Goal: Feedback & Contribution: Leave review/rating

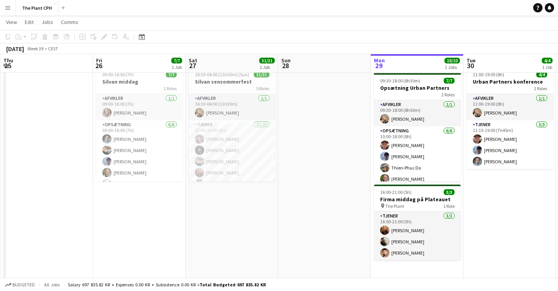
scroll to position [0, 181]
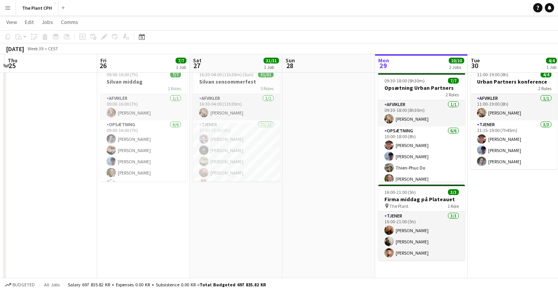
click at [302, 160] on app-date-cell at bounding box center [329, 174] width 93 height 220
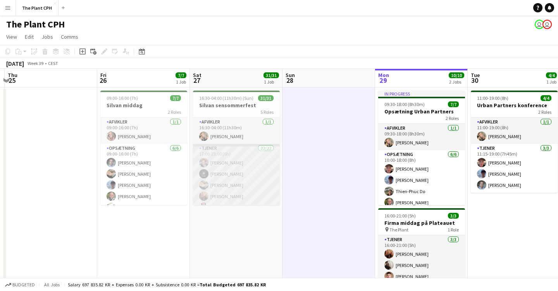
scroll to position [0, 0]
click at [245, 174] on app-card-role "Tjener 22/22 17:00-23:00 (6h) Marius Kofod Ehler Amir Akrami Amber Hansen Laura…" at bounding box center [236, 277] width 87 height 267
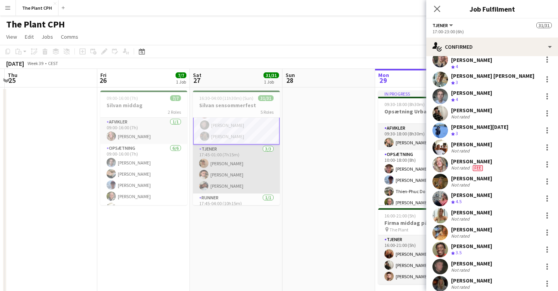
scroll to position [269, 0]
click at [215, 165] on app-card-role "Tjener 3/3 17:45-01:00 (7h15m) Jeppe Ihlemann Jonathan Westphal Asta Olsen" at bounding box center [236, 167] width 87 height 49
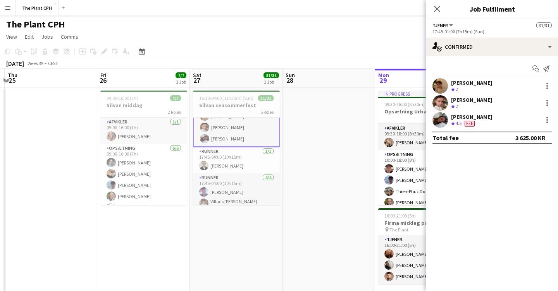
scroll to position [317, 0]
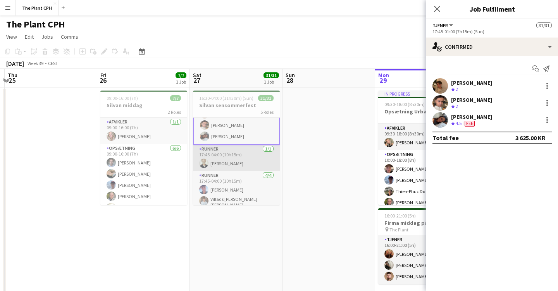
click at [218, 162] on app-card-role "Runner 1/1 17:45-04:00 (10h15m) Otto Fougt" at bounding box center [236, 158] width 87 height 26
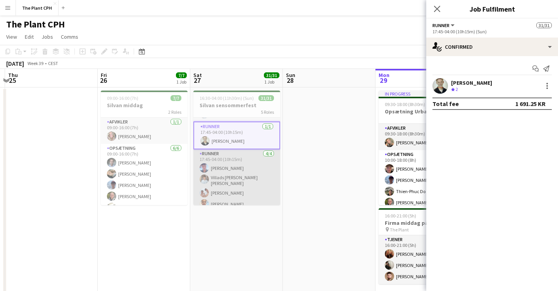
scroll to position [338, 0]
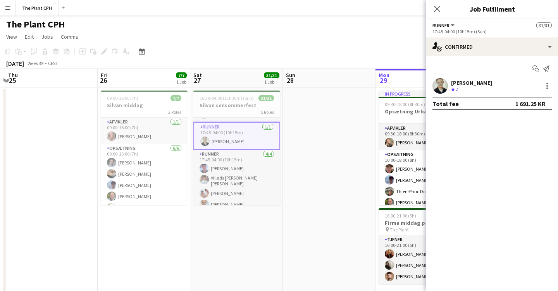
drag, startPoint x: 143, startPoint y: 14, endPoint x: 102, endPoint y: 17, distance: 40.4
click at [143, 14] on app-navbar "Menu Boards Boards Boards All jobs Status Workforce Workforce My Workforce Recr…" at bounding box center [279, 8] width 558 height 16
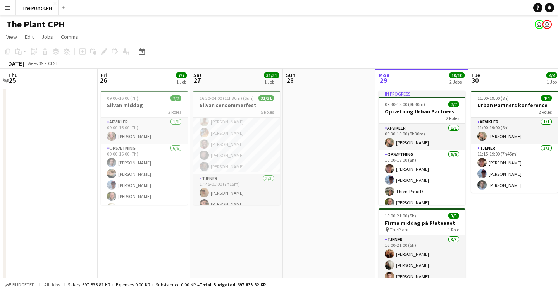
scroll to position [236, 0]
click at [327, 176] on app-date-cell at bounding box center [329, 198] width 93 height 220
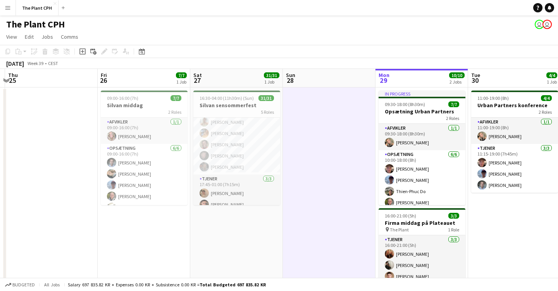
click at [327, 176] on app-date-cell at bounding box center [329, 198] width 93 height 220
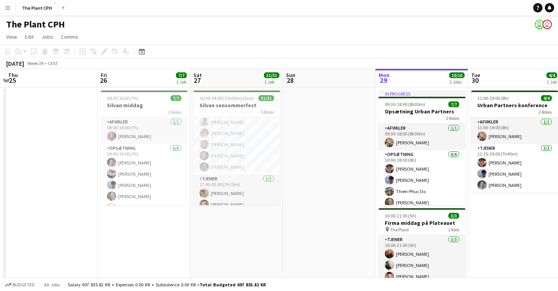
click at [244, 250] on app-date-cell "16:30-04:00 (11h30m) (Sun) 31/31 Silvan sensommerfest 5 Roles Afvikler 1/1 16:3…" at bounding box center [236, 198] width 93 height 220
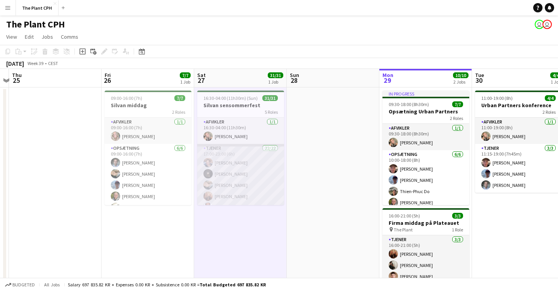
scroll to position [0, 0]
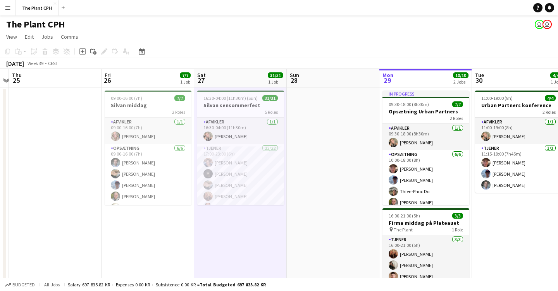
click at [227, 78] on app-board-header-date "Sat 27 31/31 1 Job" at bounding box center [240, 78] width 93 height 19
click at [86, 50] on div "Add job" at bounding box center [82, 51] width 9 height 9
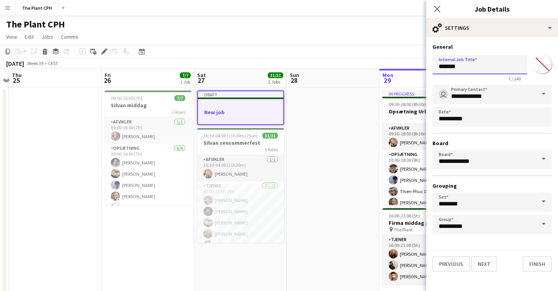
drag, startPoint x: 464, startPoint y: 70, endPoint x: 433, endPoint y: 71, distance: 31.8
click at [433, 71] on input "*******" at bounding box center [480, 64] width 95 height 19
drag, startPoint x: 463, startPoint y: 64, endPoint x: 431, endPoint y: 64, distance: 32.2
click at [431, 64] on form "**********" at bounding box center [492, 157] width 132 height 229
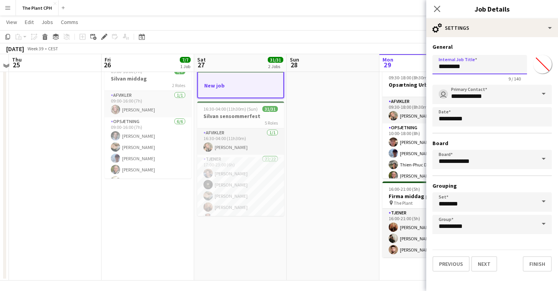
scroll to position [29, 0]
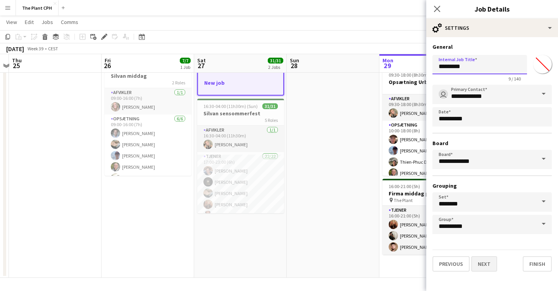
type input "*********"
click at [489, 262] on button "Next" at bounding box center [484, 265] width 26 height 16
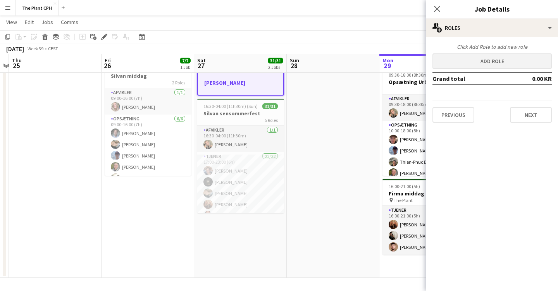
click at [492, 60] on button "Add role" at bounding box center [492, 61] width 119 height 16
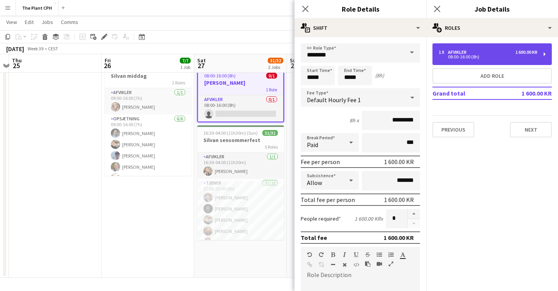
click at [542, 52] on div "1 x Afvikler 1 600.00 KR 08:00-16:00 (8h)" at bounding box center [492, 54] width 119 height 22
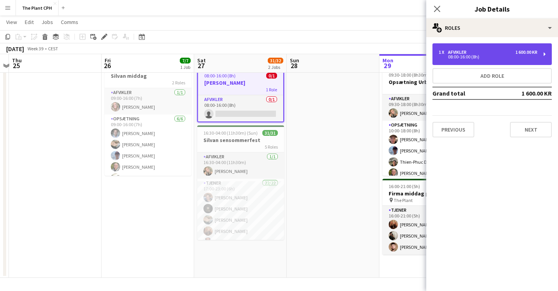
click at [542, 52] on div "1 x Afvikler 1 600.00 KR 08:00-16:00 (8h)" at bounding box center [492, 54] width 119 height 22
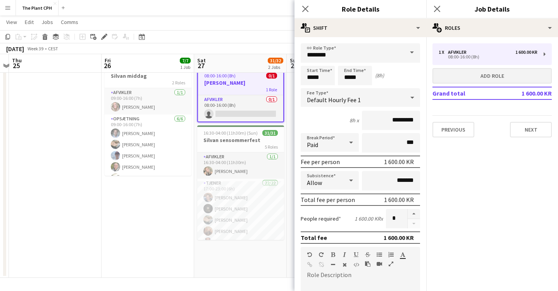
click at [496, 76] on button "Add role" at bounding box center [492, 76] width 119 height 16
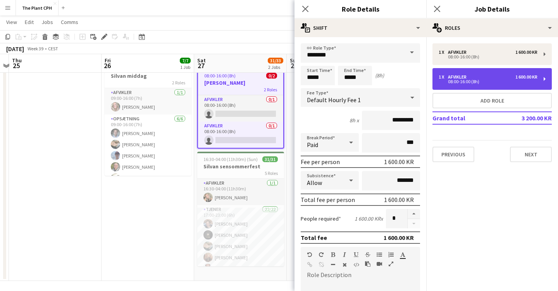
click at [516, 75] on div "1 600.00 KR" at bounding box center [527, 76] width 22 height 5
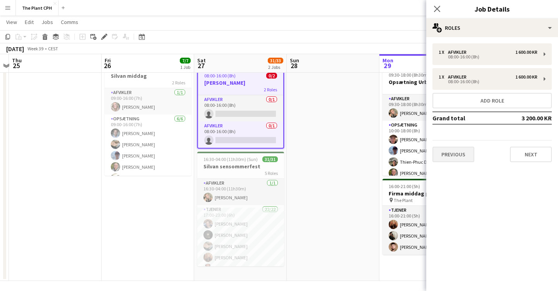
click at [467, 153] on button "Previous" at bounding box center [454, 155] width 42 height 16
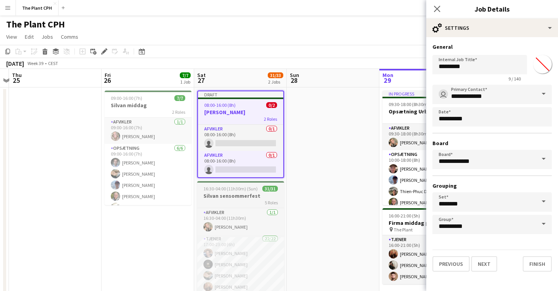
scroll to position [0, 0]
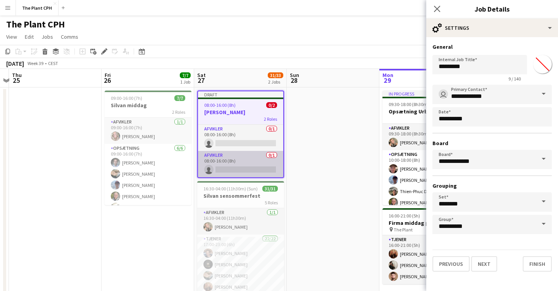
click at [241, 162] on app-card-role "Afvikler 0/1 08:00-16:00 (8h) single-neutral-actions" at bounding box center [240, 164] width 85 height 26
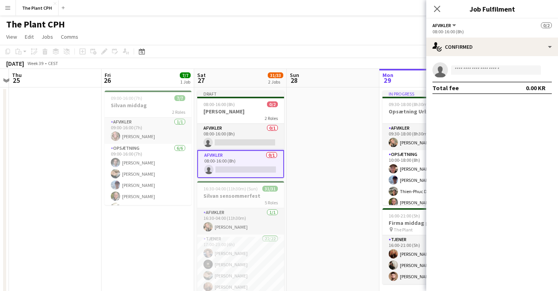
click at [454, 24] on button "Afvikler" at bounding box center [445, 25] width 25 height 6
click at [492, 24] on div "Afvikler All roles Afvikler 0/2" at bounding box center [492, 25] width 119 height 7
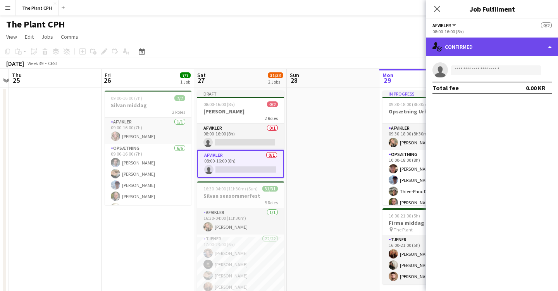
click at [542, 48] on div "single-neutral-actions-check-2 Confirmed" at bounding box center [492, 47] width 132 height 19
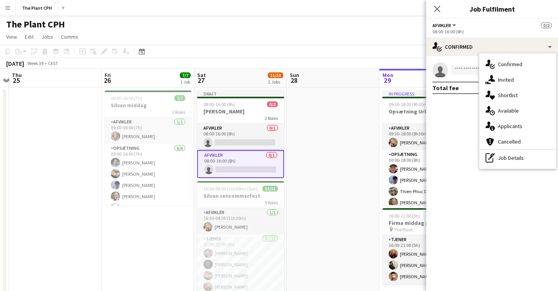
click at [471, 144] on mat-expansion-panel "check Confirmed single-neutral-actions Total fee 0.00 KR" at bounding box center [492, 173] width 132 height 235
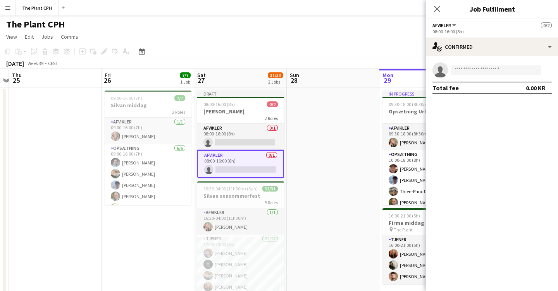
click at [298, 144] on app-date-cell at bounding box center [333, 199] width 93 height 223
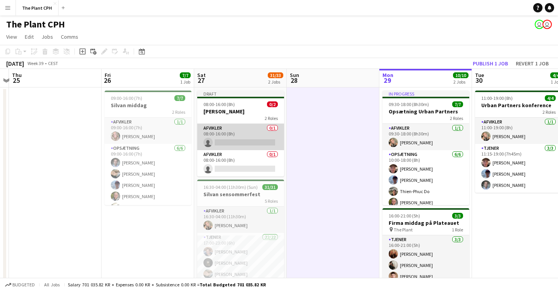
click at [235, 135] on app-card-role "Afvikler 0/1 08:00-16:00 (8h) single-neutral-actions" at bounding box center [240, 137] width 87 height 26
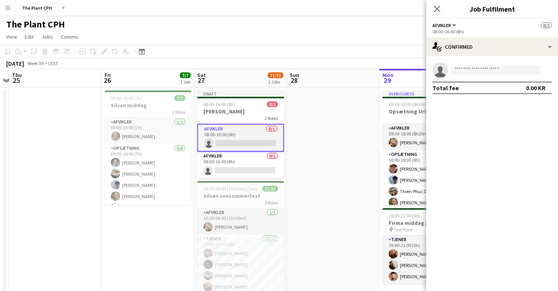
click at [210, 143] on app-card-role "Afvikler 0/1 08:00-16:00 (8h) single-neutral-actions" at bounding box center [240, 138] width 87 height 28
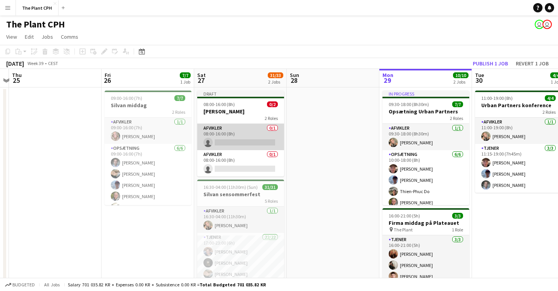
click at [254, 140] on app-card-role "Afvikler 0/1 08:00-16:00 (8h) single-neutral-actions" at bounding box center [240, 137] width 87 height 26
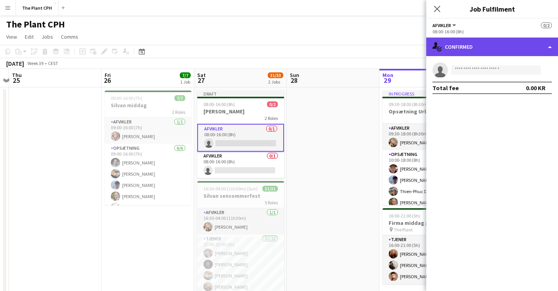
click at [540, 45] on div "single-neutral-actions-check-2 Confirmed" at bounding box center [492, 47] width 132 height 19
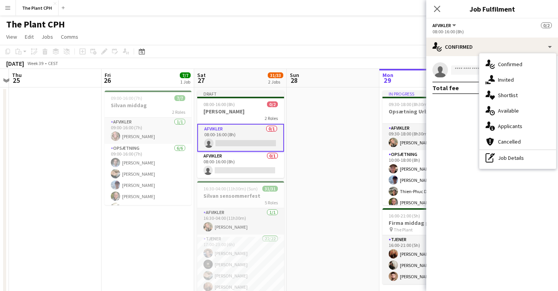
click at [372, 155] on app-date-cell at bounding box center [333, 199] width 93 height 223
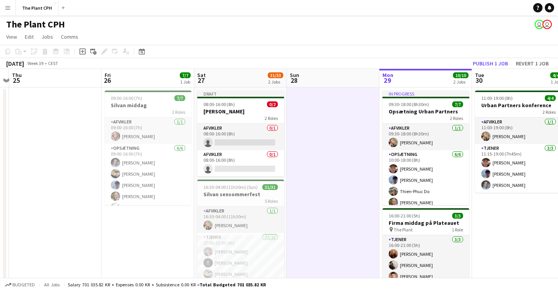
click at [369, 154] on app-date-cell at bounding box center [333, 199] width 93 height 223
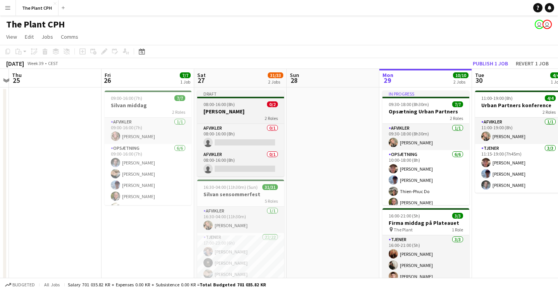
click at [254, 112] on h3 "[PERSON_NAME]" at bounding box center [240, 111] width 87 height 7
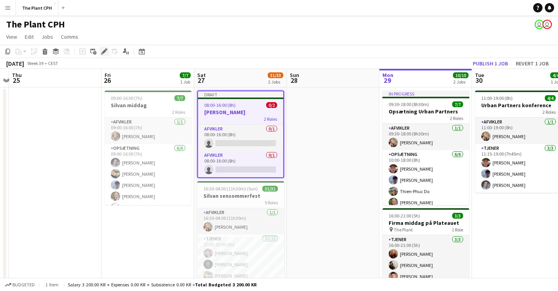
click at [103, 52] on icon at bounding box center [104, 52] width 4 height 4
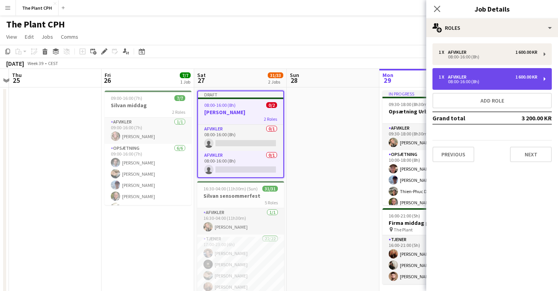
click at [444, 78] on div "1 x" at bounding box center [443, 76] width 9 height 5
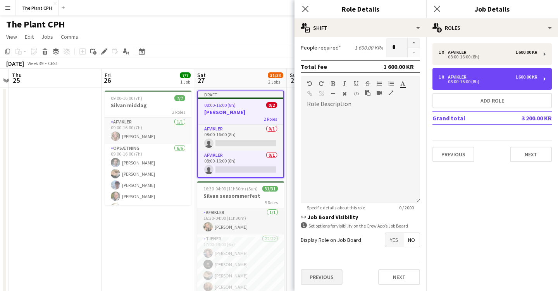
scroll to position [171, 0]
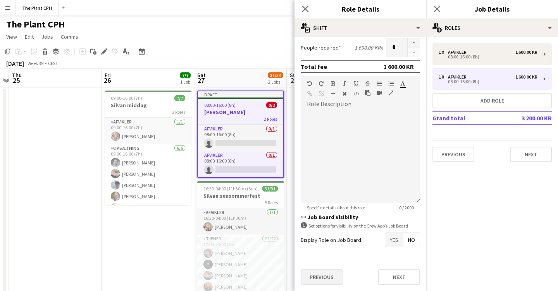
click at [335, 280] on button "Previous" at bounding box center [322, 278] width 42 height 16
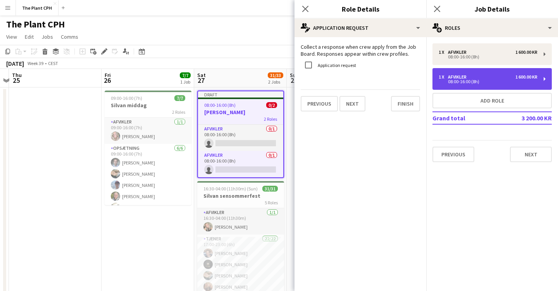
click at [540, 78] on div "1 x Afvikler 1 600.00 KR 08:00-16:00 (8h)" at bounding box center [492, 79] width 119 height 22
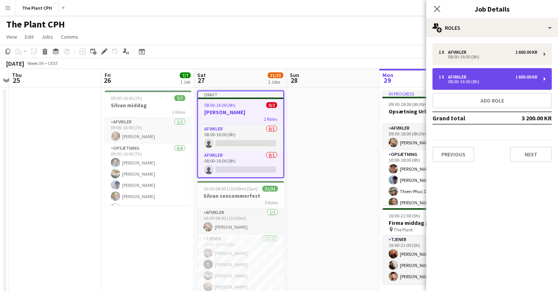
click at [542, 78] on div "1 x Afvikler 1 600.00 KR 08:00-16:00 (8h)" at bounding box center [492, 79] width 119 height 22
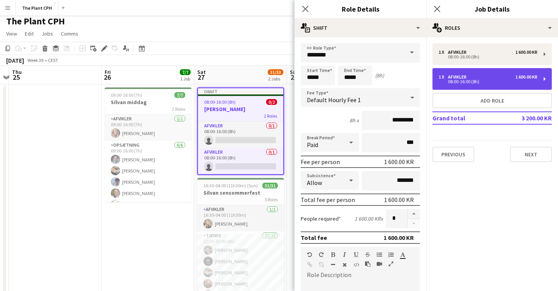
scroll to position [5, 0]
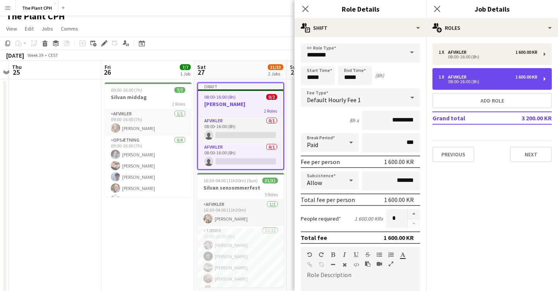
click at [490, 84] on div "1 x Afvikler 1 600.00 KR 08:00-16:00 (8h)" at bounding box center [492, 79] width 119 height 22
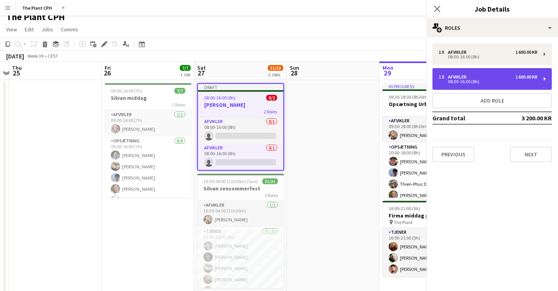
scroll to position [7, 0]
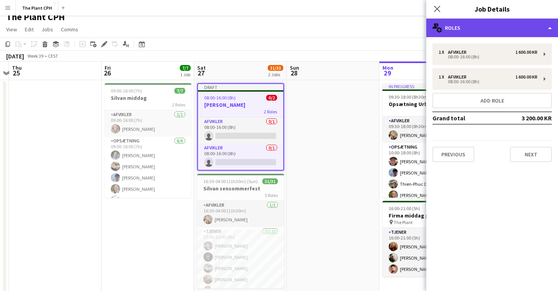
click at [522, 32] on div "multiple-users-add Roles" at bounding box center [492, 28] width 132 height 19
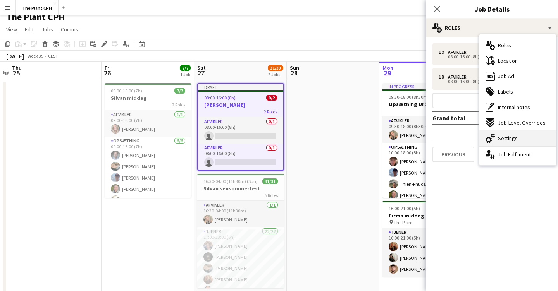
click at [517, 140] on div "cog-double-3 Settings" at bounding box center [517, 139] width 77 height 16
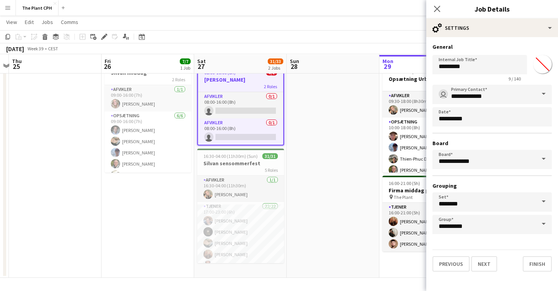
scroll to position [33, 0]
click at [488, 262] on button "Next" at bounding box center [484, 265] width 26 height 16
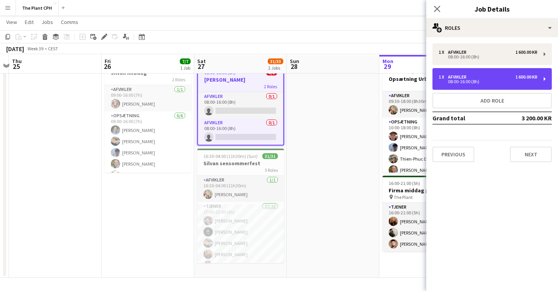
drag, startPoint x: 492, startPoint y: 75, endPoint x: 492, endPoint y: 121, distance: 45.7
click at [493, 119] on div "1 x Afvikler 1 600.00 KR 08:00-16:00 (8h) 1 x Afvikler 1 600.00 KR 08:00-16:00 …" at bounding box center [492, 102] width 132 height 119
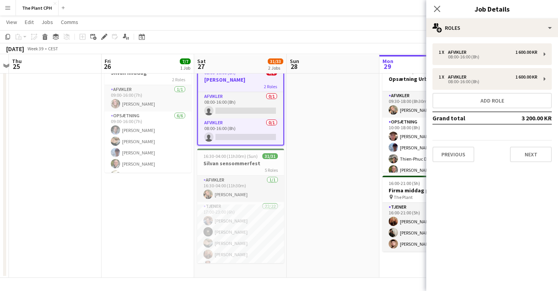
click at [489, 136] on div "1 x Afvikler 1 600.00 KR 08:00-16:00 (8h) 1 x Afvikler 1 600.00 KR 08:00-16:00 …" at bounding box center [492, 102] width 132 height 119
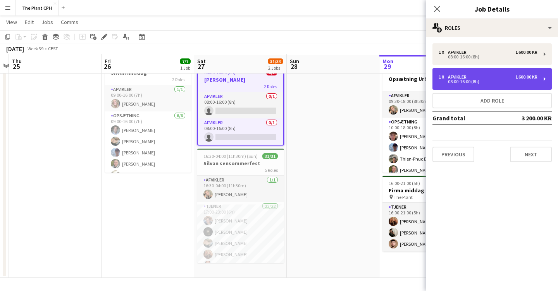
click at [491, 75] on div "1 x Afvikler 1 600.00 KR" at bounding box center [488, 76] width 99 height 5
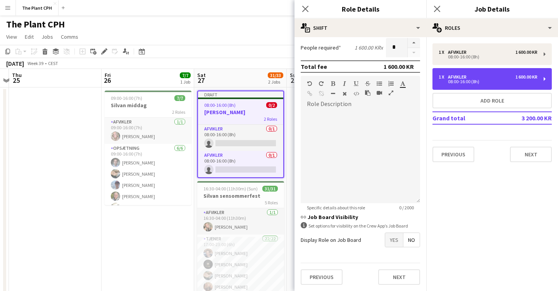
scroll to position [0, 0]
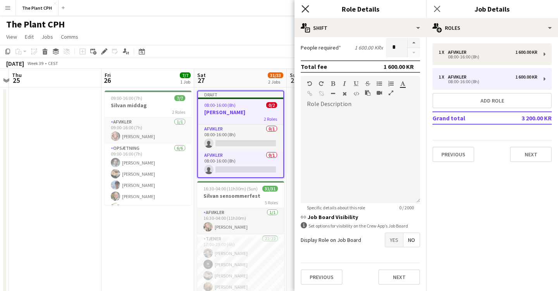
click at [308, 10] on icon "Close pop-in" at bounding box center [305, 8] width 7 height 7
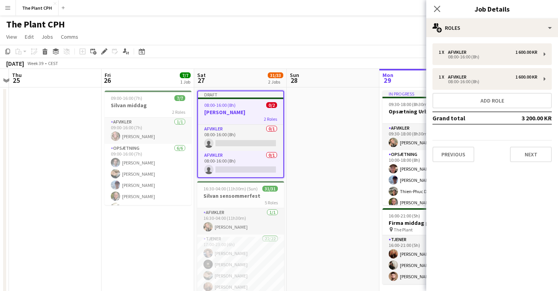
click at [299, 24] on div "The Plant CPH user user" at bounding box center [279, 23] width 558 height 15
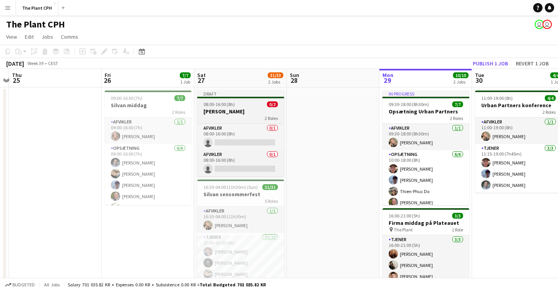
click at [245, 109] on h3 "[PERSON_NAME]" at bounding box center [240, 111] width 87 height 7
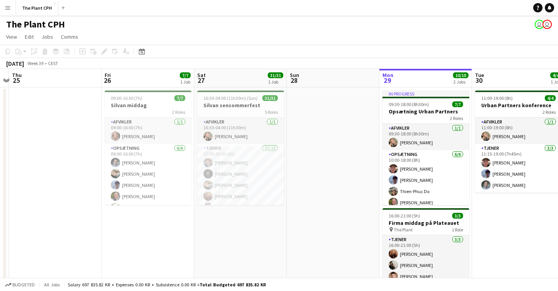
click at [344, 142] on app-date-cell at bounding box center [333, 198] width 93 height 220
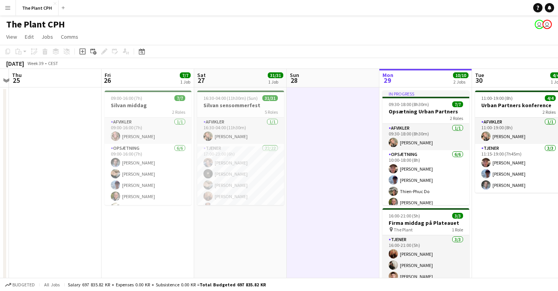
click at [344, 142] on app-date-cell at bounding box center [333, 198] width 93 height 220
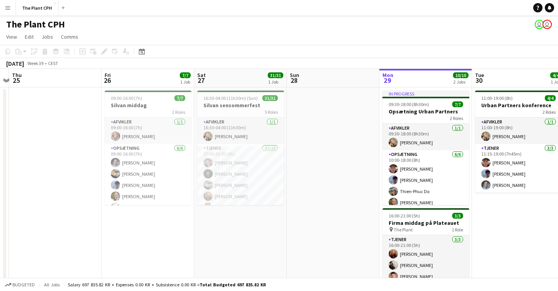
click at [239, 71] on app-board-header-date "Sat 27 31/31 1 Job" at bounding box center [240, 78] width 93 height 19
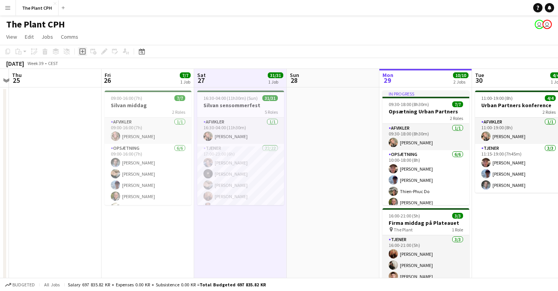
click at [83, 53] on icon at bounding box center [82, 51] width 3 height 3
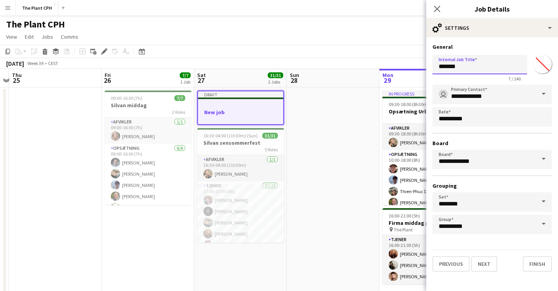
click at [474, 71] on input "*******" at bounding box center [480, 64] width 95 height 19
type input "*"
type input "*********"
click at [492, 265] on button "Next" at bounding box center [484, 265] width 26 height 16
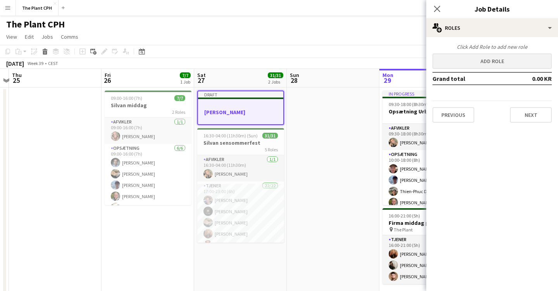
click at [511, 64] on button "Add role" at bounding box center [492, 61] width 119 height 16
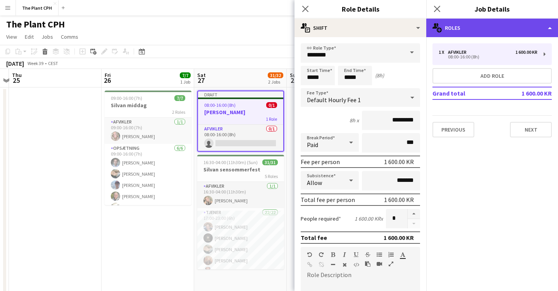
click at [551, 28] on div "multiple-users-add Roles" at bounding box center [492, 28] width 132 height 19
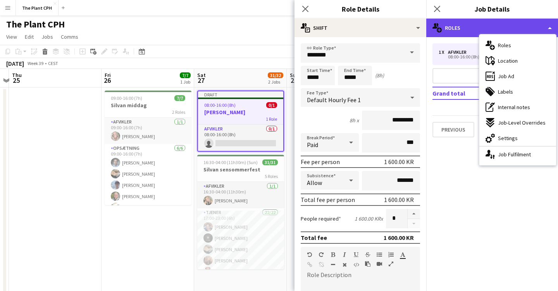
click at [551, 28] on div "multiple-users-add Roles" at bounding box center [492, 28] width 132 height 19
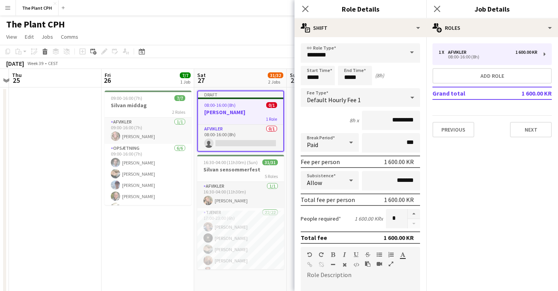
click at [409, 54] on span at bounding box center [412, 52] width 16 height 19
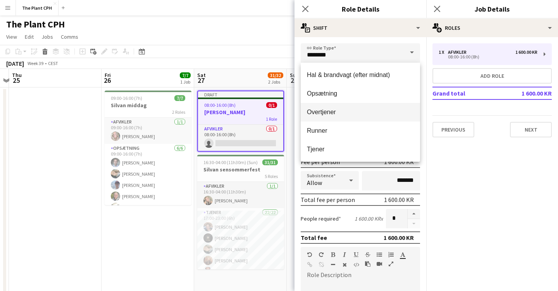
scroll to position [74, 0]
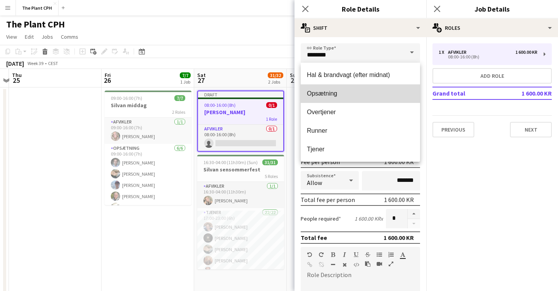
click at [392, 96] on span "Opsætning" at bounding box center [360, 93] width 107 height 7
type input "*********"
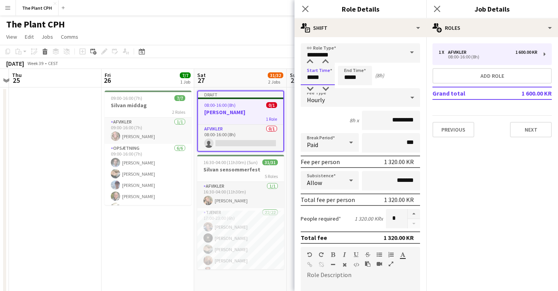
click at [312, 79] on input "*****" at bounding box center [318, 75] width 34 height 19
type input "*****"
click at [350, 79] on input "*****" at bounding box center [355, 75] width 34 height 19
type input "*****"
click at [398, 73] on div "Start Time ***** End Time ***** (4h)" at bounding box center [360, 75] width 119 height 19
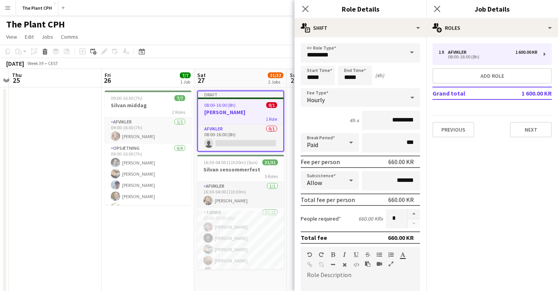
click at [408, 52] on span at bounding box center [412, 52] width 16 height 19
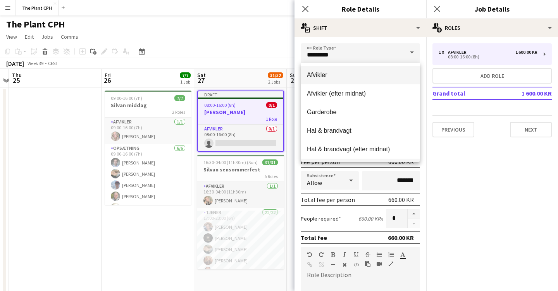
click at [373, 74] on span "Afvikler" at bounding box center [360, 74] width 107 height 7
type input "********"
type input "*********"
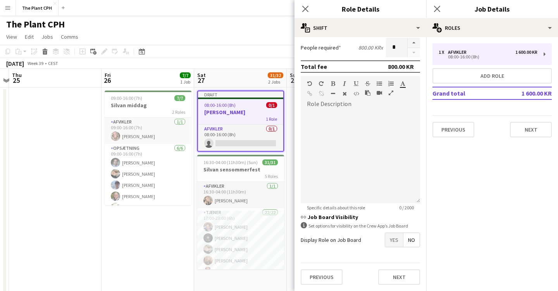
scroll to position [171, 0]
click at [393, 276] on button "Next" at bounding box center [399, 278] width 42 height 16
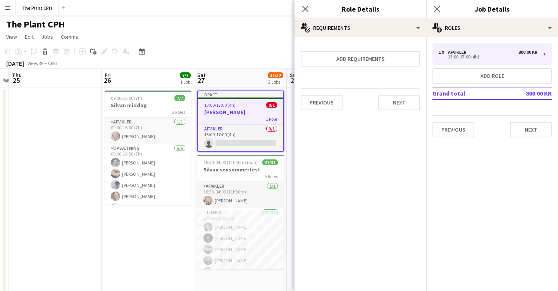
scroll to position [0, 0]
click at [519, 132] on button "Next" at bounding box center [531, 130] width 42 height 16
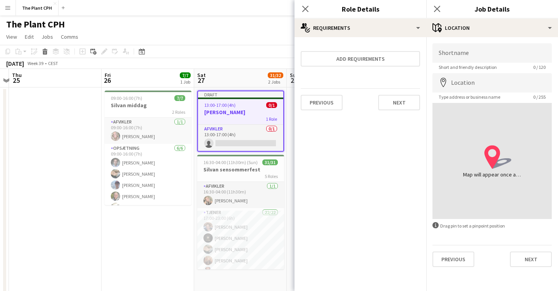
click at [523, 259] on button "Next" at bounding box center [531, 260] width 42 height 16
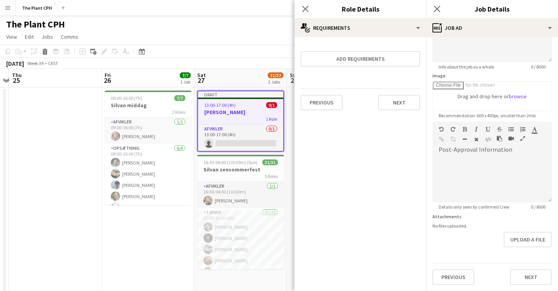
scroll to position [1, 0]
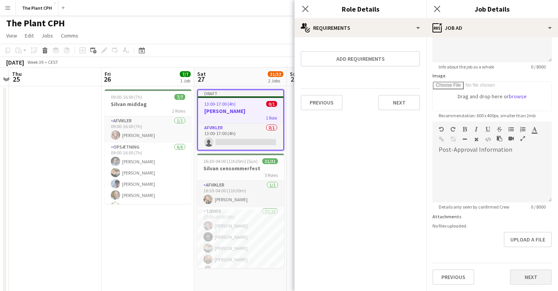
click at [527, 283] on button "Next" at bounding box center [531, 278] width 42 height 16
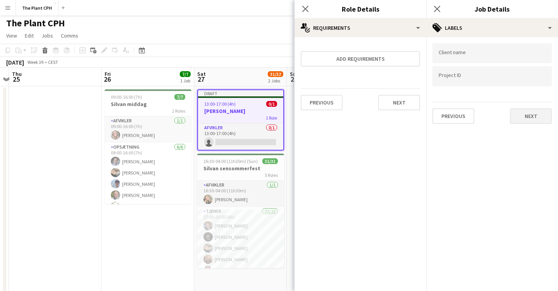
click at [524, 121] on button "Next" at bounding box center [531, 117] width 42 height 16
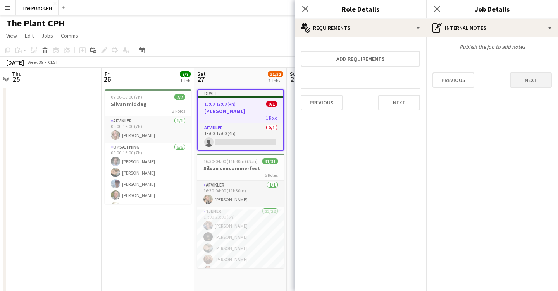
click at [531, 78] on button "Next" at bounding box center [531, 80] width 42 height 16
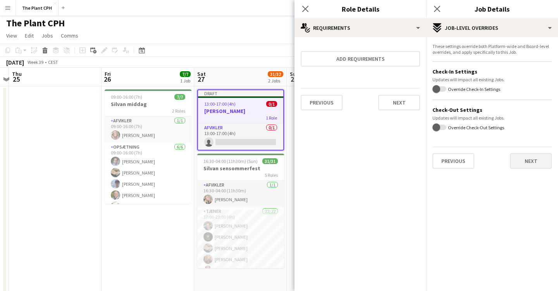
click at [528, 163] on button "Next" at bounding box center [531, 161] width 42 height 16
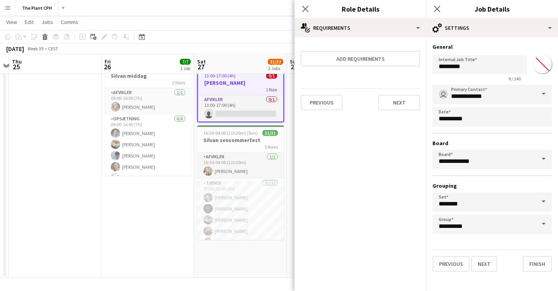
scroll to position [29, 0]
click at [543, 259] on button "Finish" at bounding box center [537, 265] width 29 height 16
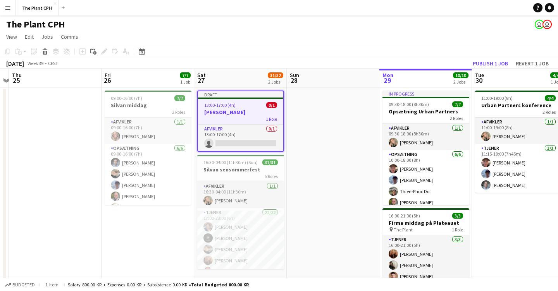
scroll to position [0, 0]
click at [321, 145] on app-date-cell at bounding box center [333, 198] width 93 height 220
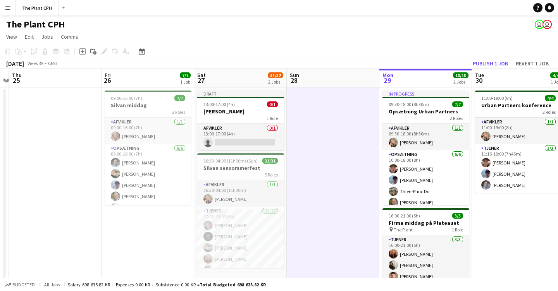
click at [321, 145] on app-date-cell at bounding box center [333, 198] width 93 height 220
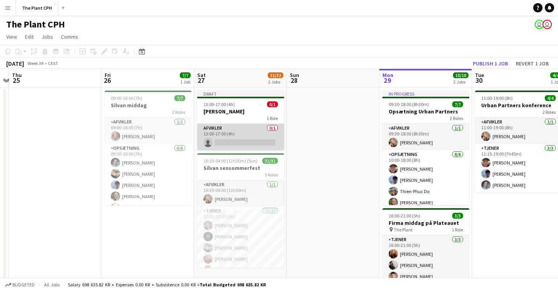
click at [233, 141] on app-card-role "Afvikler 0/1 13:00-17:00 (4h) single-neutral-actions" at bounding box center [240, 137] width 87 height 26
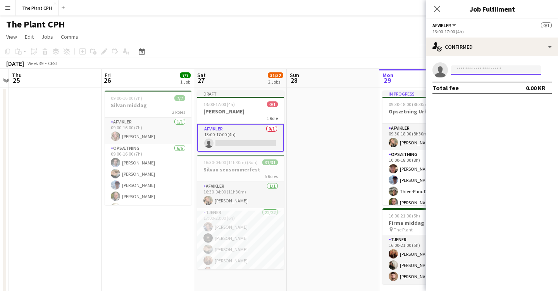
click at [469, 71] on input at bounding box center [496, 70] width 90 height 9
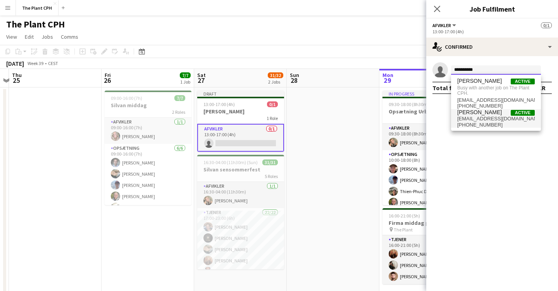
type input "**********"
click at [483, 119] on span "frederikke@hedels.dk" at bounding box center [496, 119] width 78 height 6
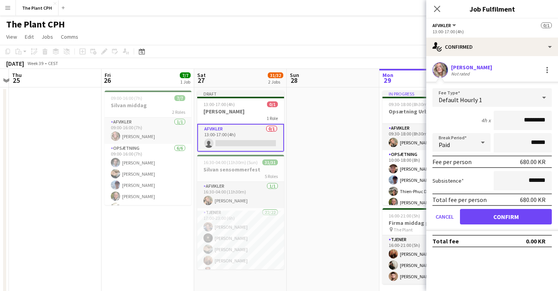
click at [512, 221] on button "Confirm" at bounding box center [506, 217] width 92 height 16
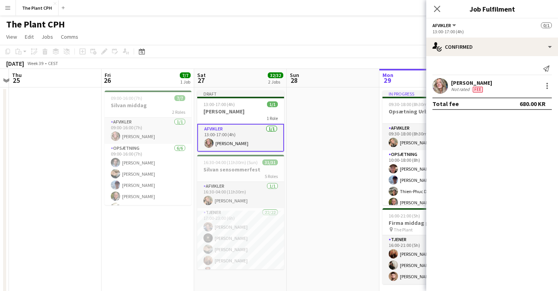
click at [326, 157] on app-date-cell at bounding box center [333, 198] width 93 height 220
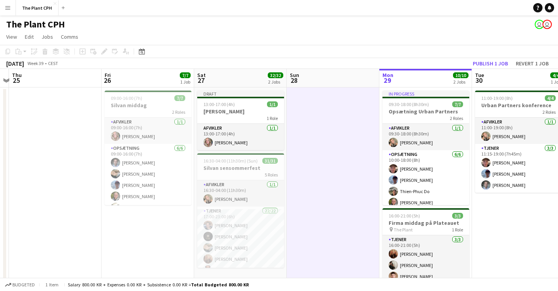
click at [326, 157] on app-date-cell at bounding box center [333, 198] width 93 height 220
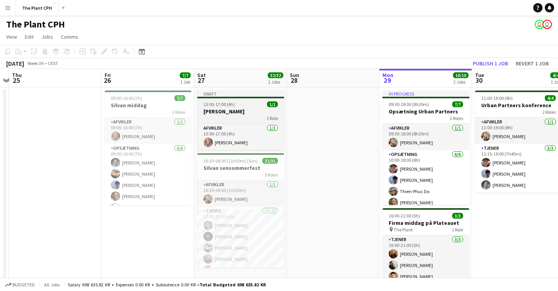
click at [231, 106] on span "13:00-17:00 (4h)" at bounding box center [219, 105] width 31 height 6
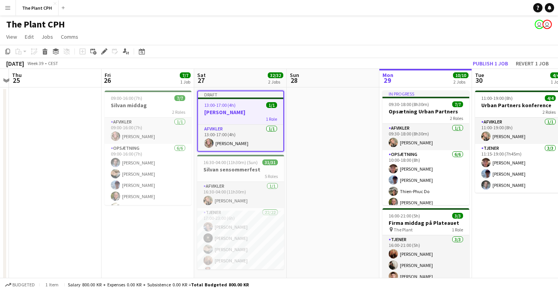
click at [341, 149] on app-date-cell at bounding box center [333, 198] width 93 height 220
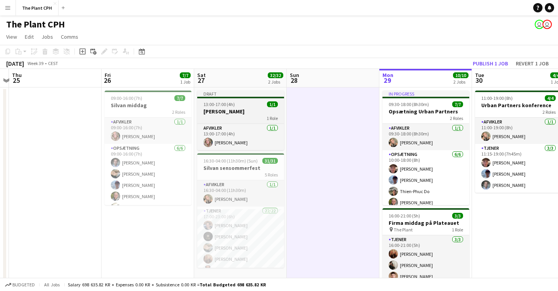
click at [215, 92] on div "Draft" at bounding box center [240, 94] width 87 height 6
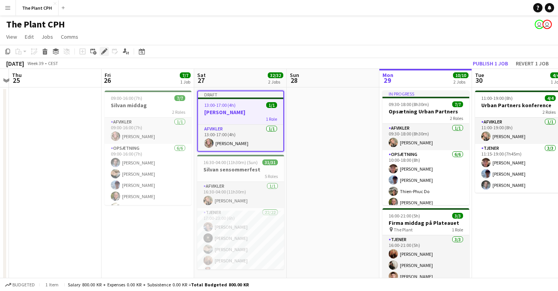
click at [105, 52] on icon at bounding box center [104, 52] width 4 height 4
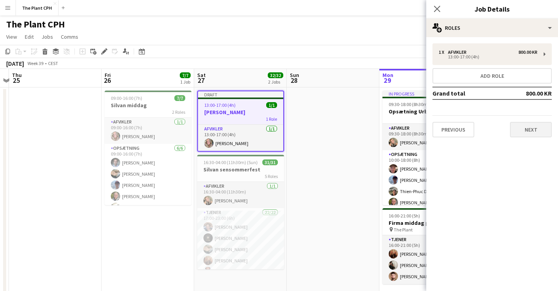
click at [519, 126] on button "Next" at bounding box center [531, 130] width 42 height 16
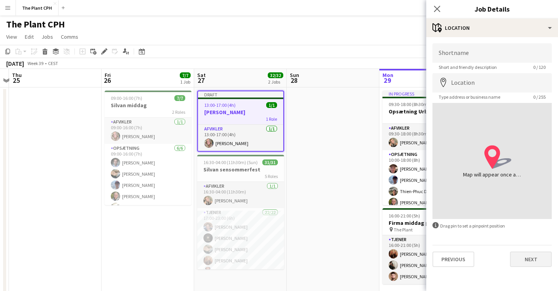
click at [514, 261] on button "Next" at bounding box center [531, 260] width 42 height 16
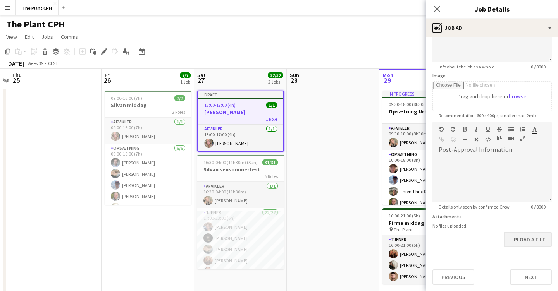
scroll to position [92, 0]
click at [523, 281] on button "Next" at bounding box center [531, 278] width 42 height 16
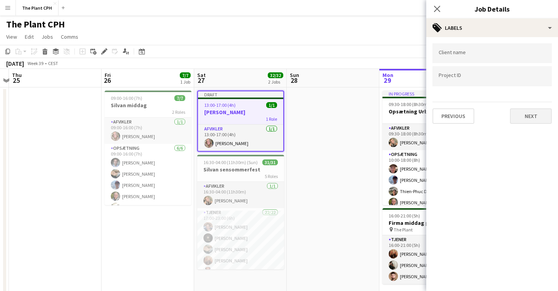
click at [522, 117] on button "Next" at bounding box center [531, 117] width 42 height 16
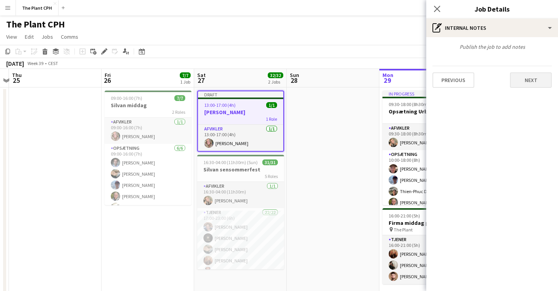
click at [529, 84] on button "Next" at bounding box center [531, 80] width 42 height 16
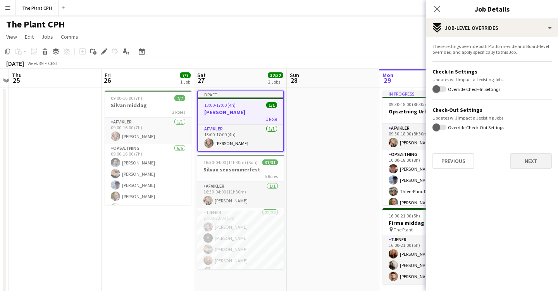
click at [531, 157] on button "Next" at bounding box center [531, 161] width 42 height 16
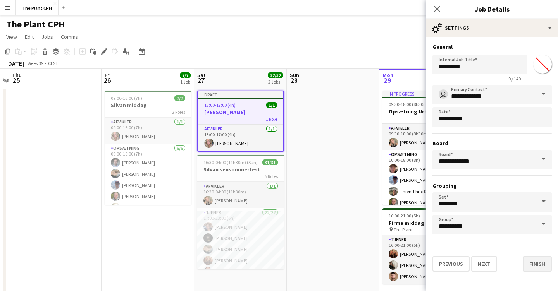
click at [545, 265] on button "Finish" at bounding box center [537, 265] width 29 height 16
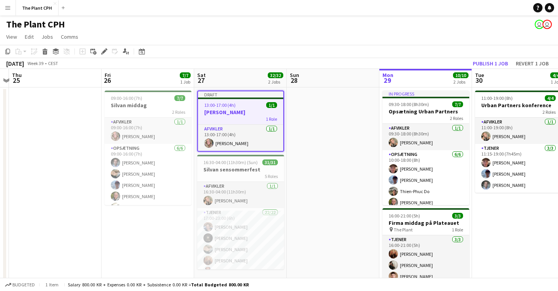
click at [348, 143] on app-date-cell at bounding box center [333, 198] width 93 height 220
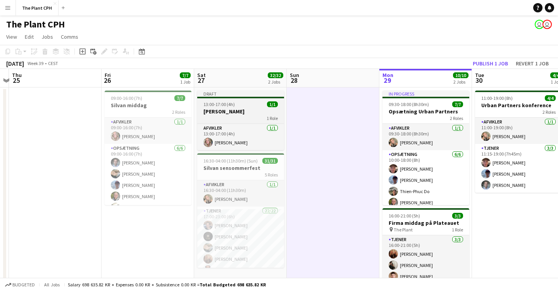
click at [213, 93] on div "Draft" at bounding box center [240, 94] width 87 height 6
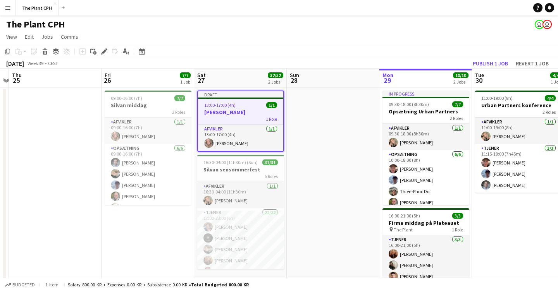
click at [213, 93] on div "Draft" at bounding box center [240, 94] width 85 height 6
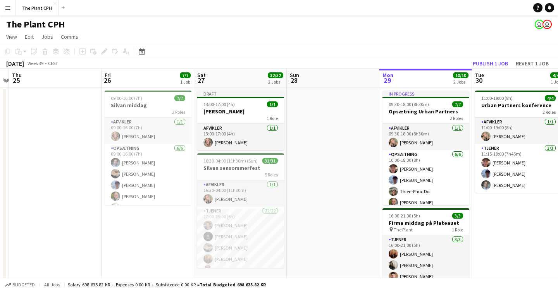
click at [306, 46] on app-toolbar "Copy Paste Paste Command V Paste with crew Command Shift V Paste linked Job Del…" at bounding box center [279, 51] width 558 height 13
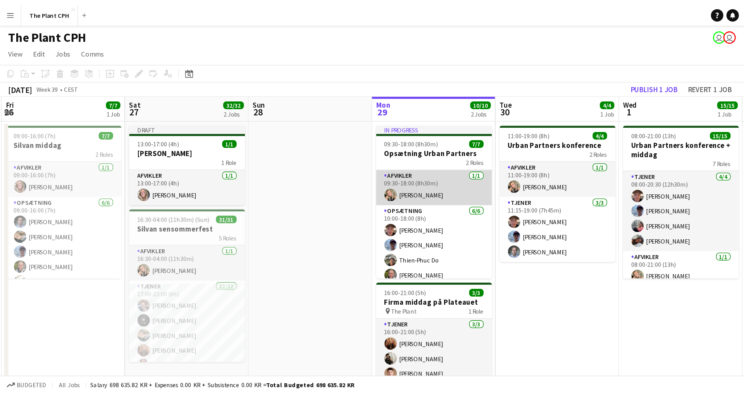
scroll to position [0, 281]
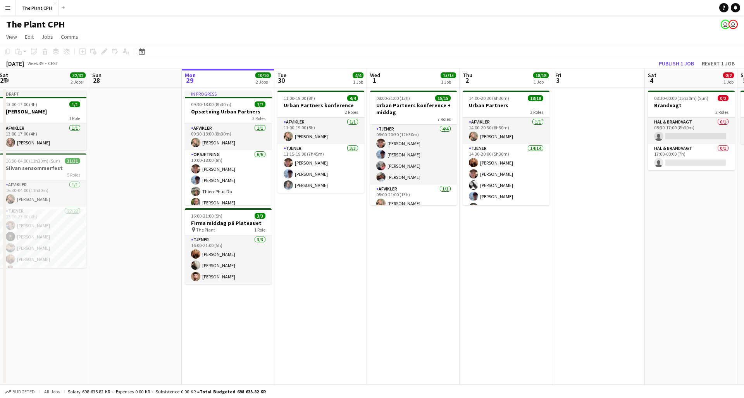
click at [10, 10] on app-icon "Menu" at bounding box center [8, 8] width 6 height 6
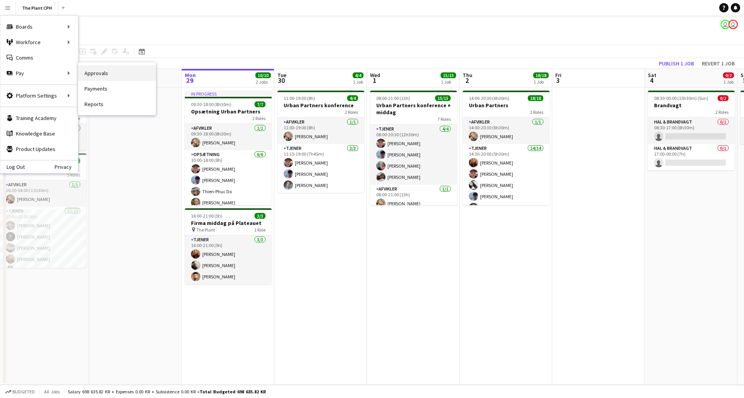
click at [96, 68] on link "Approvals" at bounding box center [117, 74] width 78 height 16
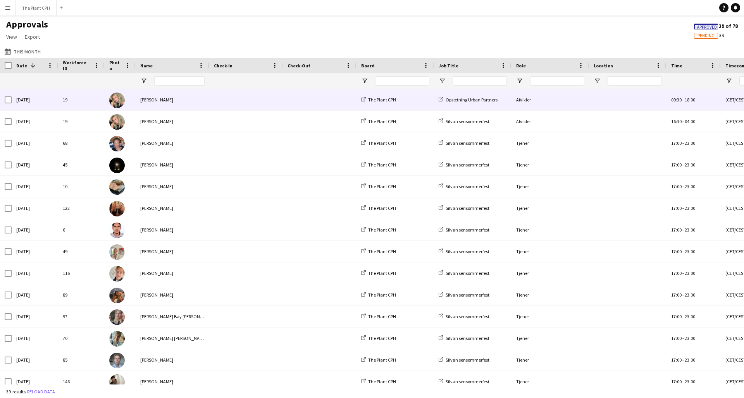
click at [167, 100] on div "[PERSON_NAME]" at bounding box center [173, 99] width 74 height 21
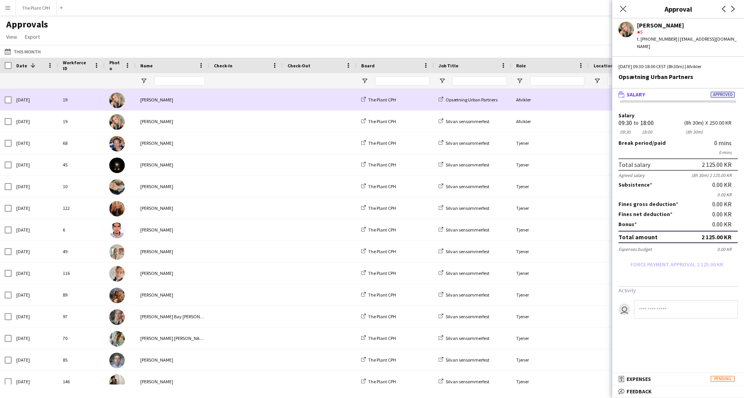
click at [512, 102] on div "Afvikler" at bounding box center [551, 99] width 78 height 21
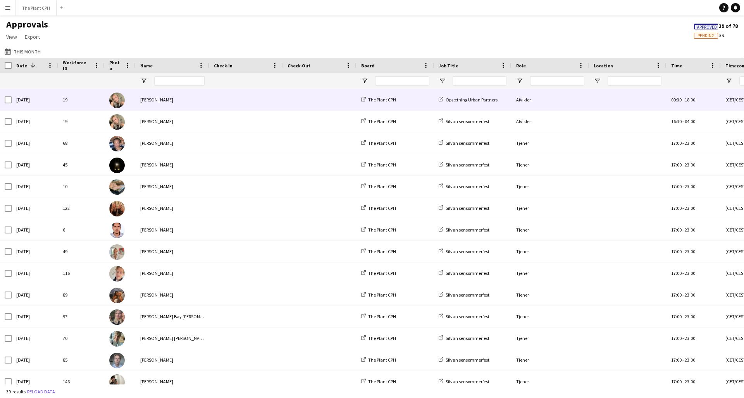
click at [79, 98] on div "19" at bounding box center [81, 99] width 47 height 21
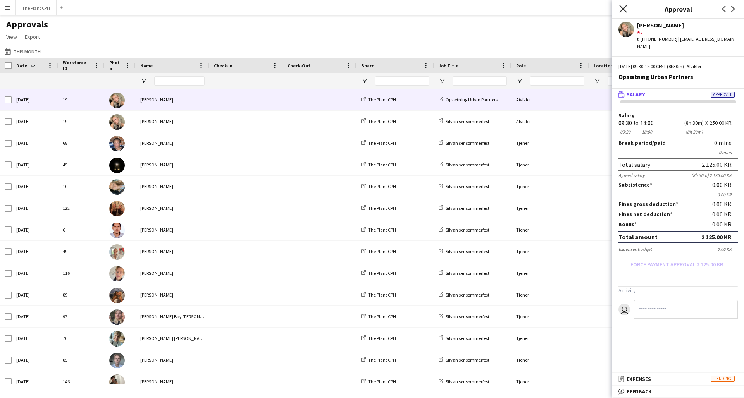
click at [558, 7] on icon "Close pop-in" at bounding box center [622, 8] width 7 height 7
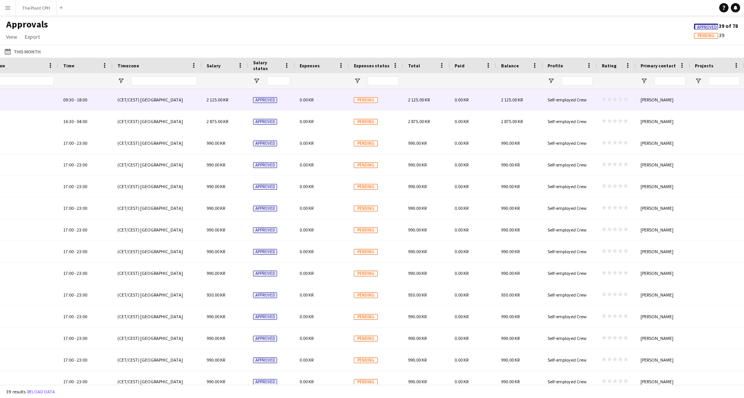
click at [558, 98] on icon "star" at bounding box center [604, 99] width 5 height 5
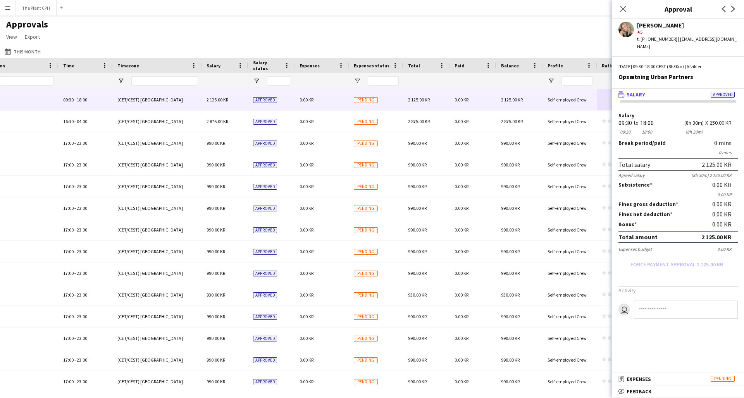
click at [558, 291] on span "Feedback" at bounding box center [639, 391] width 25 height 7
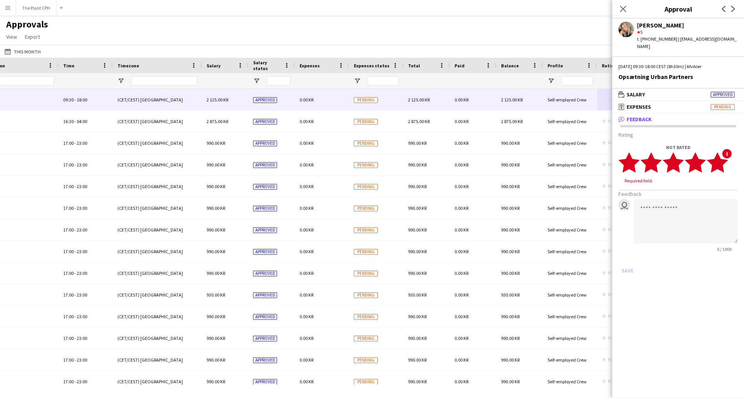
click at [558, 156] on polygon at bounding box center [717, 163] width 21 height 20
click at [558, 257] on button "Save" at bounding box center [628, 263] width 18 height 12
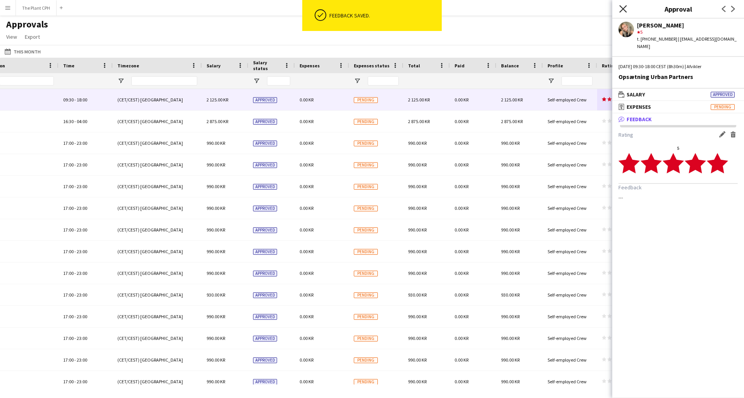
click at [558, 8] on icon at bounding box center [622, 8] width 7 height 7
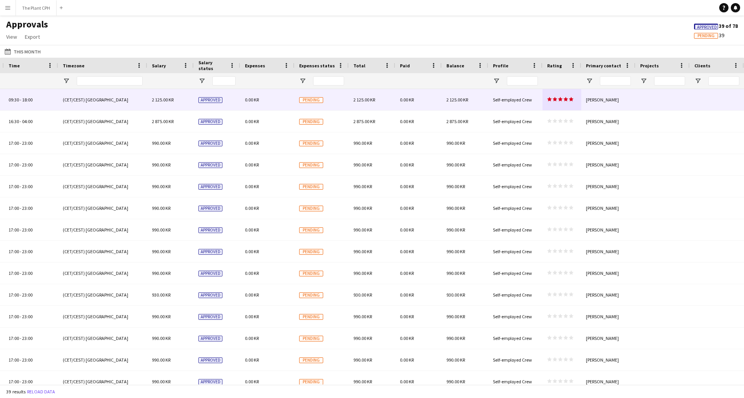
click at [558, 100] on polygon at bounding box center [566, 99] width 5 height 4
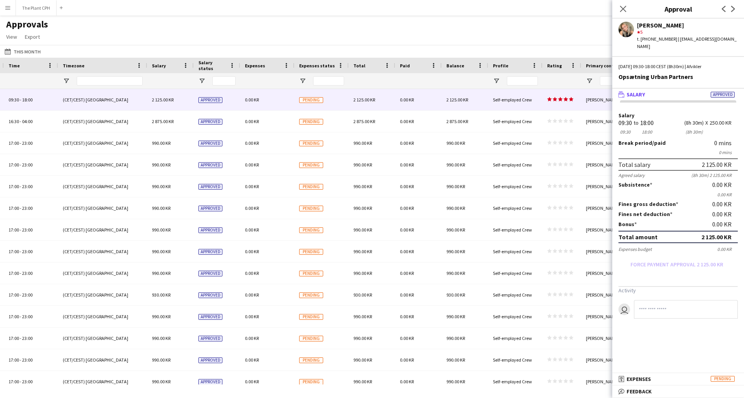
click at [558, 291] on span "Feedback" at bounding box center [639, 391] width 25 height 7
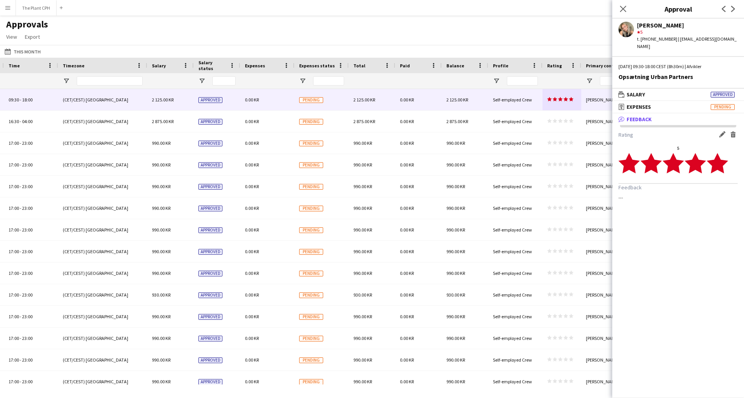
click at [558, 156] on polygon at bounding box center [629, 163] width 21 height 20
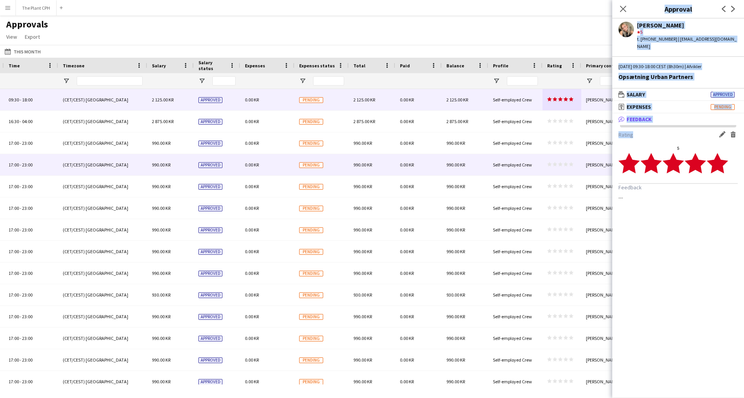
drag, startPoint x: 721, startPoint y: 152, endPoint x: 614, endPoint y: 153, distance: 106.6
click at [558, 155] on body "Menu Boards Boards Boards All jobs Status Workforce Workforce My Workforce Recr…" at bounding box center [372, 199] width 744 height 398
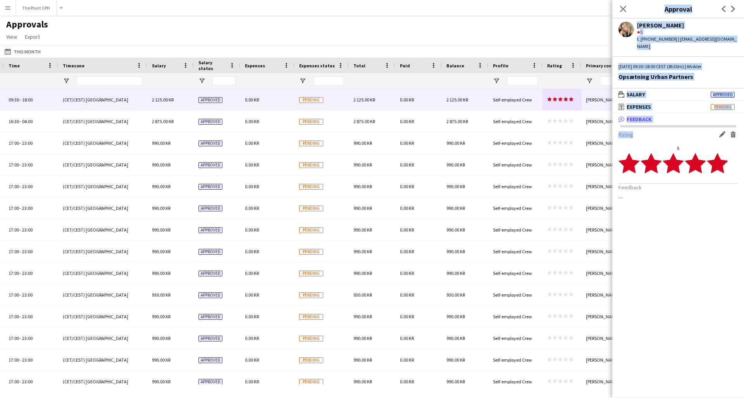
click at [558, 153] on polygon at bounding box center [673, 163] width 21 height 20
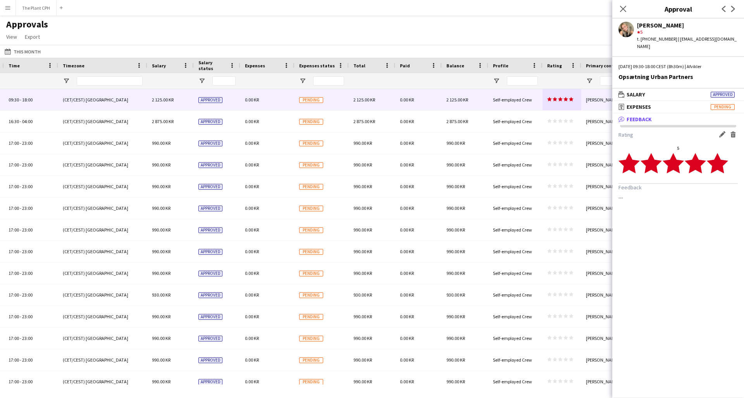
click at [558, 131] on app-icon "Edit feedback" at bounding box center [722, 134] width 6 height 6
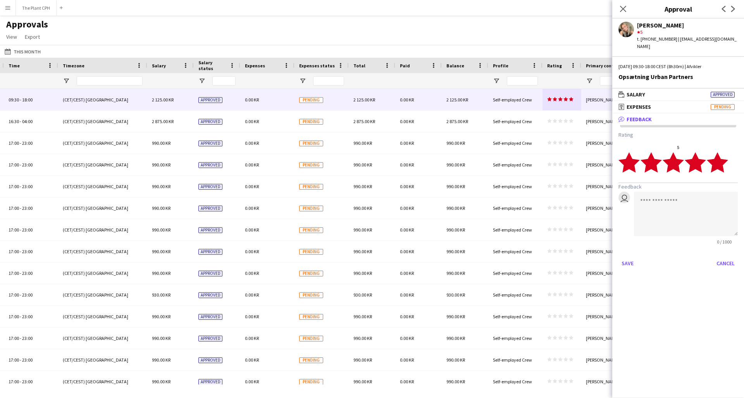
drag, startPoint x: 647, startPoint y: 161, endPoint x: 616, endPoint y: 161, distance: 30.6
click at [558, 161] on app-approvals-popin-feedback-tab "Rating 5 star star star star star star star star star star Feedback user 0 / 10…" at bounding box center [678, 200] width 132 height 138
click at [558, 257] on button "Cancel" at bounding box center [726, 263] width 24 height 12
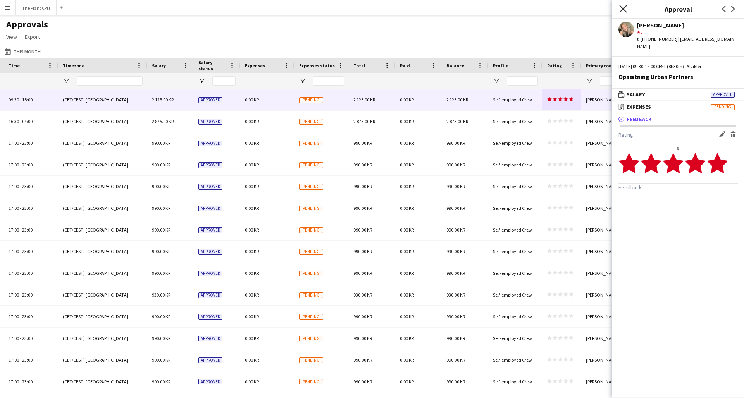
click at [558, 6] on icon at bounding box center [622, 8] width 7 height 7
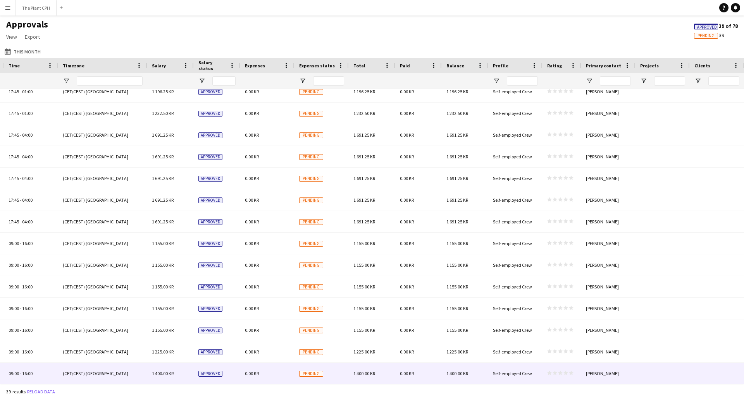
click at [558, 291] on icon "star" at bounding box center [566, 373] width 5 height 5
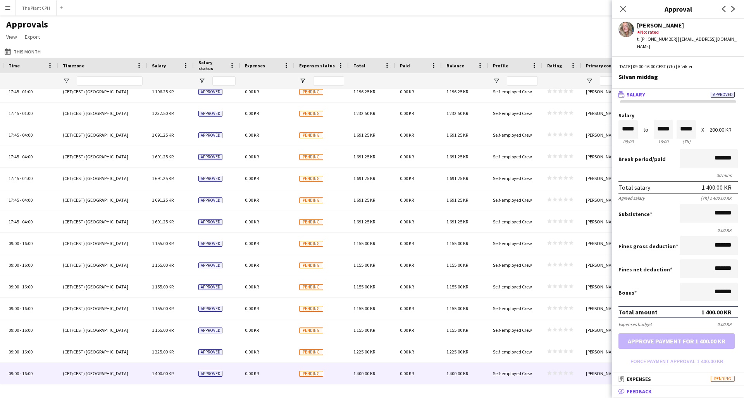
click at [558, 291] on span "Feedback" at bounding box center [639, 391] width 25 height 7
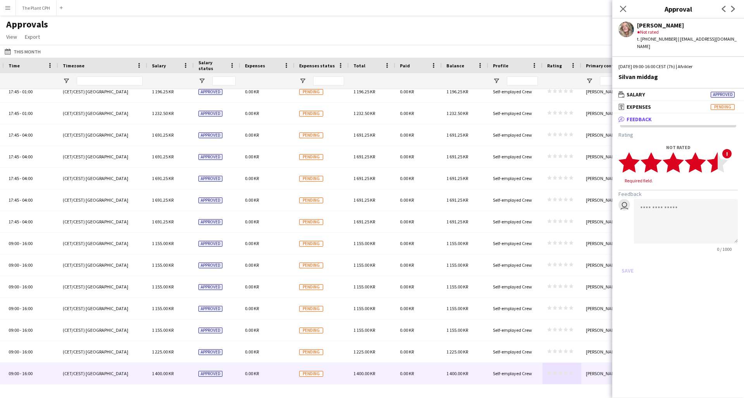
click at [558, 156] on polygon at bounding box center [717, 163] width 21 height 20
click at [558, 257] on button "Save" at bounding box center [628, 263] width 18 height 12
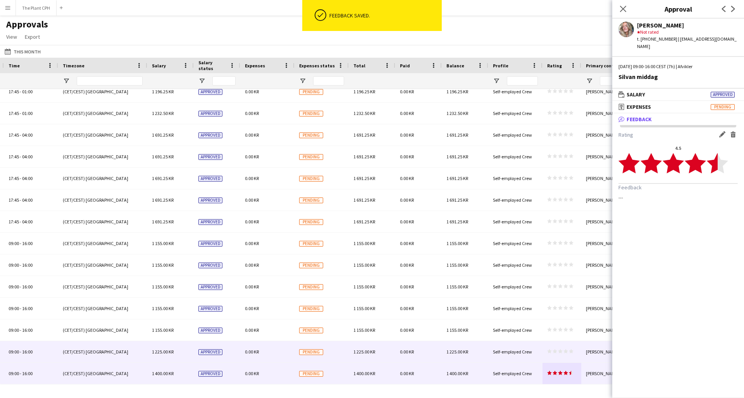
click at [552, 291] on span "star star star star star" at bounding box center [560, 351] width 26 height 5
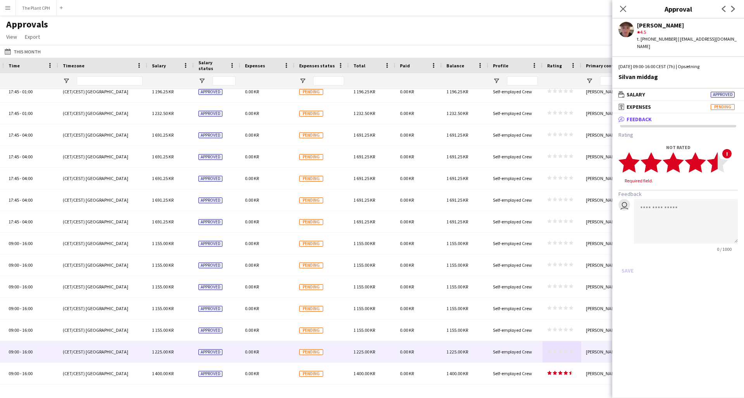
click at [558, 155] on polygon at bounding box center [717, 163] width 21 height 20
click at [558, 257] on button "Save" at bounding box center [628, 263] width 18 height 12
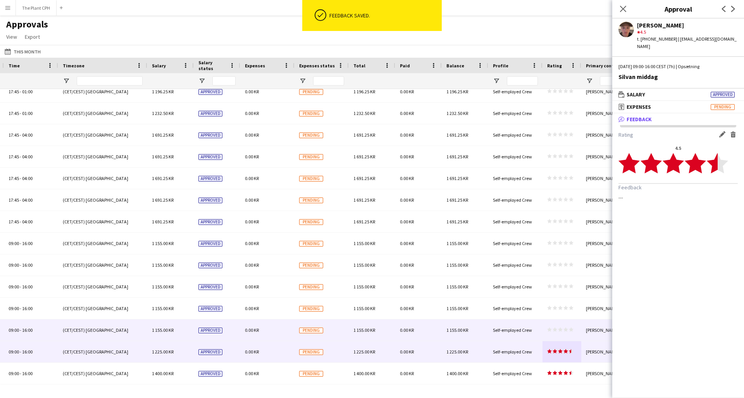
click at [558, 291] on div "star star star star star star star star star star" at bounding box center [562, 330] width 39 height 21
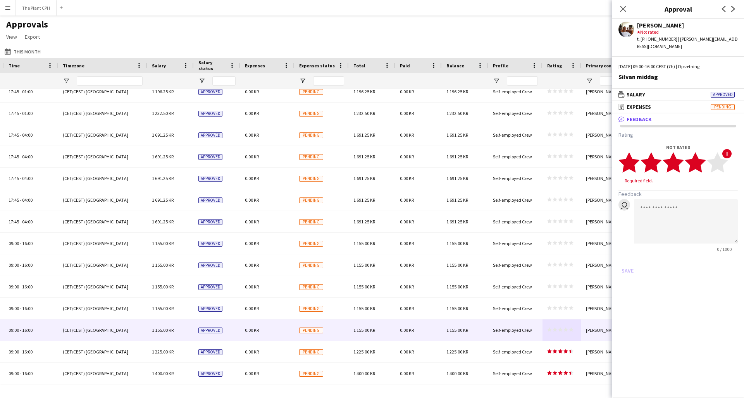
click at [558, 154] on polygon at bounding box center [695, 163] width 21 height 20
click at [558, 257] on button "Save" at bounding box center [628, 263] width 18 height 12
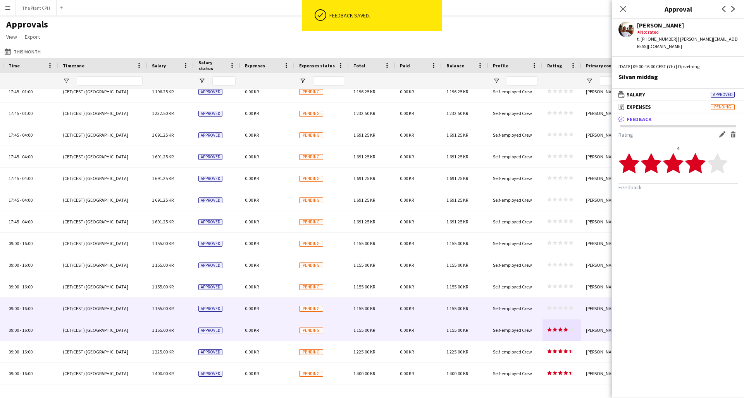
click at [553, 291] on icon "star" at bounding box center [555, 308] width 5 height 5
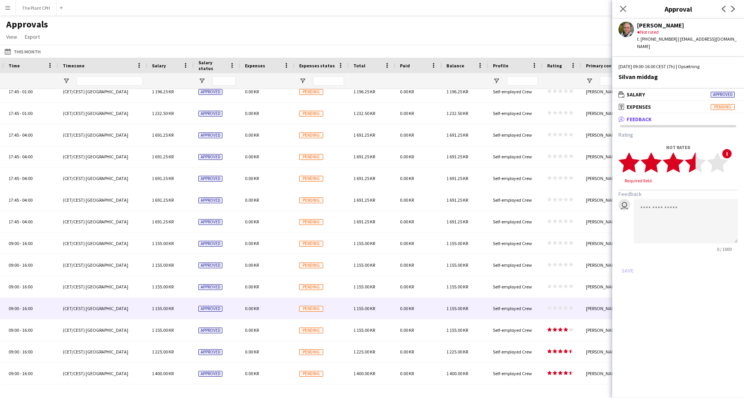
click at [558, 156] on icon "star" at bounding box center [695, 162] width 21 height 21
drag, startPoint x: 628, startPoint y: 256, endPoint x: 608, endPoint y: 256, distance: 19.4
click at [558, 257] on button "Save" at bounding box center [628, 263] width 18 height 12
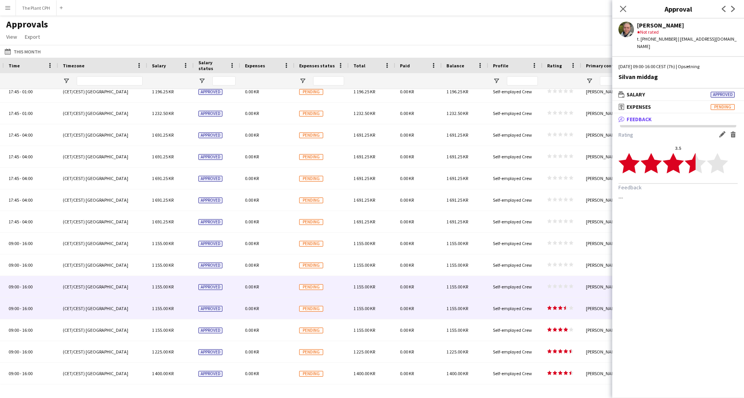
click at [514, 282] on div "Self-employed Crew" at bounding box center [515, 286] width 54 height 21
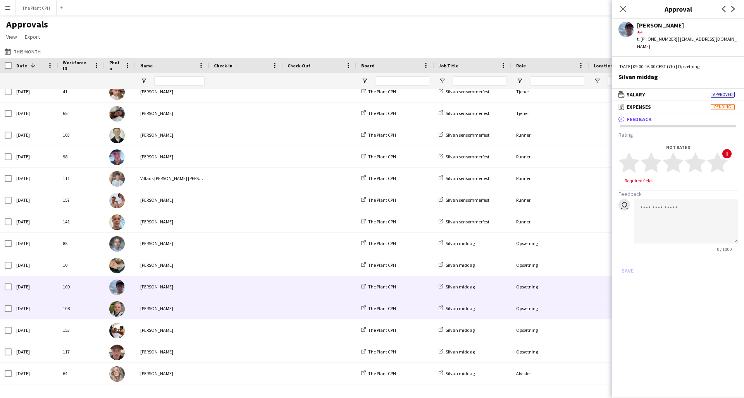
click at [153, 291] on div "[PERSON_NAME]" at bounding box center [173, 308] width 74 height 21
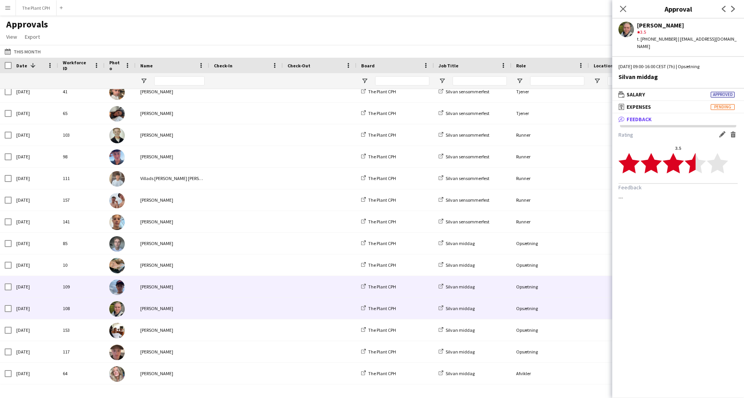
click at [160, 290] on div "[PERSON_NAME]" at bounding box center [173, 286] width 74 height 21
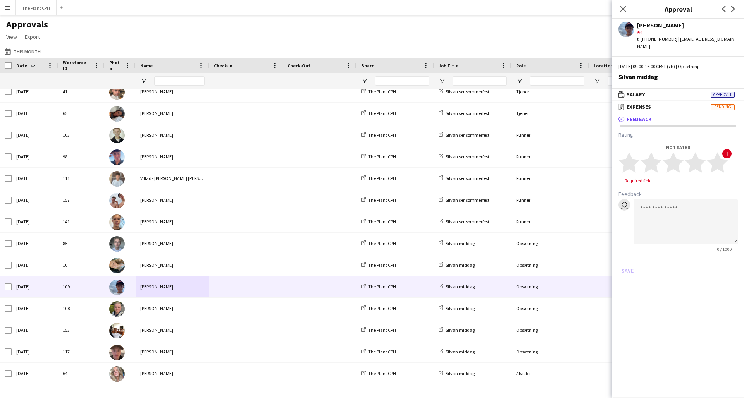
click at [558, 29] on app-user-avatar at bounding box center [627, 30] width 16 height 16
click at [558, 26] on div "[PERSON_NAME]" at bounding box center [687, 25] width 101 height 7
click at [558, 154] on polygon at bounding box center [695, 163] width 21 height 20
click at [558, 257] on button "Save" at bounding box center [628, 263] width 18 height 12
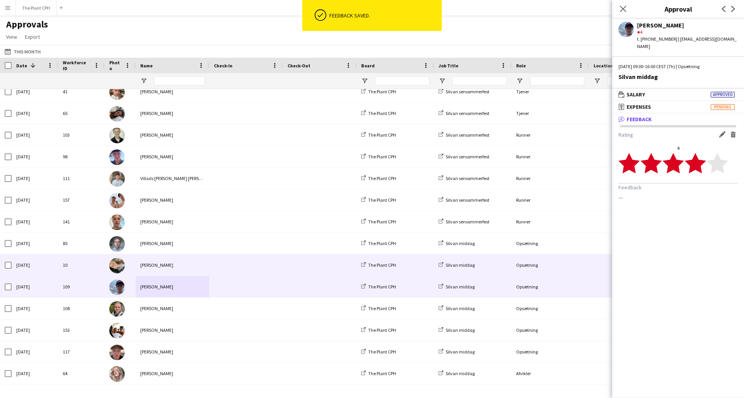
click at [250, 267] on span at bounding box center [246, 265] width 64 height 21
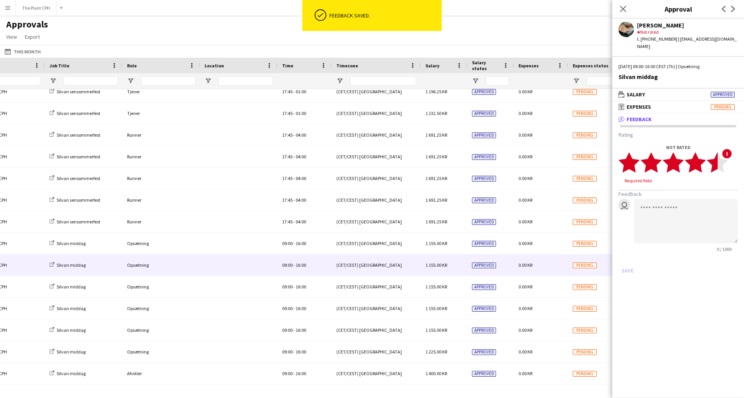
click at [558, 153] on polygon at bounding box center [717, 163] width 21 height 20
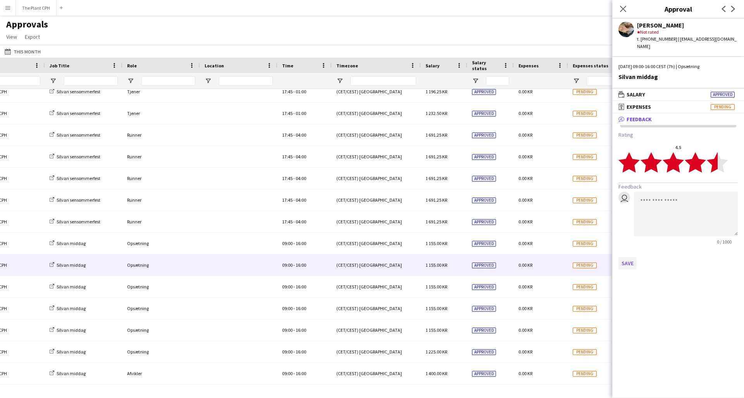
click at [558, 257] on button "Save" at bounding box center [628, 263] width 18 height 12
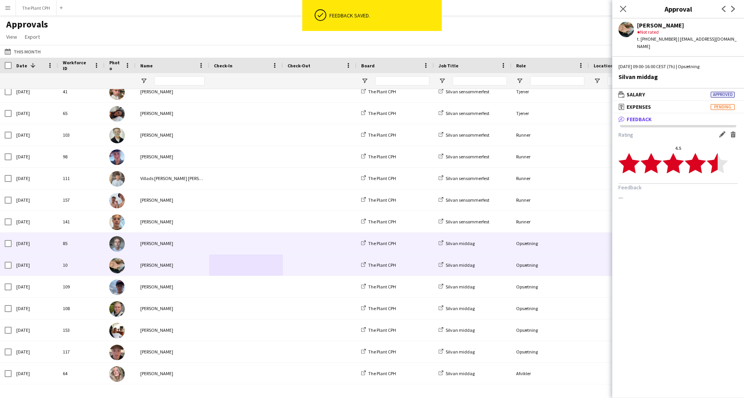
click at [259, 237] on span at bounding box center [246, 243] width 64 height 21
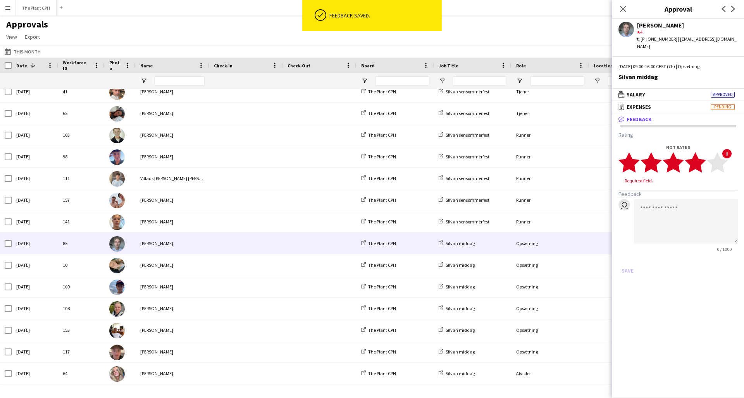
click at [558, 155] on polygon at bounding box center [695, 163] width 21 height 20
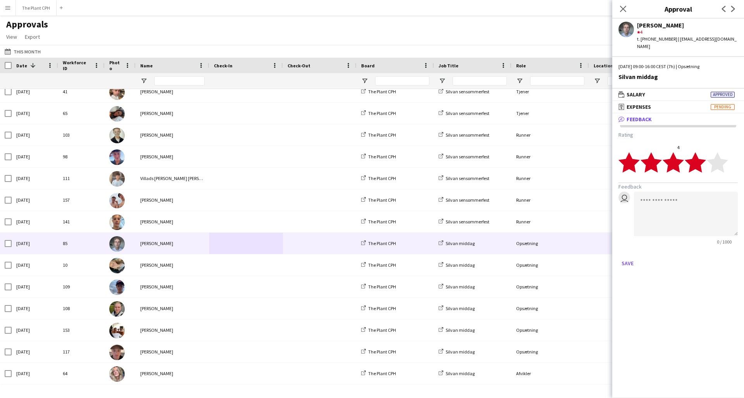
click at [558, 257] on button "Save" at bounding box center [628, 263] width 18 height 12
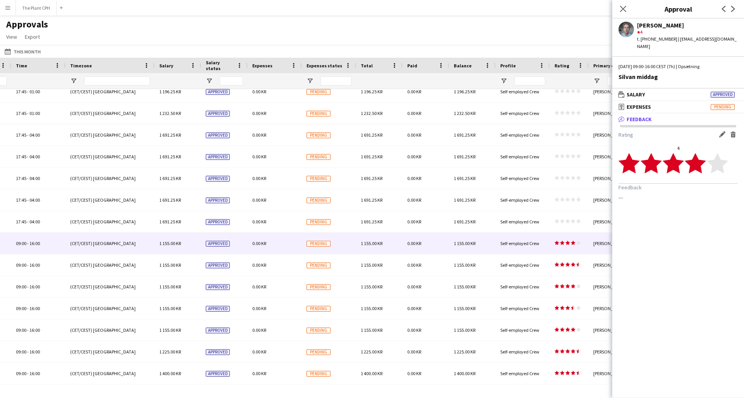
click at [558, 131] on app-icon "Edit feedback" at bounding box center [722, 134] width 6 height 6
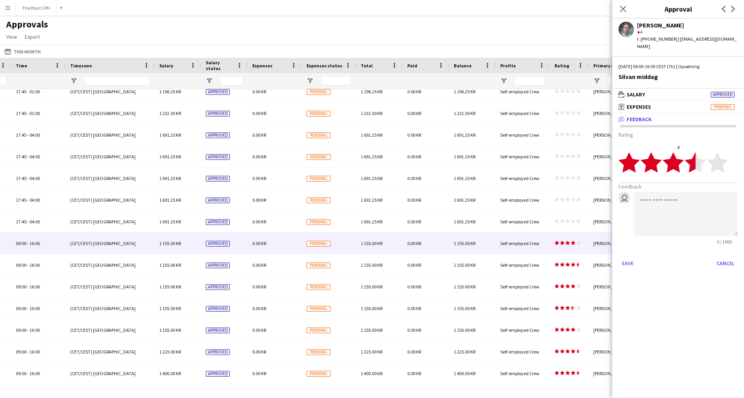
click at [558, 156] on polygon at bounding box center [695, 163] width 21 height 20
click at [558, 259] on button "Save" at bounding box center [628, 263] width 18 height 12
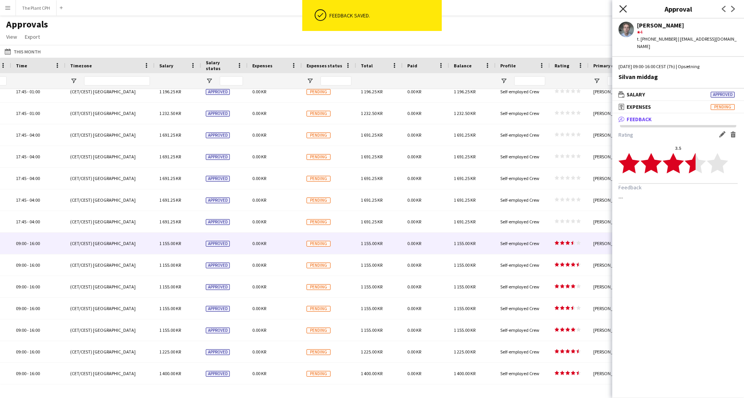
click at [558, 8] on icon "Close pop-in" at bounding box center [622, 8] width 7 height 7
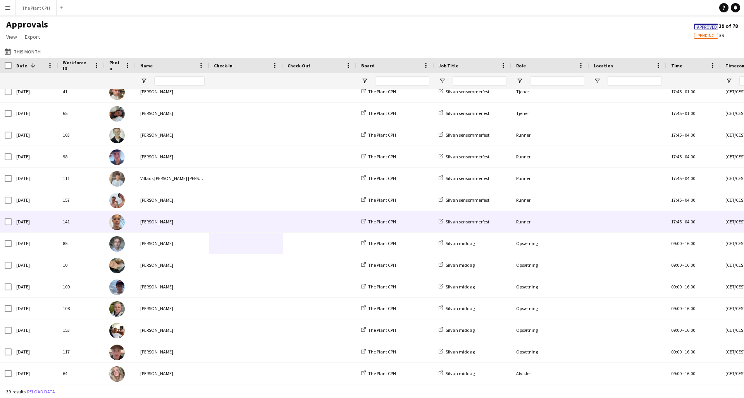
click at [287, 225] on div at bounding box center [320, 221] width 74 height 21
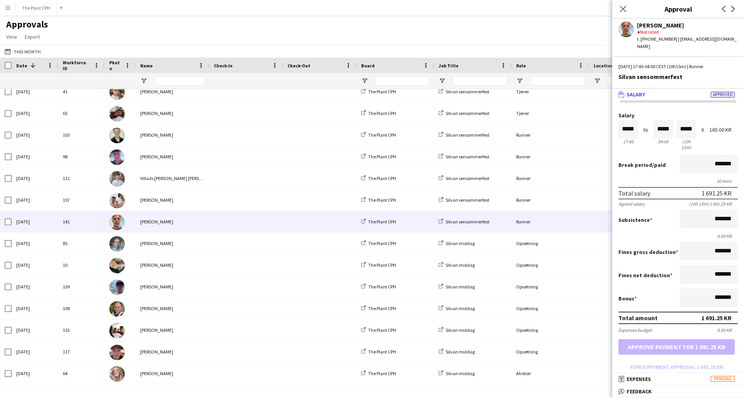
click at [558, 291] on span "Feedback" at bounding box center [639, 391] width 25 height 7
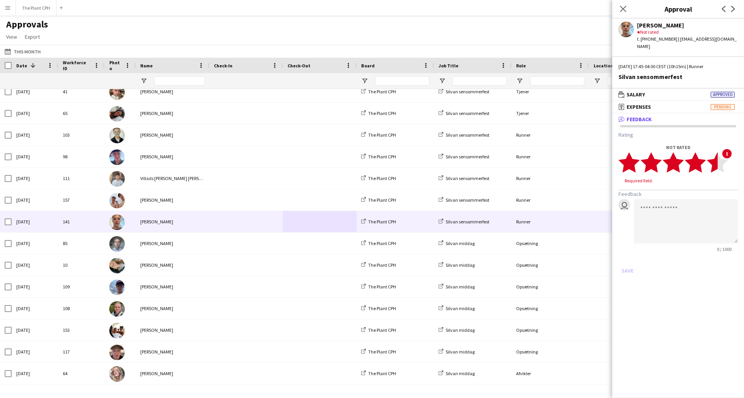
click at [558, 153] on polygon at bounding box center [717, 163] width 21 height 20
click at [558, 257] on button "Save" at bounding box center [628, 263] width 18 height 12
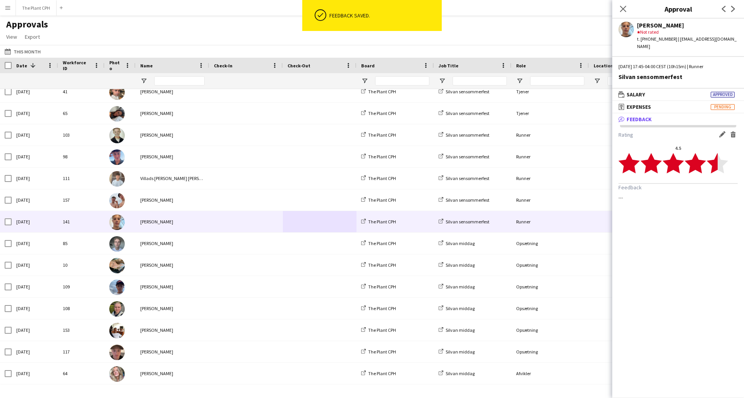
click at [558, 4] on div "Close pop-in" at bounding box center [623, 9] width 22 height 18
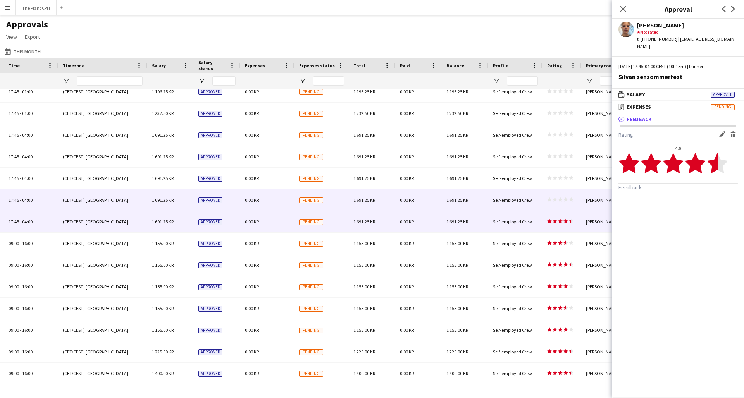
click at [459, 197] on div "1 691.25 KR" at bounding box center [465, 200] width 47 height 21
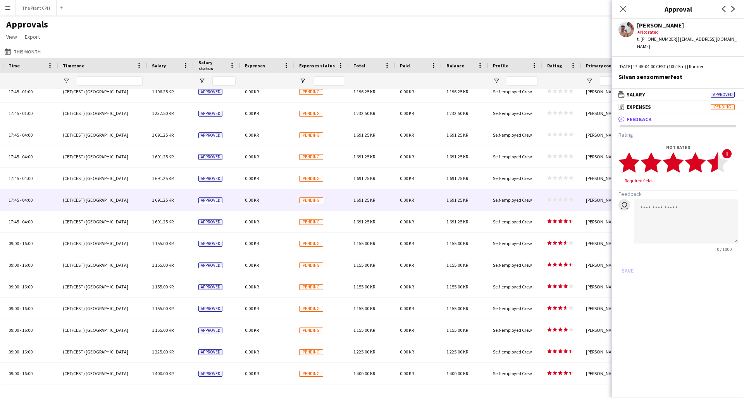
click at [558, 156] on icon "star" at bounding box center [717, 162] width 21 height 21
click at [558, 257] on button "Save" at bounding box center [628, 263] width 18 height 12
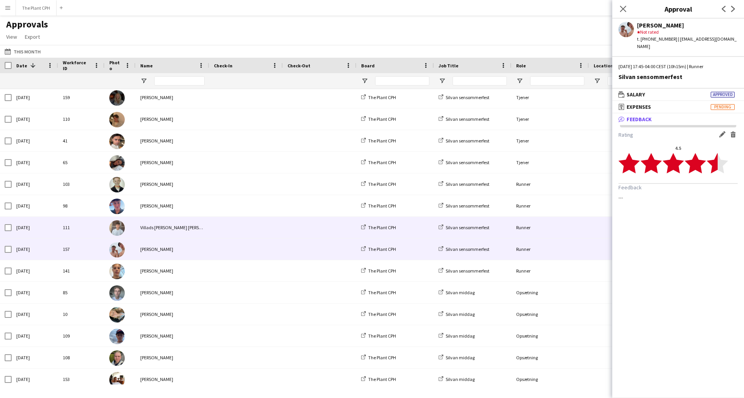
click at [507, 222] on div "Silvan sensommerfest" at bounding box center [473, 227] width 78 height 21
click at [287, 226] on div at bounding box center [320, 227] width 74 height 21
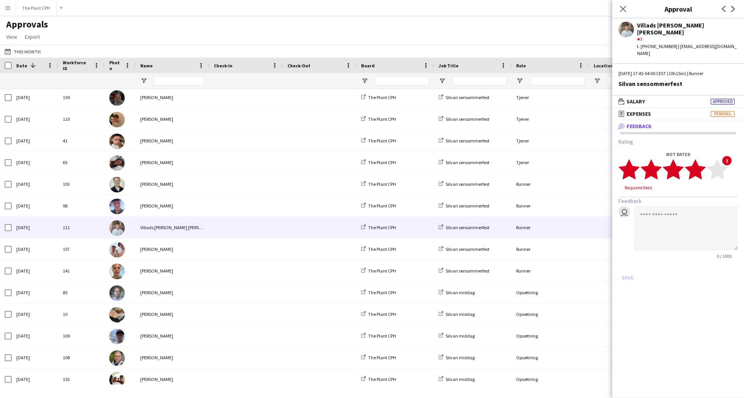
click at [558, 159] on icon "star" at bounding box center [695, 169] width 21 height 21
click at [558, 264] on button "Save" at bounding box center [628, 270] width 18 height 12
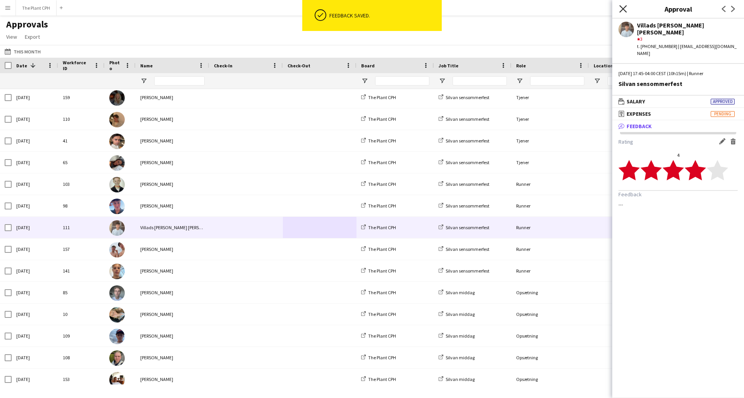
click at [558, 7] on icon "Close pop-in" at bounding box center [622, 8] width 7 height 7
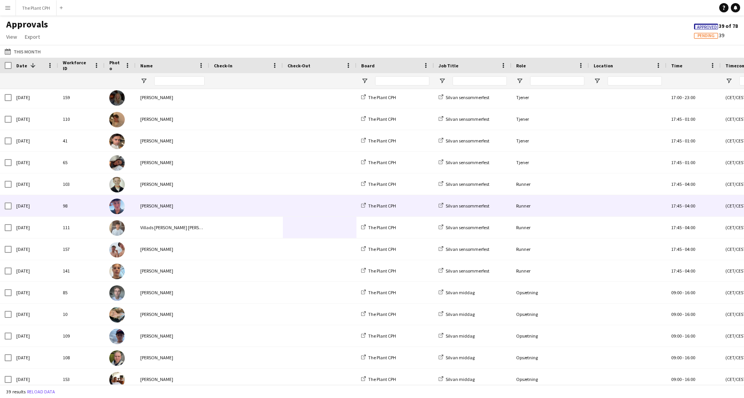
click at [295, 200] on span at bounding box center [320, 205] width 64 height 21
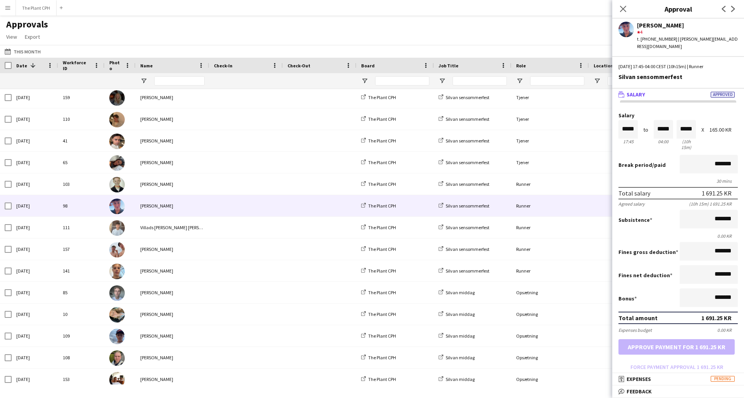
click at [558, 291] on span "Feedback" at bounding box center [639, 391] width 25 height 7
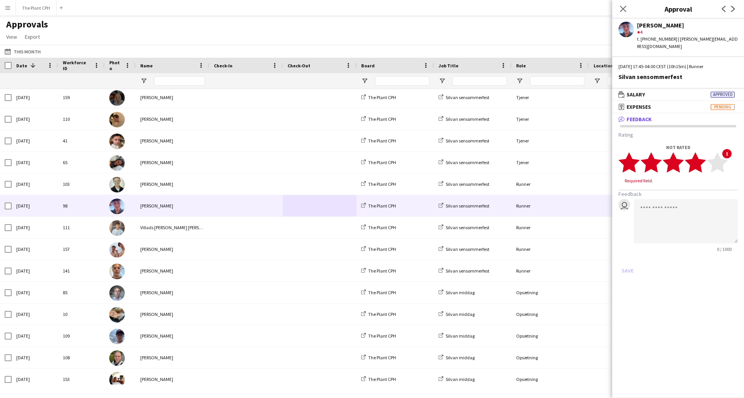
click at [558, 156] on polygon at bounding box center [695, 163] width 21 height 20
drag, startPoint x: 627, startPoint y: 258, endPoint x: 620, endPoint y: 255, distance: 7.3
click at [558, 258] on button "Save" at bounding box center [628, 263] width 18 height 12
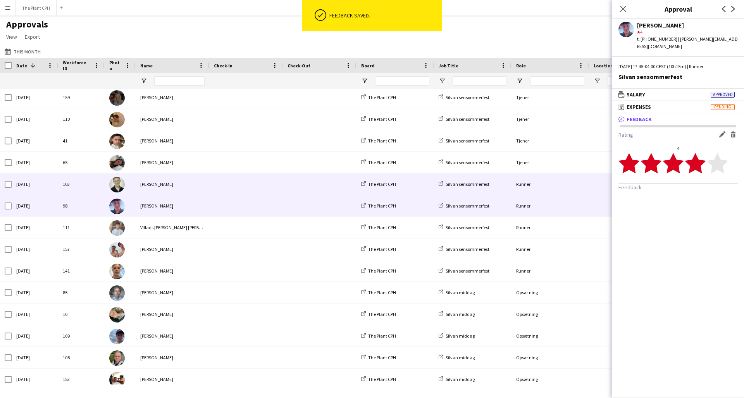
click at [238, 190] on span at bounding box center [246, 184] width 64 height 21
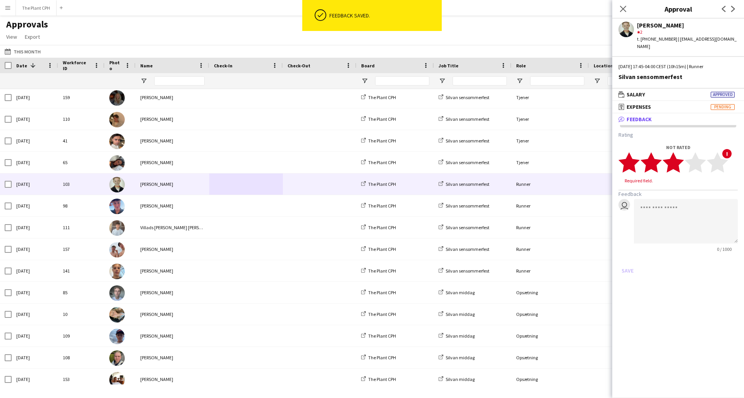
click at [558, 161] on polygon at bounding box center [673, 163] width 21 height 20
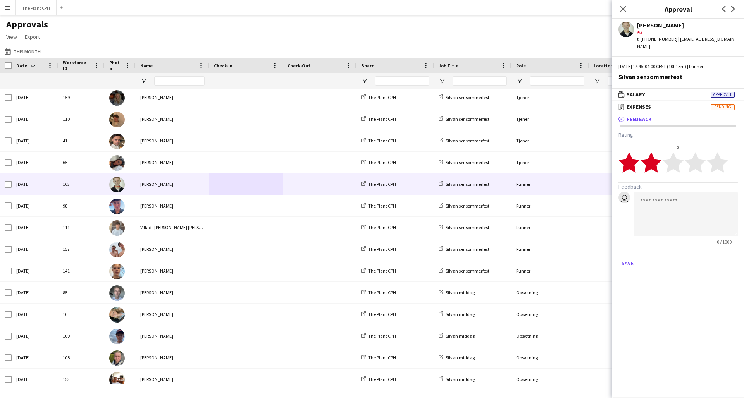
click at [558, 156] on polygon at bounding box center [651, 163] width 21 height 20
click at [558, 257] on button "Save" at bounding box center [628, 263] width 18 height 12
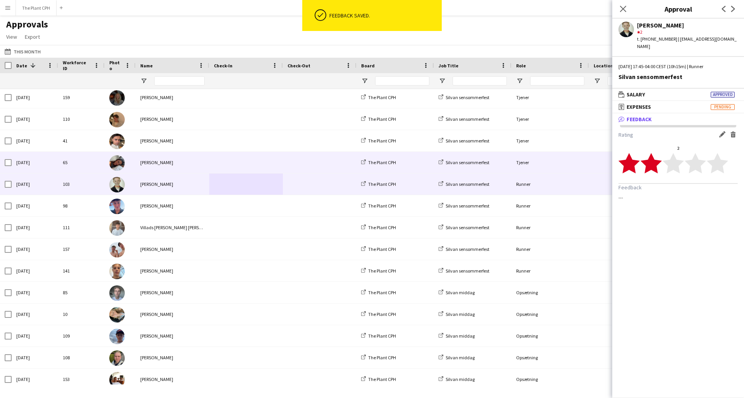
click at [241, 169] on span at bounding box center [246, 162] width 64 height 21
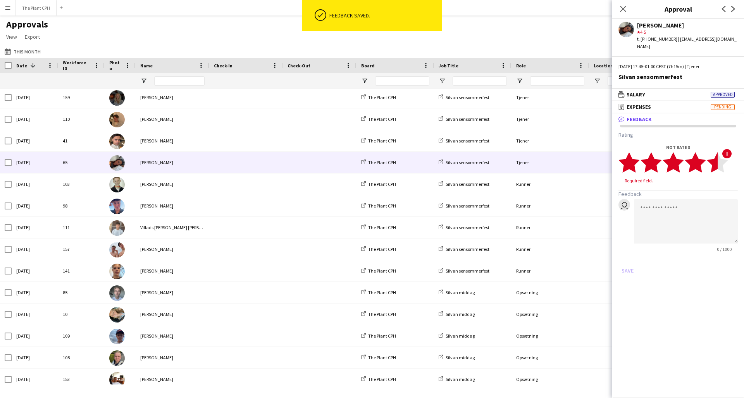
click at [558, 153] on polygon at bounding box center [717, 163] width 21 height 20
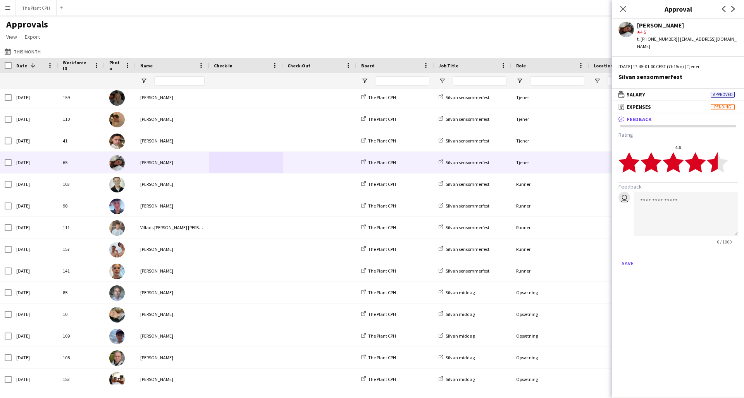
drag, startPoint x: 629, startPoint y: 254, endPoint x: 617, endPoint y: 249, distance: 12.5
click at [558, 257] on button "Save" at bounding box center [628, 263] width 18 height 12
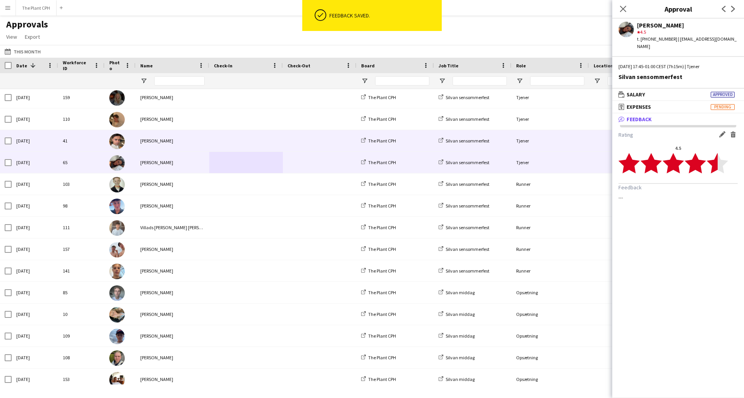
click at [238, 141] on span at bounding box center [246, 140] width 64 height 21
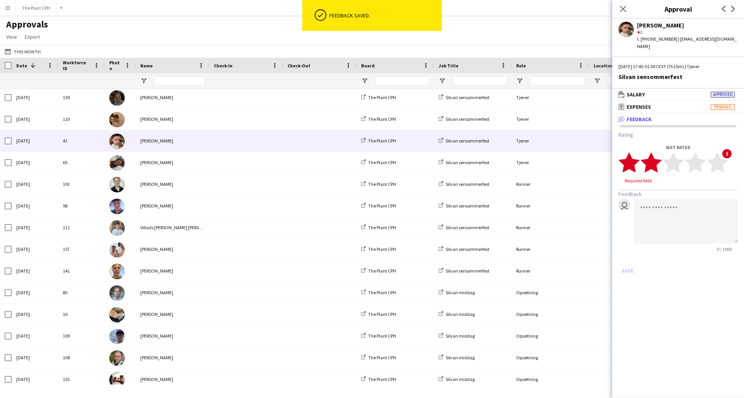
click at [558, 156] on polygon at bounding box center [651, 163] width 21 height 20
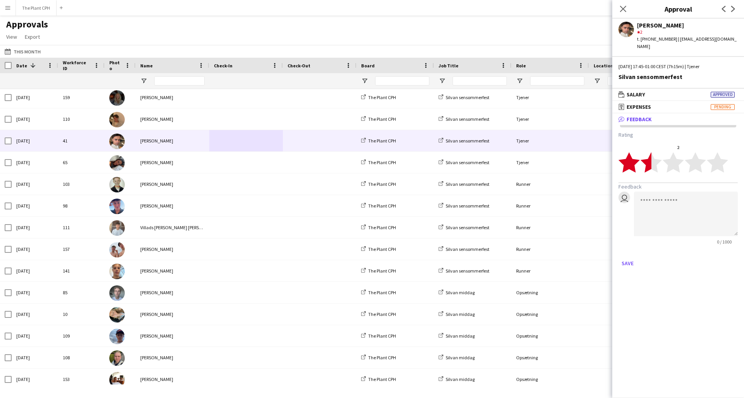
click at [558, 161] on polygon at bounding box center [651, 163] width 21 height 20
click at [558, 257] on button "Save" at bounding box center [628, 263] width 18 height 12
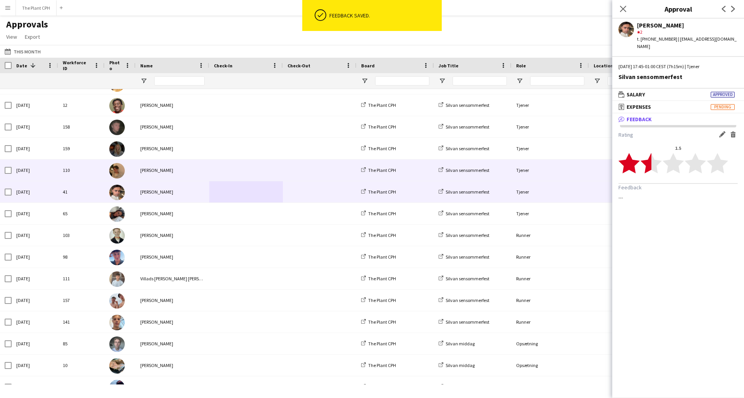
click at [259, 179] on span at bounding box center [246, 170] width 64 height 21
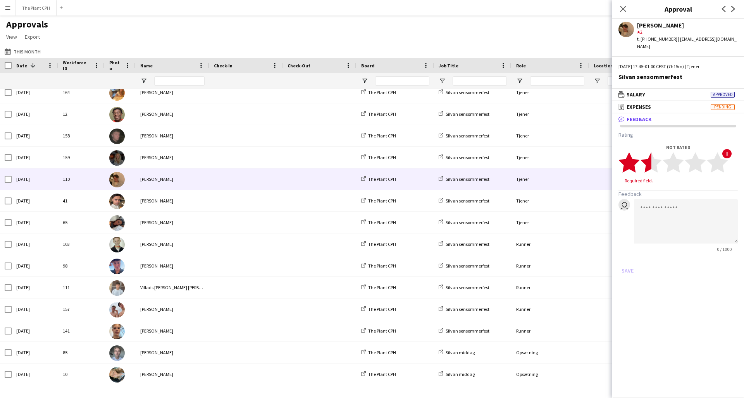
click at [558, 153] on polygon at bounding box center [651, 163] width 21 height 20
click at [558, 257] on button "Save" at bounding box center [628, 263] width 18 height 12
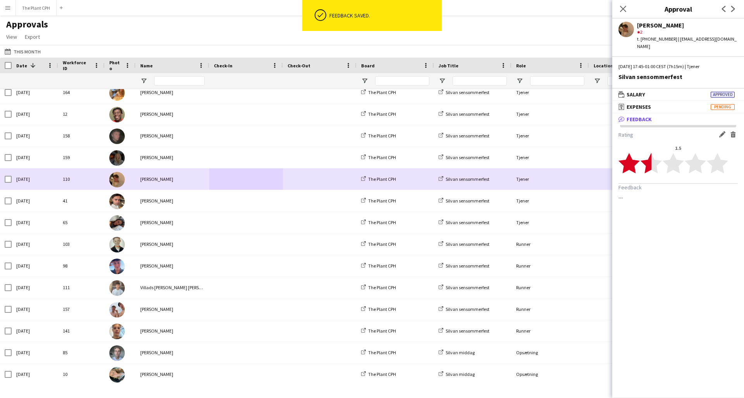
click at [216, 167] on span at bounding box center [246, 157] width 64 height 21
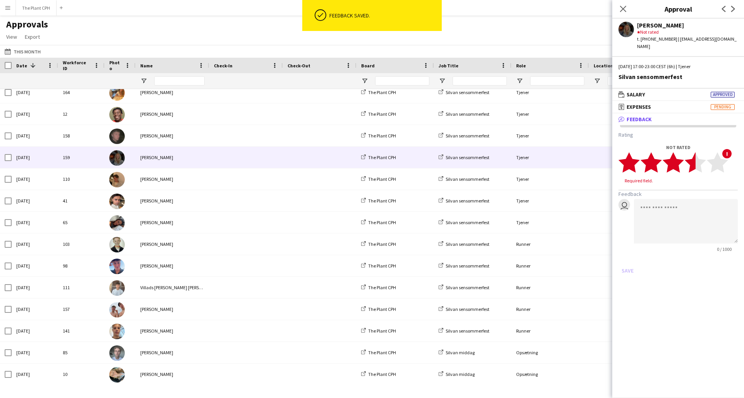
click at [558, 160] on polygon at bounding box center [695, 163] width 21 height 20
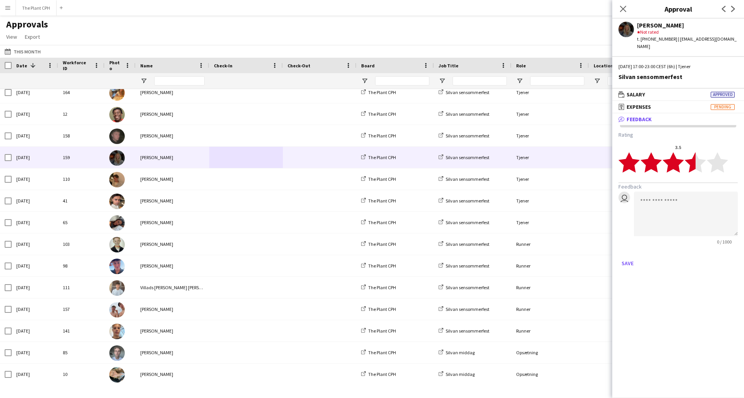
click at [558, 160] on polygon at bounding box center [695, 163] width 21 height 20
click at [558, 259] on button "Save" at bounding box center [628, 263] width 18 height 12
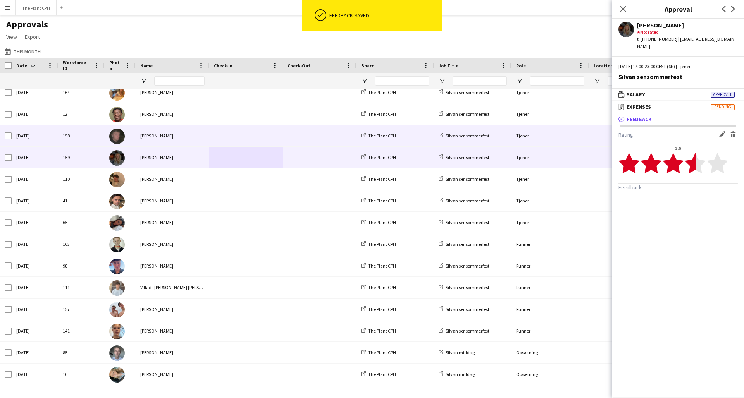
click at [244, 139] on span at bounding box center [246, 135] width 64 height 21
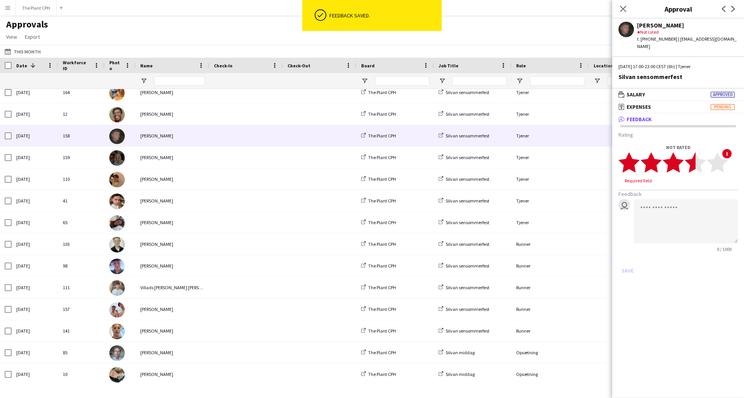
click at [558, 152] on icon "star" at bounding box center [695, 162] width 21 height 21
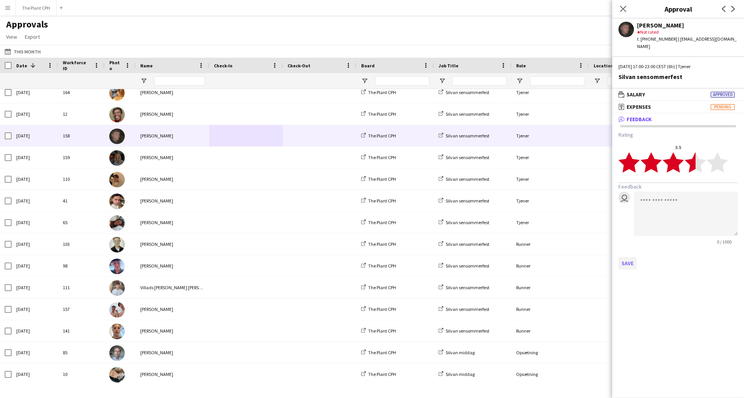
drag, startPoint x: 631, startPoint y: 262, endPoint x: 631, endPoint y: 259, distance: 3.9
click at [558, 262] on div "Rating 3.5 star star star star star star star star star star Feedback user 0 / …" at bounding box center [678, 200] width 132 height 151
click at [558, 258] on button "Save" at bounding box center [628, 263] width 18 height 12
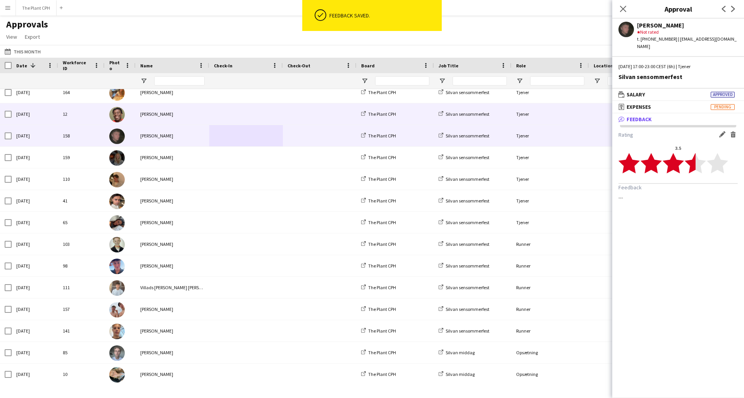
click at [274, 111] on span at bounding box center [246, 113] width 64 height 21
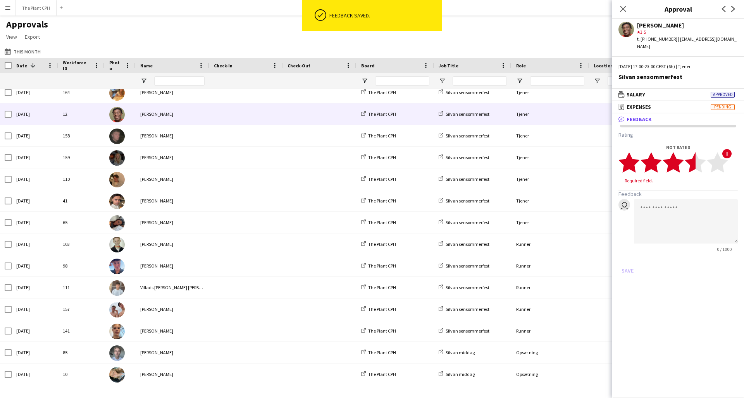
click at [558, 157] on polygon at bounding box center [695, 163] width 21 height 20
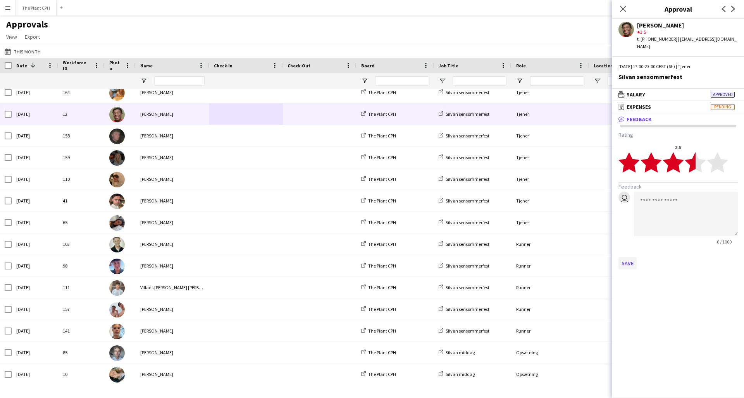
click at [558, 257] on button "Save" at bounding box center [628, 263] width 18 height 12
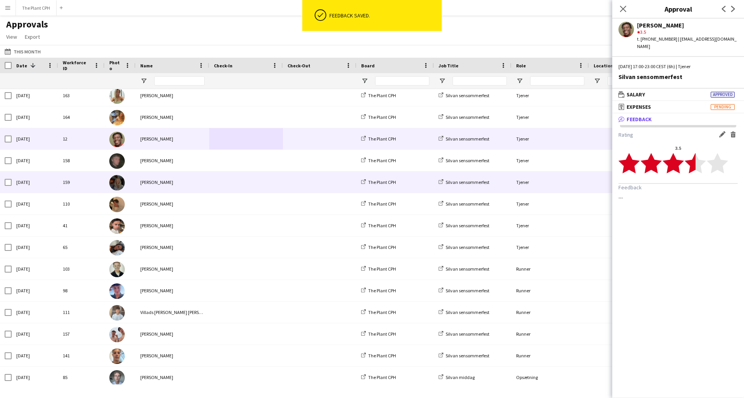
scroll to position [412, 0]
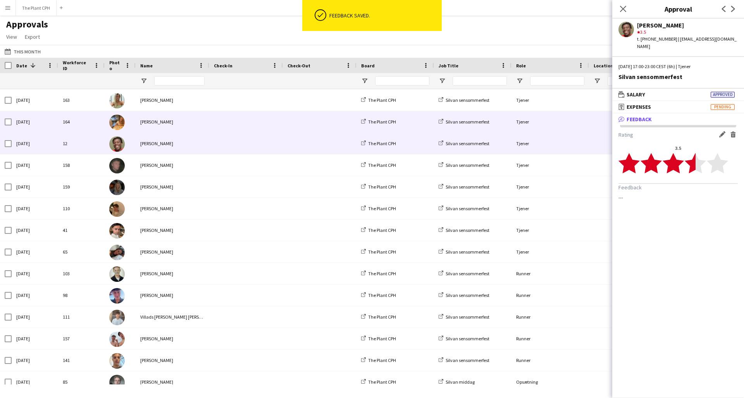
click at [284, 127] on div at bounding box center [320, 121] width 74 height 21
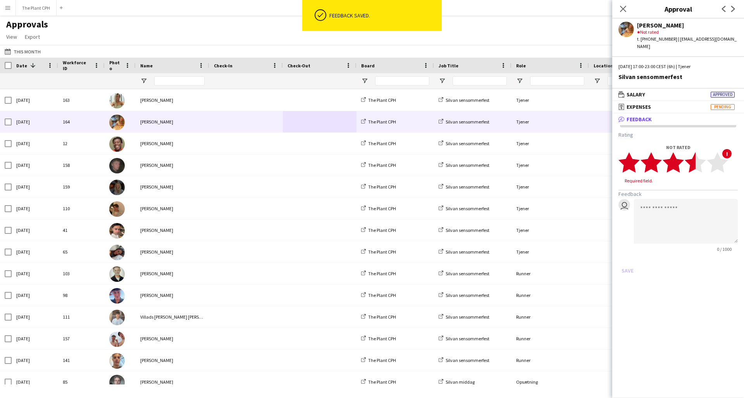
click at [558, 156] on polygon at bounding box center [695, 163] width 21 height 20
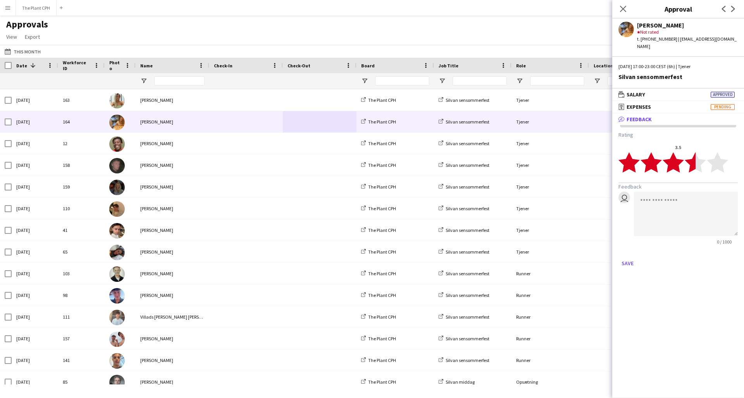
click at [558, 257] on button "Save" at bounding box center [628, 263] width 18 height 12
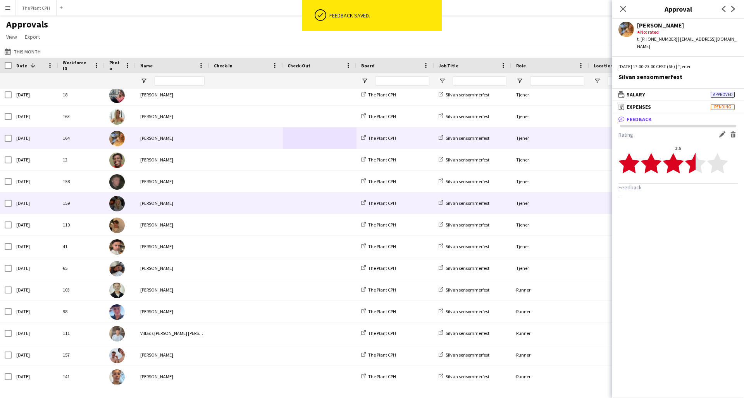
scroll to position [378, 0]
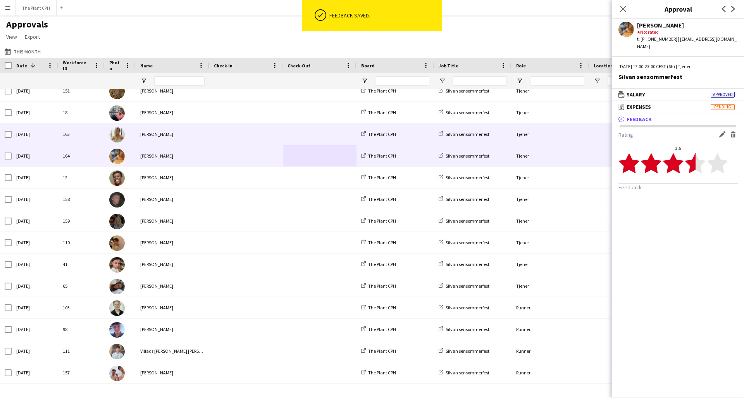
click at [295, 137] on span at bounding box center [320, 134] width 64 height 21
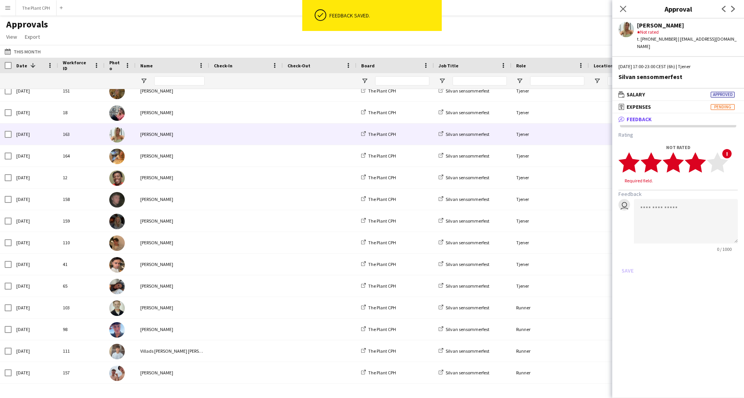
click at [558, 158] on polygon at bounding box center [695, 163] width 21 height 20
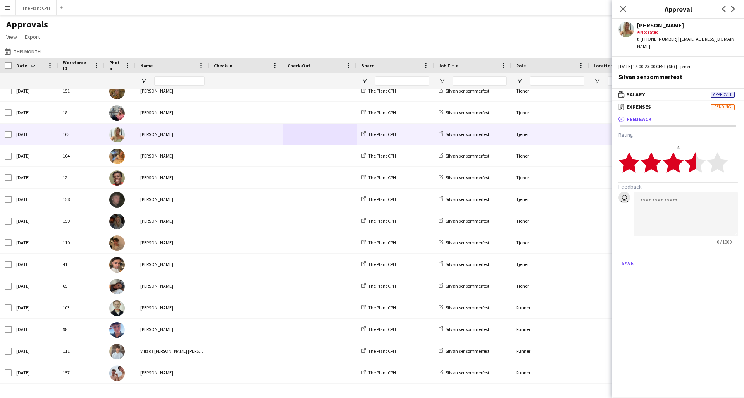
click at [558, 162] on icon "star" at bounding box center [695, 162] width 21 height 21
click at [558, 259] on button "Save" at bounding box center [628, 263] width 18 height 12
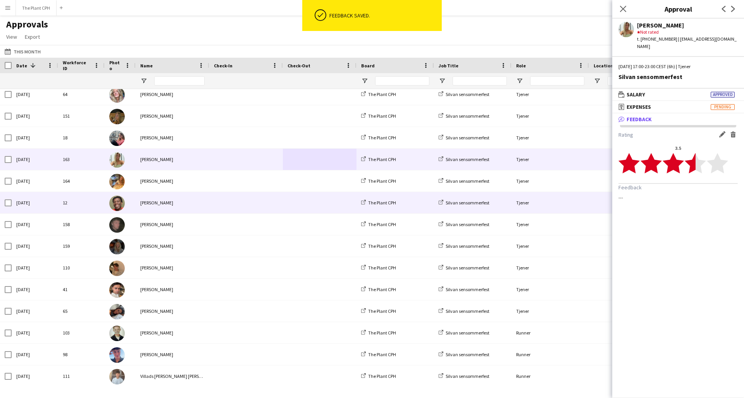
scroll to position [352, 0]
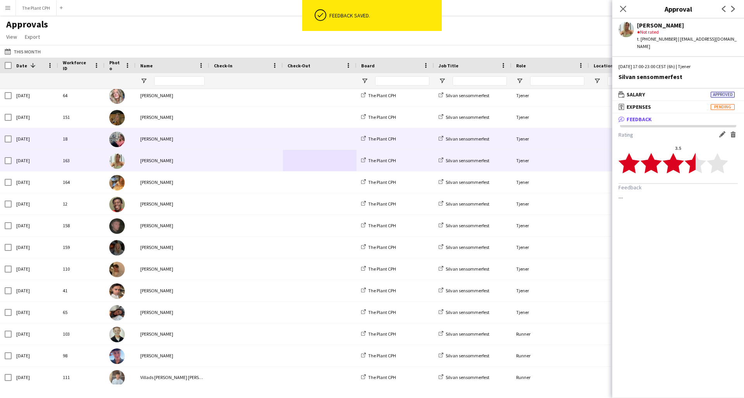
click at [321, 141] on span at bounding box center [320, 138] width 64 height 21
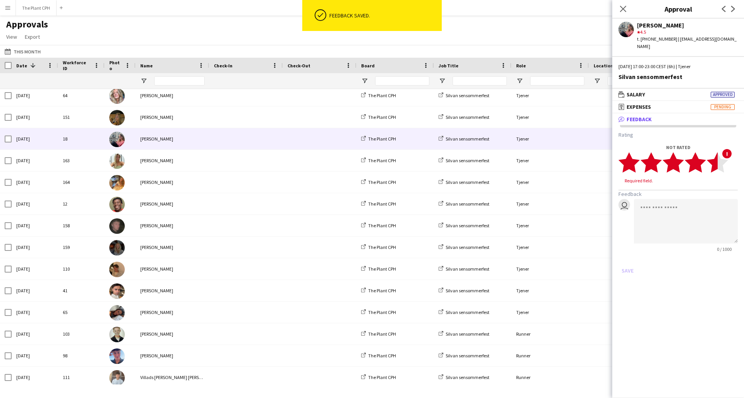
click at [558, 157] on polygon at bounding box center [717, 163] width 21 height 20
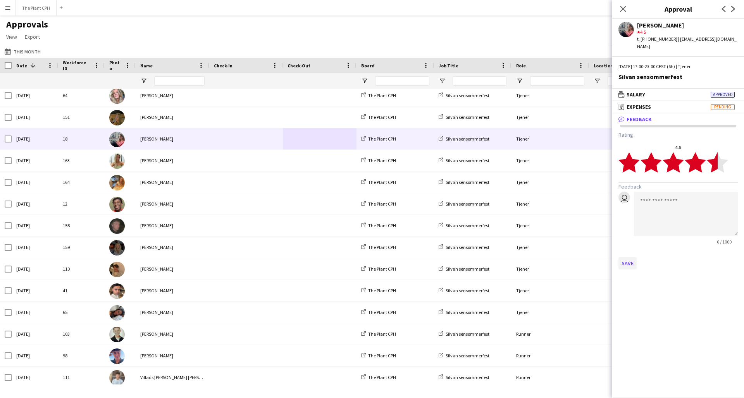
click at [558, 257] on button "Save" at bounding box center [628, 263] width 18 height 12
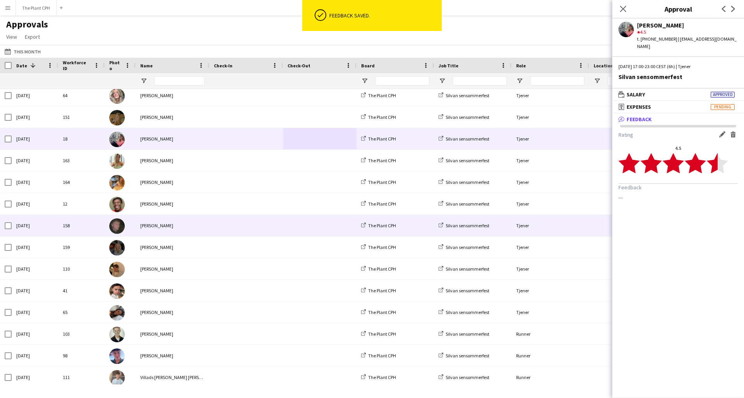
scroll to position [320, 0]
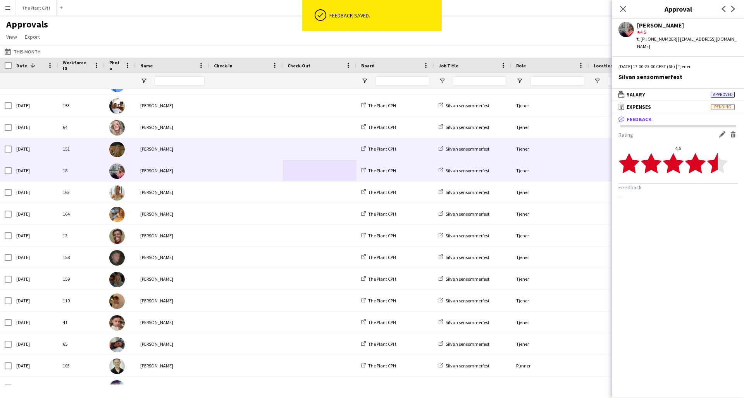
click at [273, 153] on span at bounding box center [246, 148] width 64 height 21
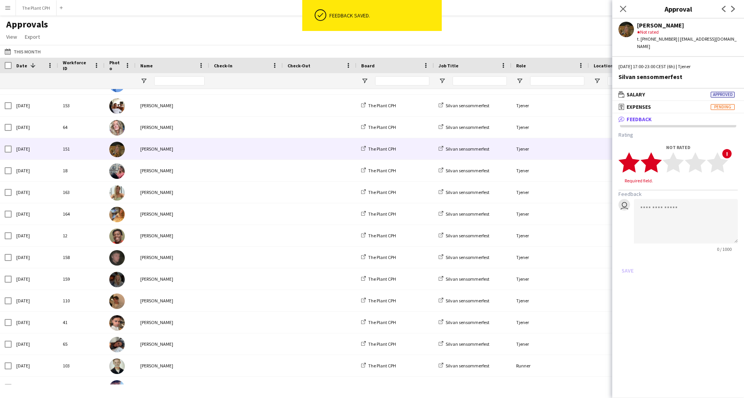
click at [558, 159] on polygon at bounding box center [651, 163] width 21 height 20
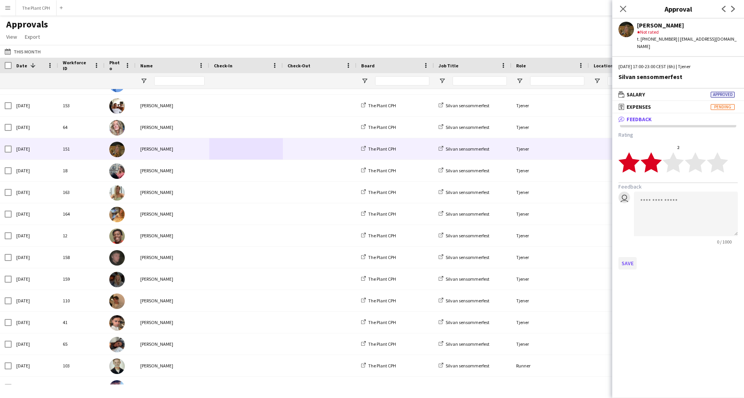
click at [558, 257] on button "Save" at bounding box center [628, 263] width 18 height 12
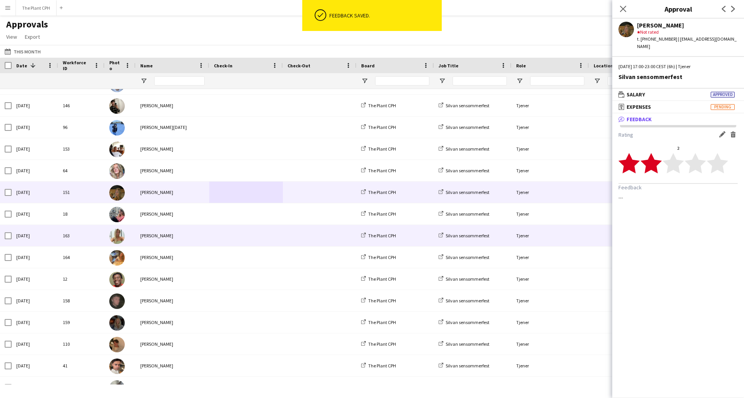
scroll to position [272, 0]
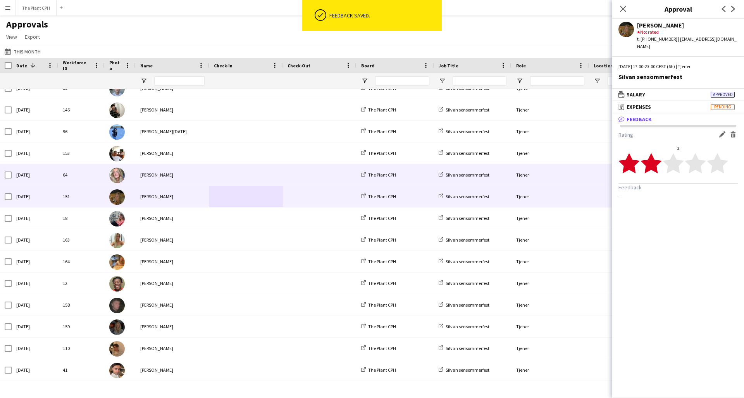
click at [269, 178] on span at bounding box center [246, 174] width 64 height 21
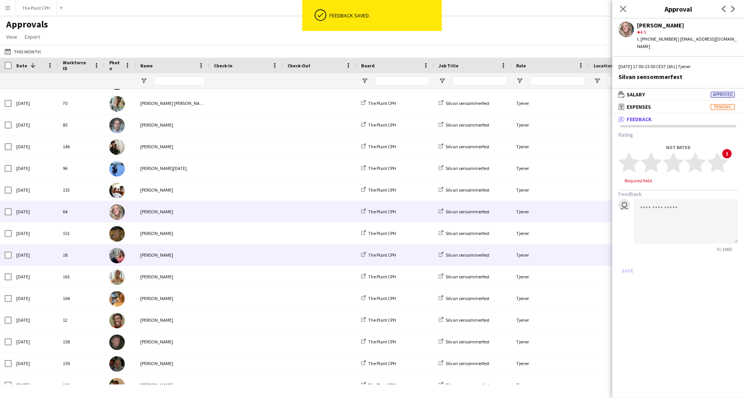
scroll to position [234, 0]
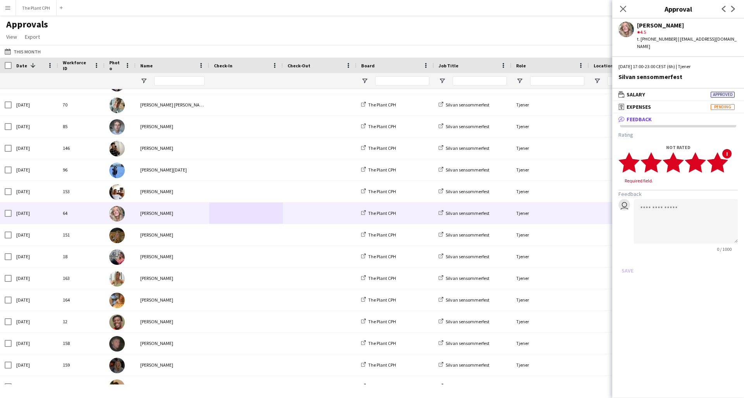
drag, startPoint x: 719, startPoint y: 153, endPoint x: 714, endPoint y: 162, distance: 11.0
click at [558, 153] on polygon at bounding box center [717, 163] width 21 height 20
click at [558, 257] on button "Save" at bounding box center [628, 263] width 18 height 12
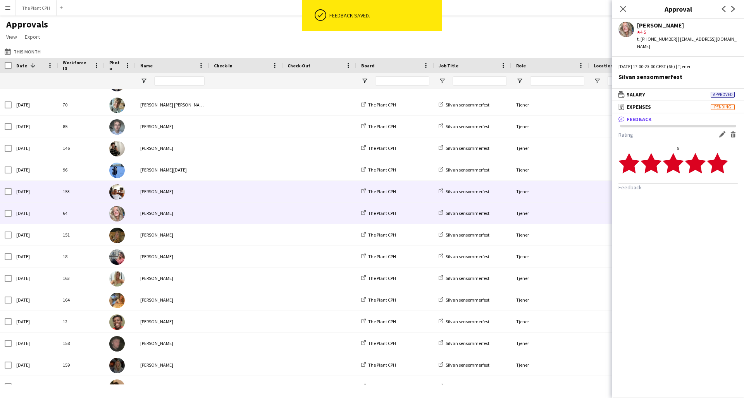
click at [220, 198] on span at bounding box center [246, 191] width 64 height 21
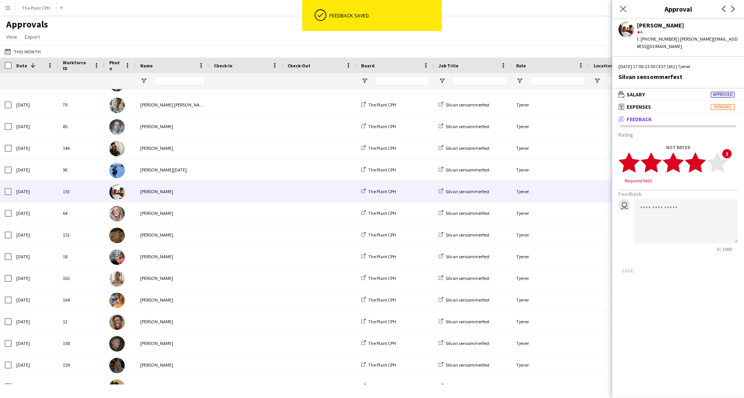
click at [558, 156] on polygon at bounding box center [695, 163] width 21 height 20
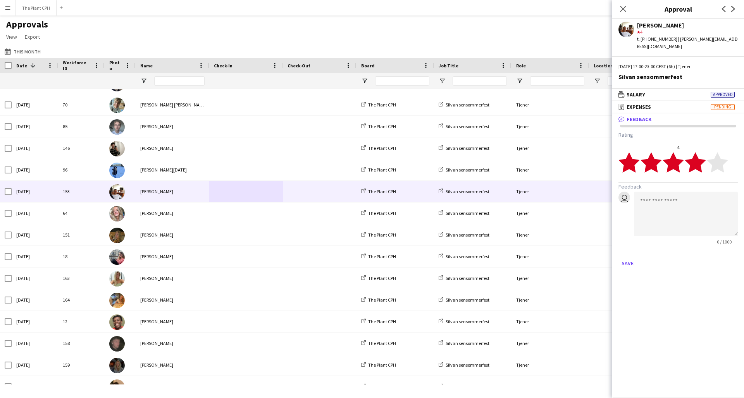
drag, startPoint x: 630, startPoint y: 255, endPoint x: 578, endPoint y: 249, distance: 52.6
click at [558, 257] on button "Save" at bounding box center [628, 263] width 18 height 12
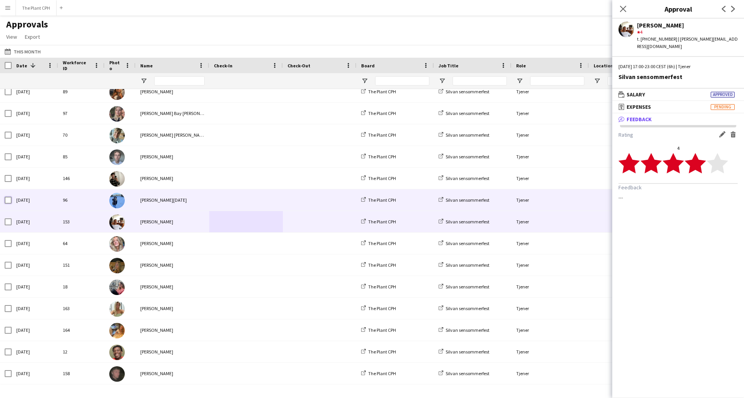
scroll to position [189, 0]
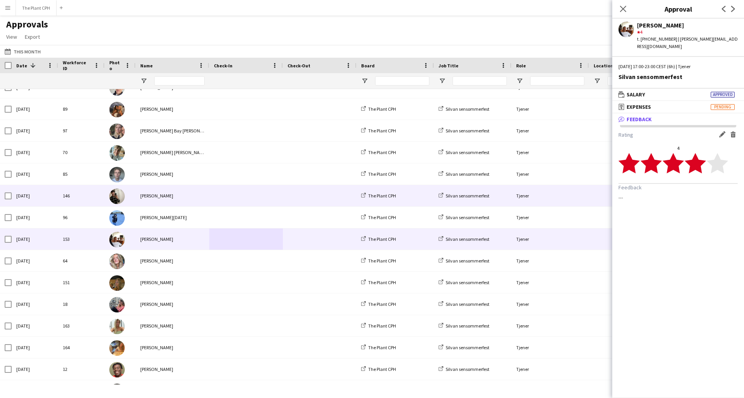
click at [205, 200] on div "[PERSON_NAME]" at bounding box center [173, 195] width 74 height 21
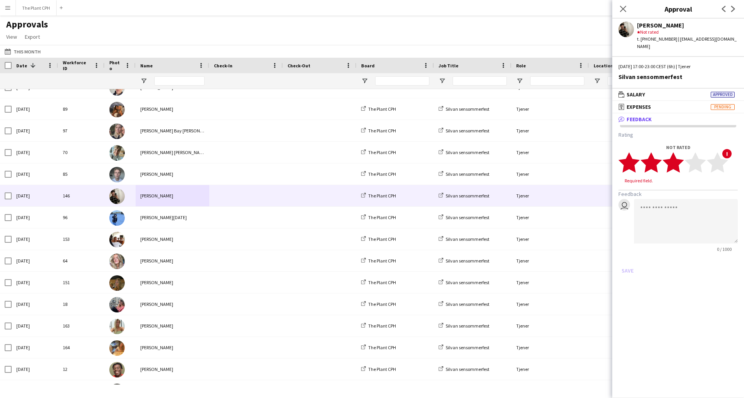
click at [558, 157] on icon "star" at bounding box center [673, 162] width 21 height 21
click at [558, 257] on button "Save" at bounding box center [628, 263] width 18 height 12
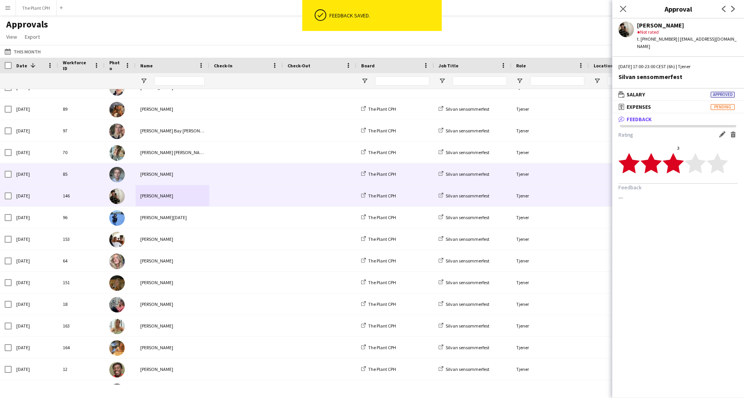
click at [211, 175] on div at bounding box center [246, 174] width 74 height 21
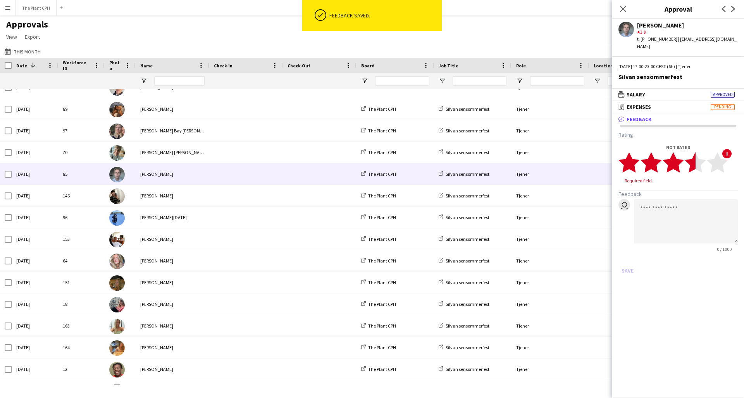
click at [558, 155] on polygon at bounding box center [695, 163] width 21 height 20
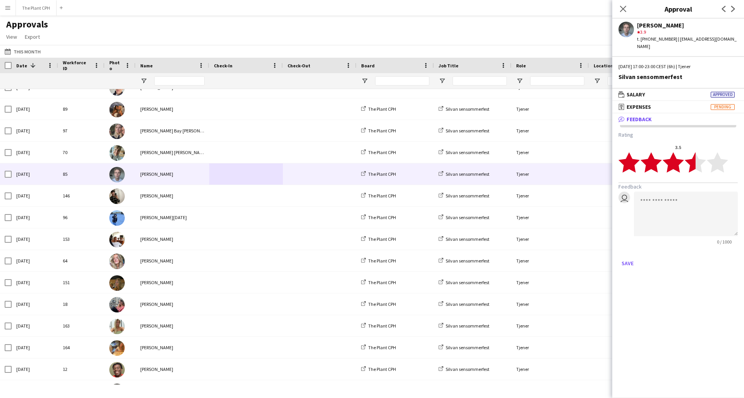
drag, startPoint x: 627, startPoint y: 255, endPoint x: 583, endPoint y: 248, distance: 44.6
click at [558, 257] on button "Save" at bounding box center [628, 263] width 18 height 12
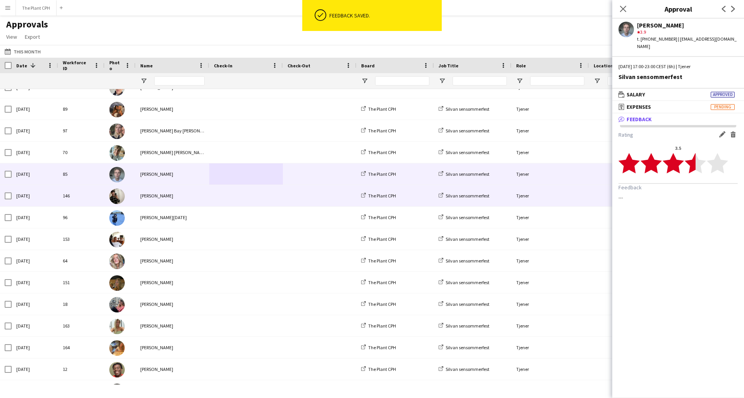
scroll to position [158, 0]
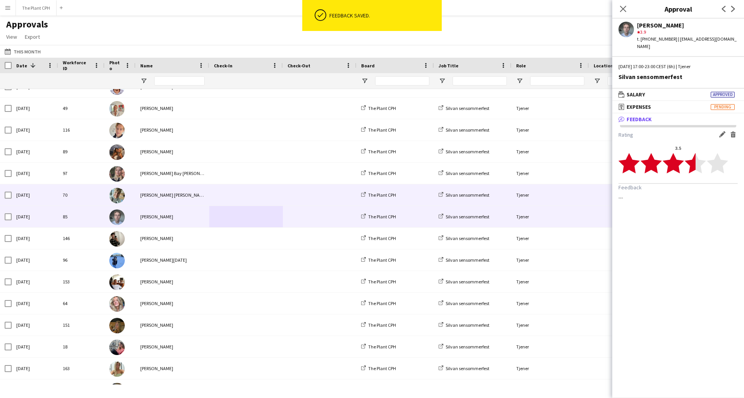
click at [259, 195] on span at bounding box center [246, 195] width 64 height 21
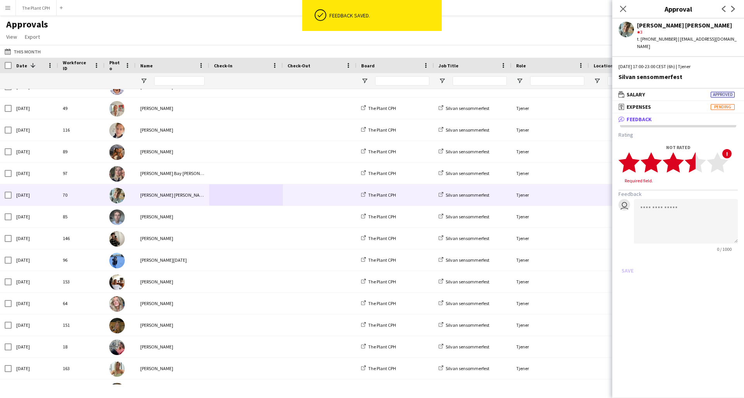
click at [558, 153] on polygon at bounding box center [695, 163] width 21 height 20
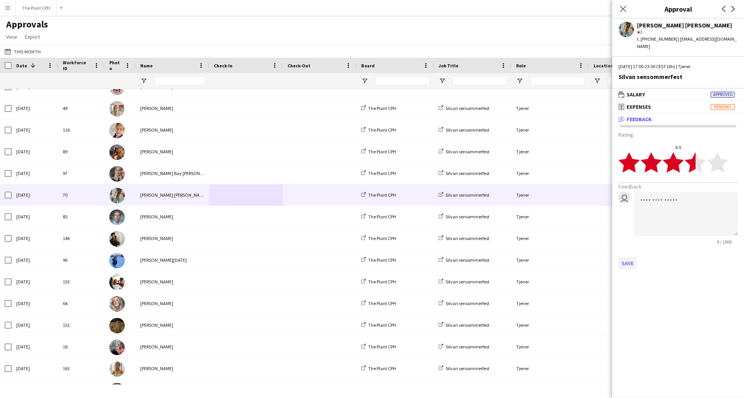
click at [558, 257] on button "Save" at bounding box center [628, 263] width 18 height 12
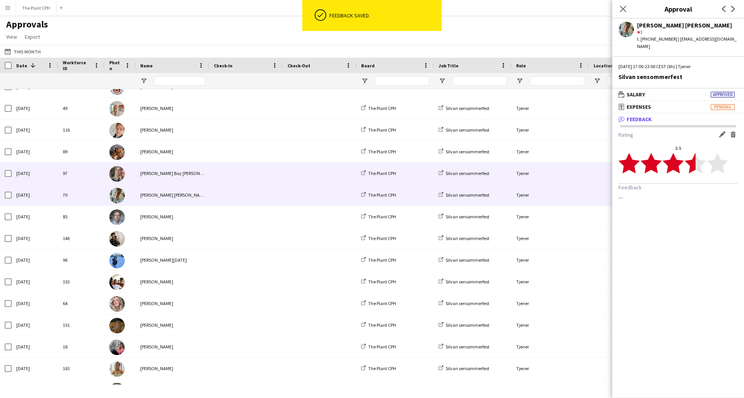
click at [322, 171] on span at bounding box center [320, 173] width 64 height 21
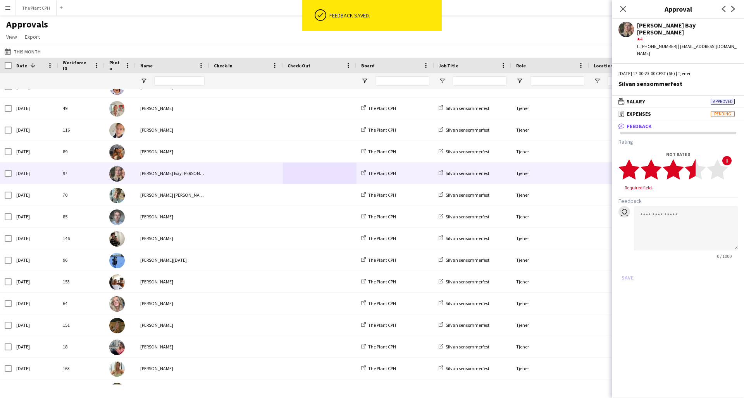
click at [558, 160] on polygon at bounding box center [695, 170] width 21 height 20
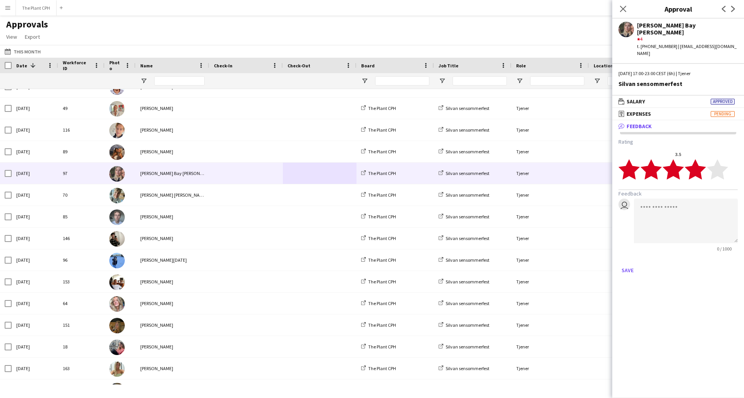
click at [558, 160] on polygon at bounding box center [695, 170] width 21 height 20
click at [558, 264] on button "Save" at bounding box center [628, 270] width 18 height 12
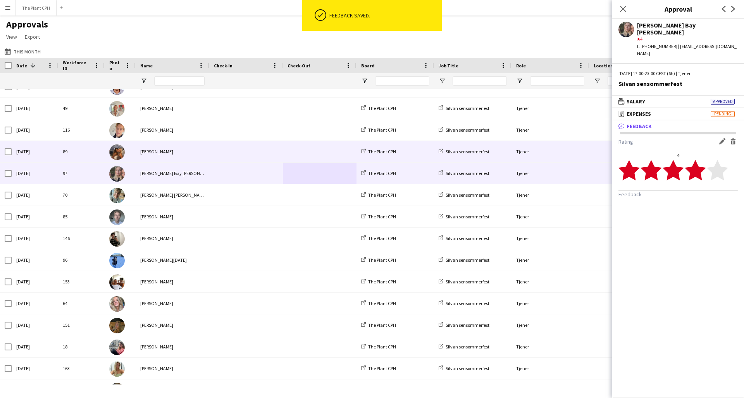
click at [239, 156] on span at bounding box center [246, 151] width 64 height 21
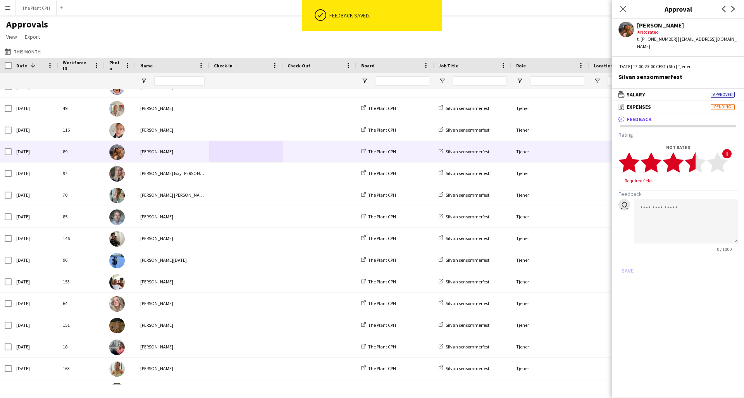
click at [558, 157] on polygon at bounding box center [695, 163] width 21 height 20
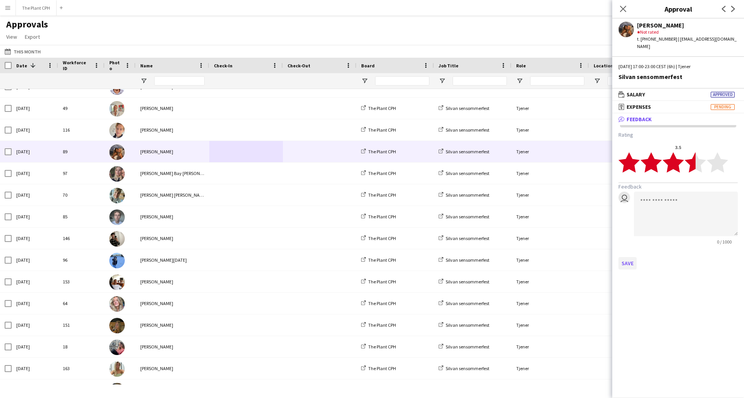
click at [558, 257] on button "Save" at bounding box center [628, 263] width 18 height 12
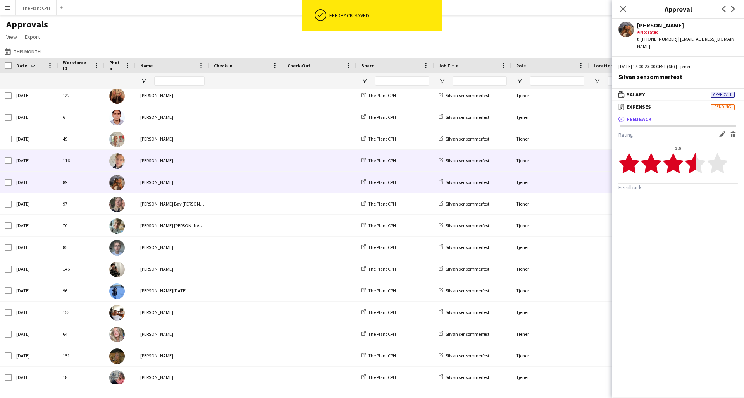
click at [229, 164] on span at bounding box center [246, 160] width 64 height 21
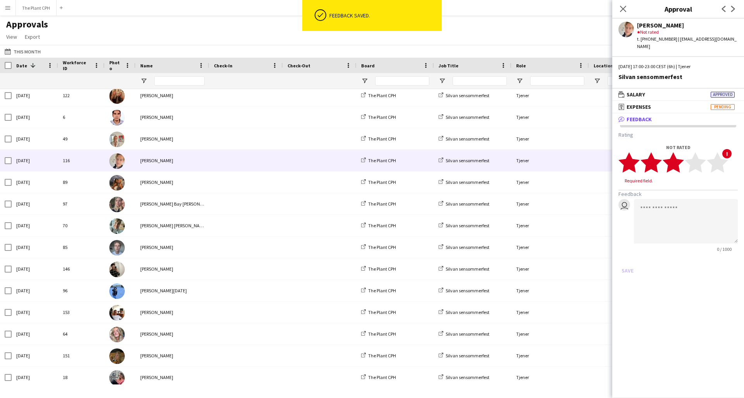
click at [558, 156] on polygon at bounding box center [673, 163] width 21 height 20
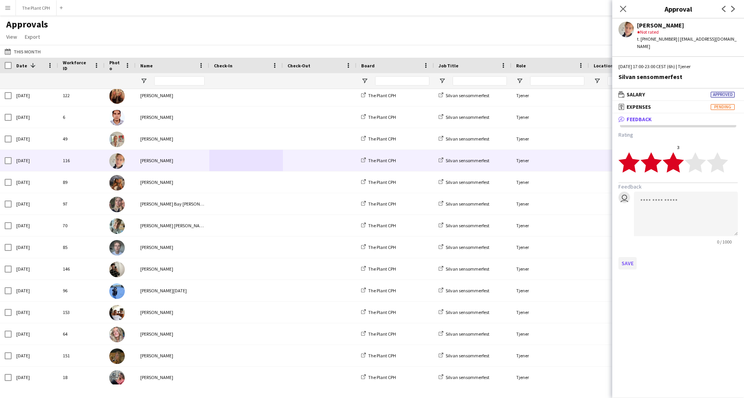
click at [558, 257] on button "Save" at bounding box center [628, 263] width 18 height 12
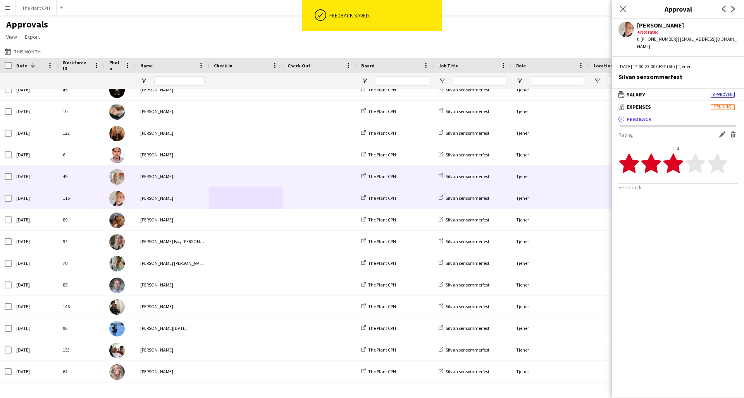
click at [235, 174] on span at bounding box center [246, 176] width 64 height 21
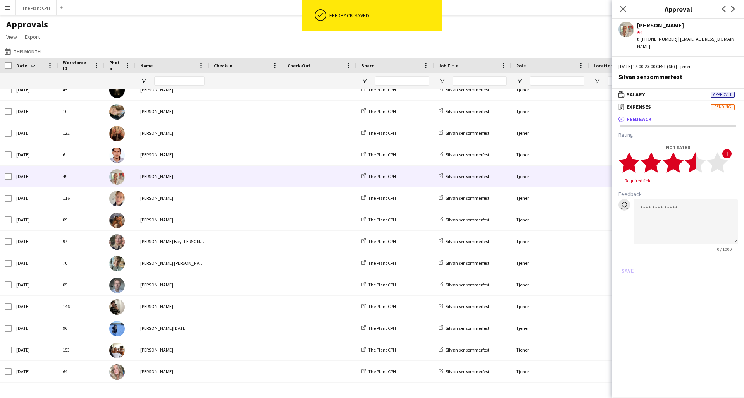
click at [558, 160] on app-stars-rating "star star star star star star star star star star" at bounding box center [674, 162] width 110 height 21
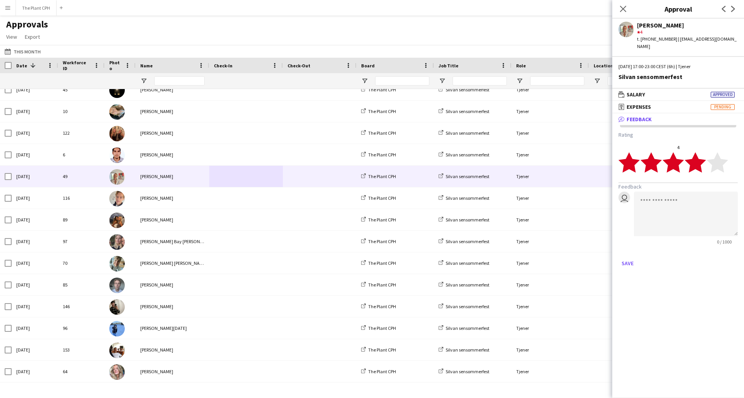
click at [558, 257] on button "Save" at bounding box center [628, 263] width 18 height 12
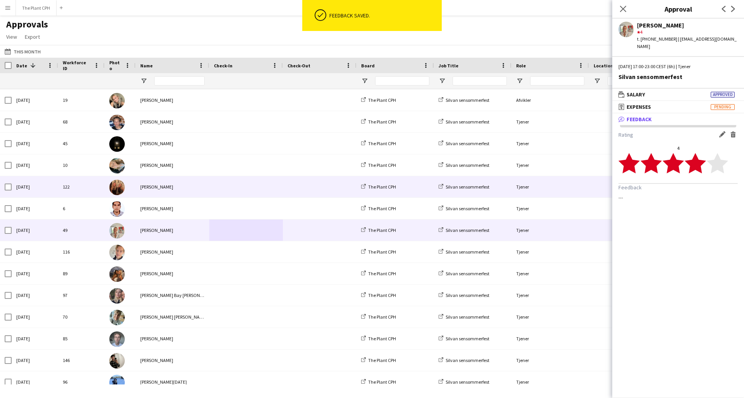
click at [247, 190] on span at bounding box center [246, 186] width 64 height 21
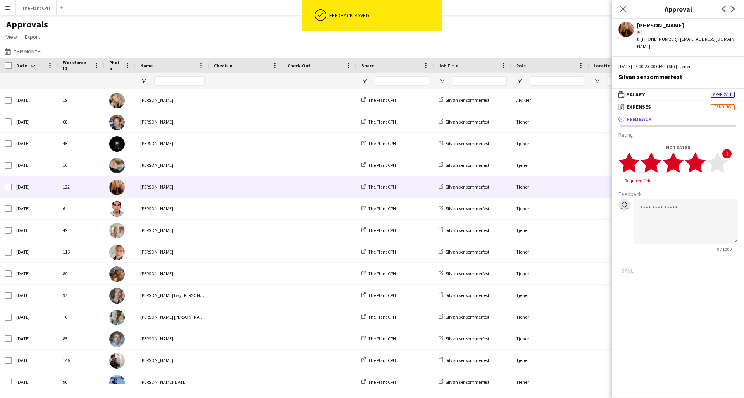
click at [558, 157] on polygon at bounding box center [695, 163] width 21 height 20
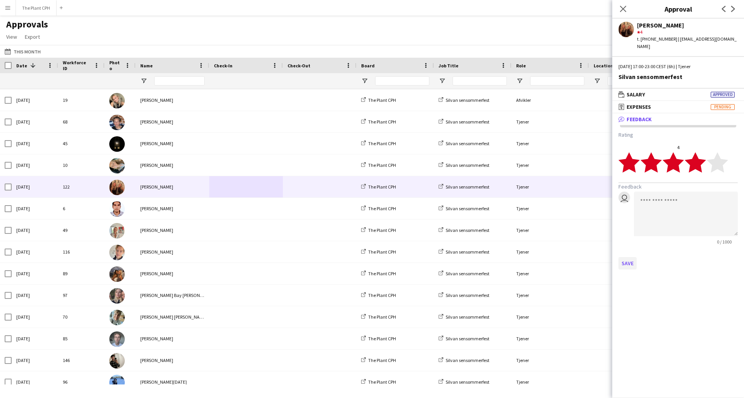
click at [558, 258] on button "Save" at bounding box center [628, 263] width 18 height 12
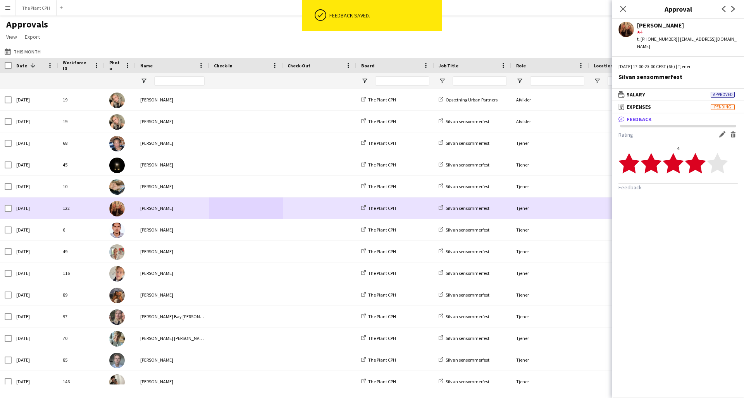
click at [148, 211] on div "[PERSON_NAME]" at bounding box center [173, 208] width 74 height 21
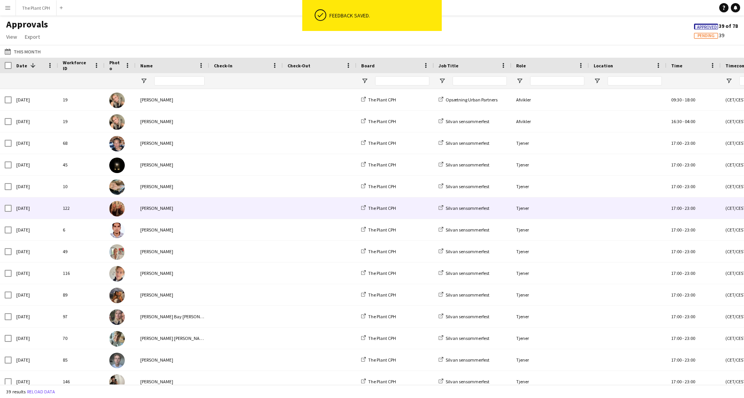
click at [118, 210] on img at bounding box center [117, 209] width 16 height 16
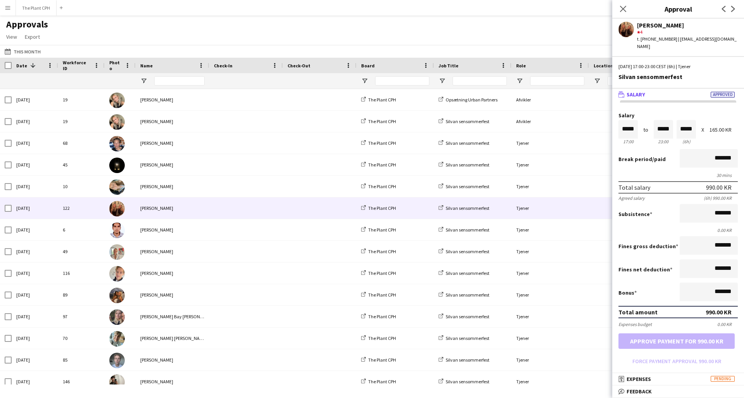
click at [558, 291] on span "Feedback" at bounding box center [639, 391] width 25 height 7
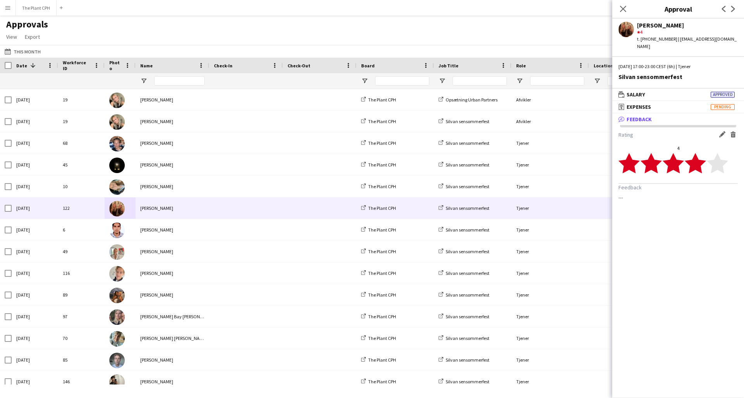
click at [558, 131] on app-icon "Edit feedback" at bounding box center [722, 134] width 6 height 6
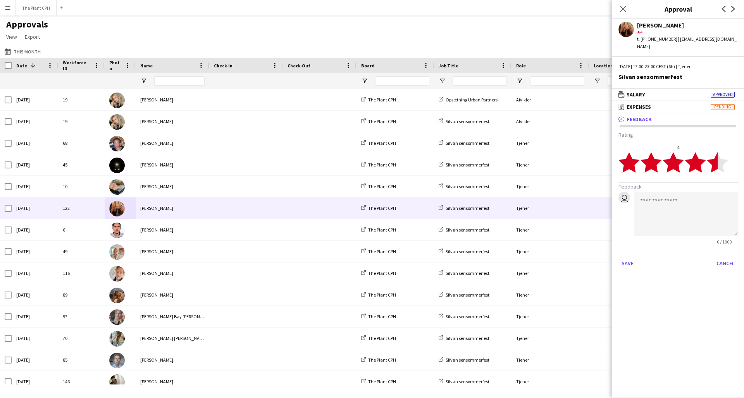
click at [558, 154] on polygon at bounding box center [717, 163] width 21 height 20
click at [558, 260] on button "Save" at bounding box center [628, 263] width 18 height 12
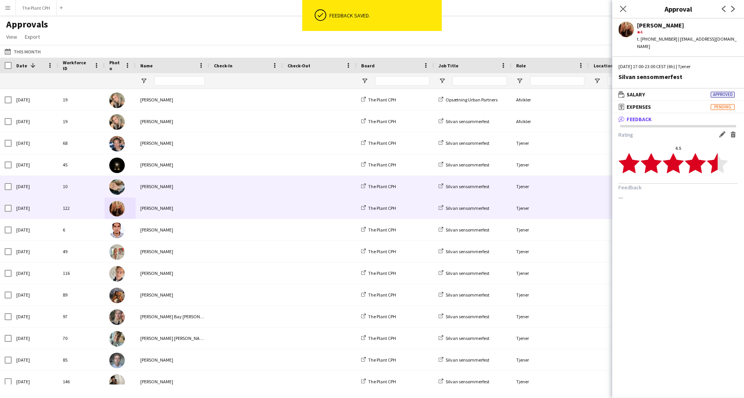
click at [193, 184] on div "[PERSON_NAME]" at bounding box center [173, 186] width 74 height 21
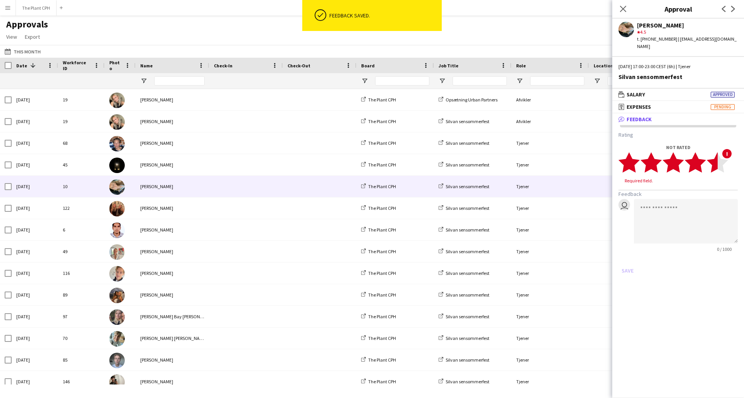
click at [558, 156] on polygon at bounding box center [717, 163] width 21 height 20
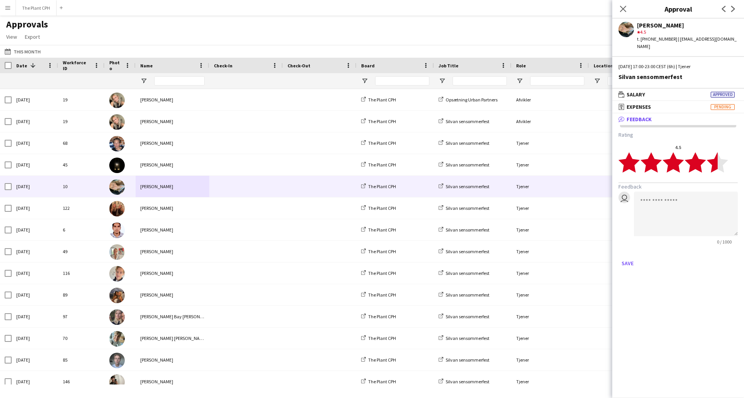
click at [558, 249] on form "Rating 4.5 star star star star star star star star star star Feedback user 0 / …" at bounding box center [678, 200] width 119 height 138
click at [558, 257] on button "Save" at bounding box center [628, 263] width 18 height 12
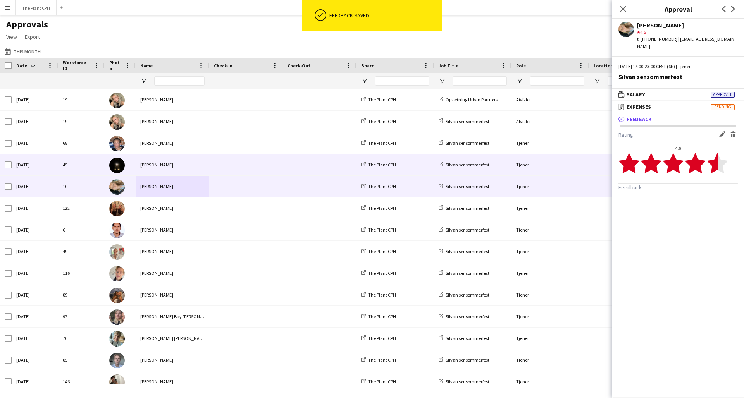
click at [208, 167] on div "[PERSON_NAME]" at bounding box center [173, 164] width 74 height 21
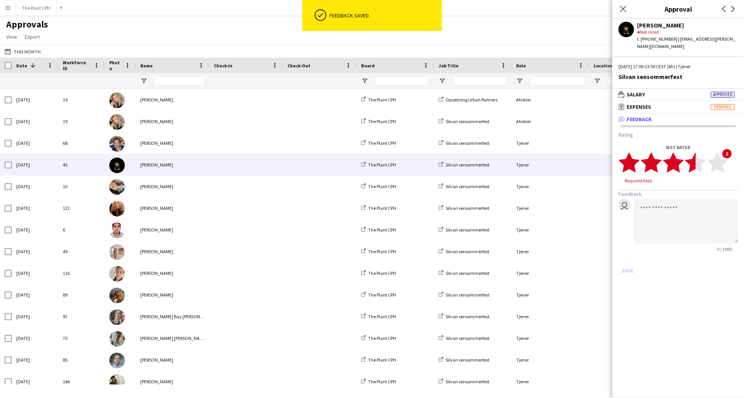
click at [558, 161] on polygon at bounding box center [695, 163] width 21 height 20
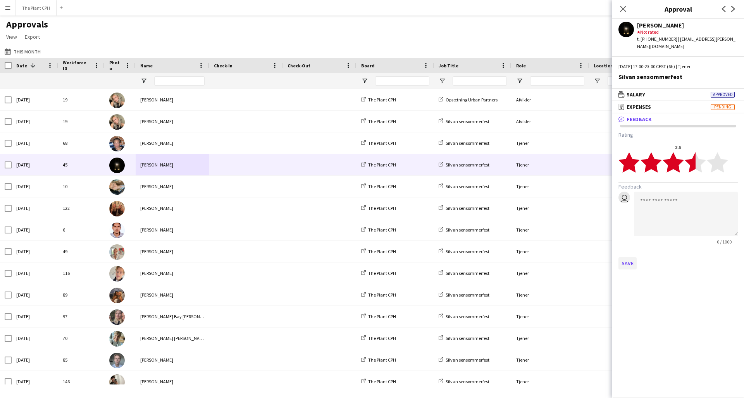
click at [558, 257] on button "Save" at bounding box center [628, 263] width 18 height 12
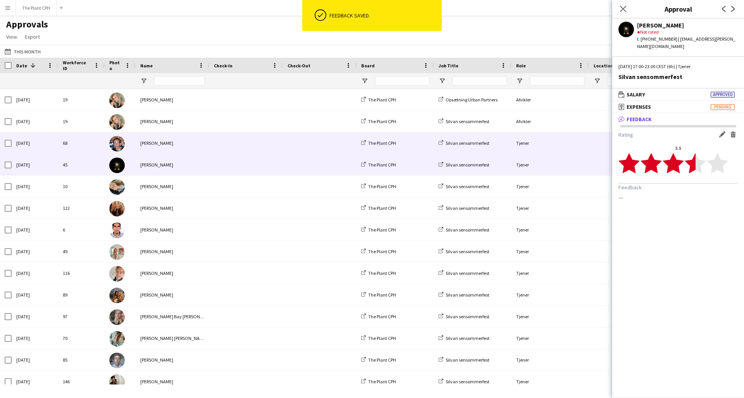
drag, startPoint x: 273, startPoint y: 145, endPoint x: 334, endPoint y: 148, distance: 60.9
click at [273, 145] on span at bounding box center [246, 143] width 64 height 21
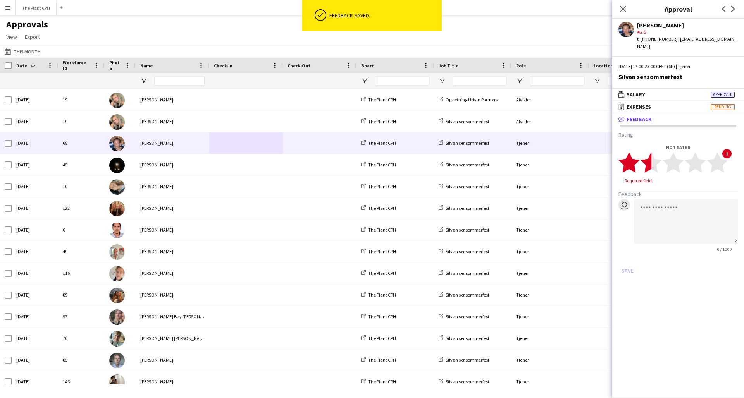
click at [558, 155] on polygon at bounding box center [651, 163] width 21 height 20
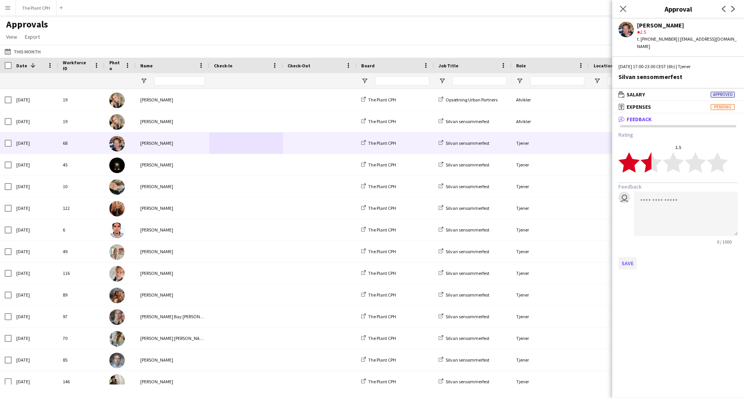
click at [558, 257] on button "Save" at bounding box center [628, 263] width 18 height 12
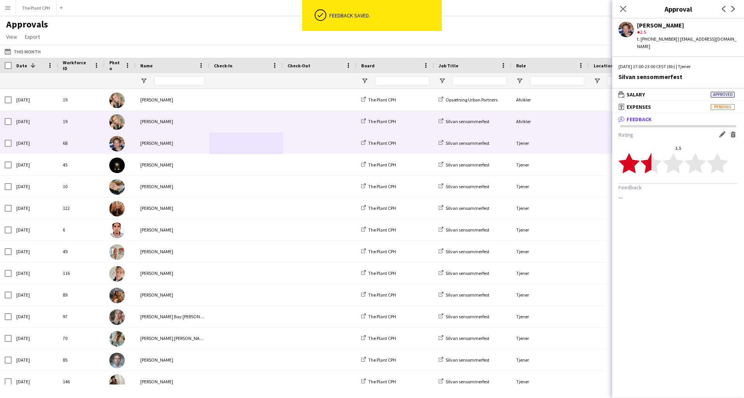
click at [226, 120] on span at bounding box center [246, 121] width 64 height 21
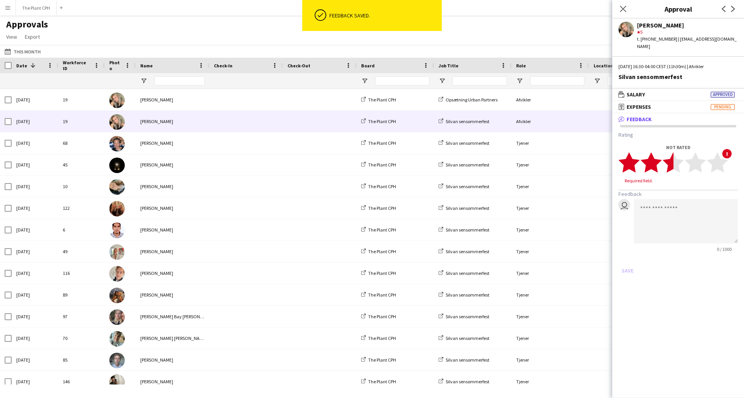
scroll to position [0, 0]
click at [558, 152] on icon "star" at bounding box center [717, 162] width 21 height 21
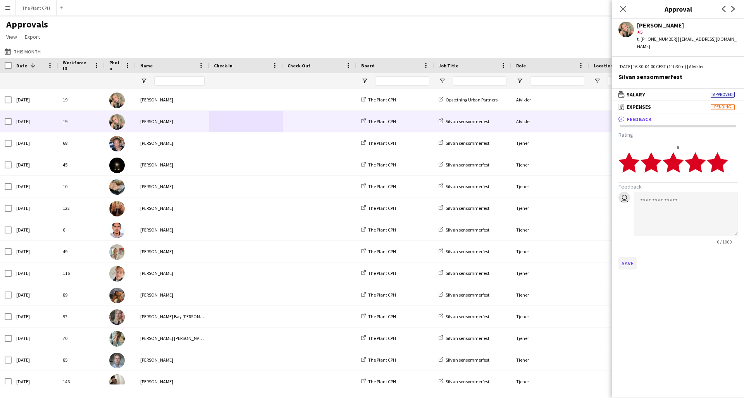
click at [558, 257] on button "Save" at bounding box center [628, 263] width 18 height 12
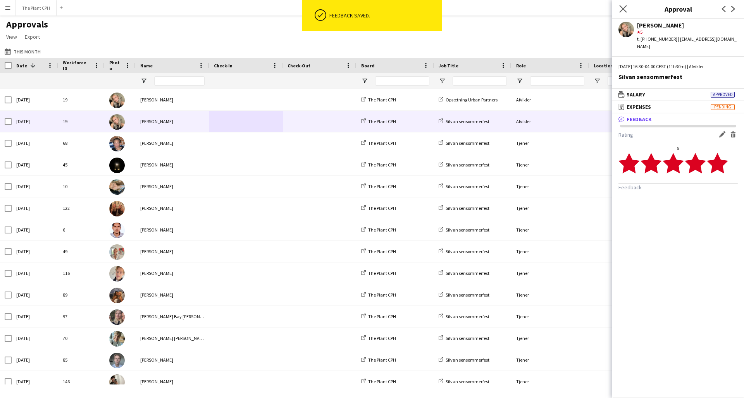
click at [558, 5] on app-icon "Close pop-in" at bounding box center [623, 8] width 11 height 11
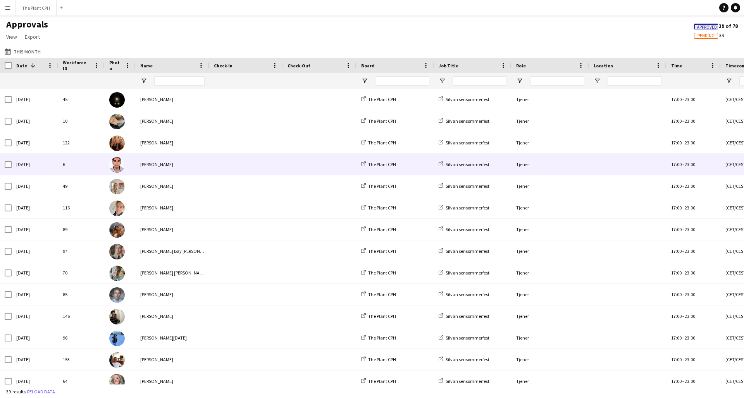
scroll to position [103, 0]
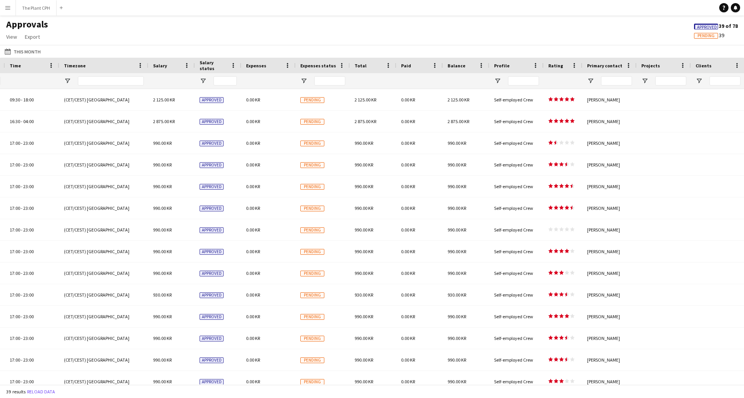
click at [8, 11] on button "Menu" at bounding box center [8, 8] width 16 height 16
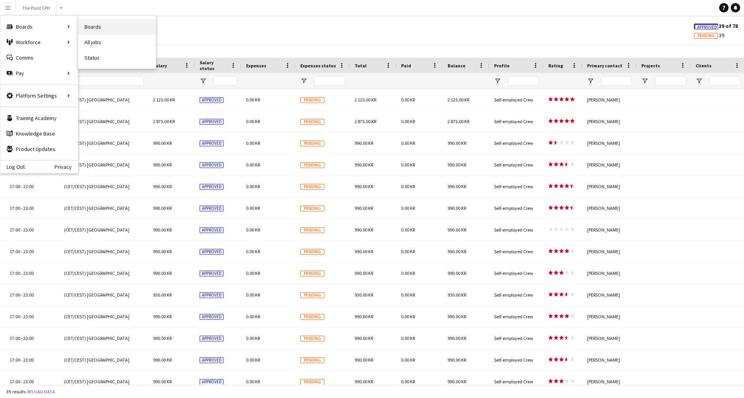
click at [119, 26] on link "Boards" at bounding box center [117, 27] width 78 height 16
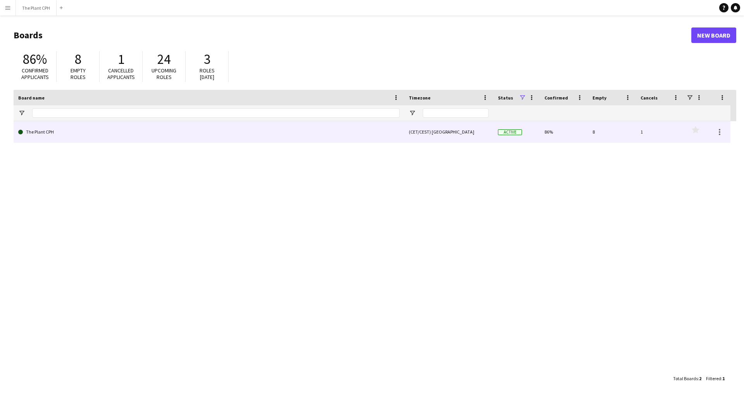
click at [187, 129] on link "The Plant CPH" at bounding box center [208, 132] width 381 height 22
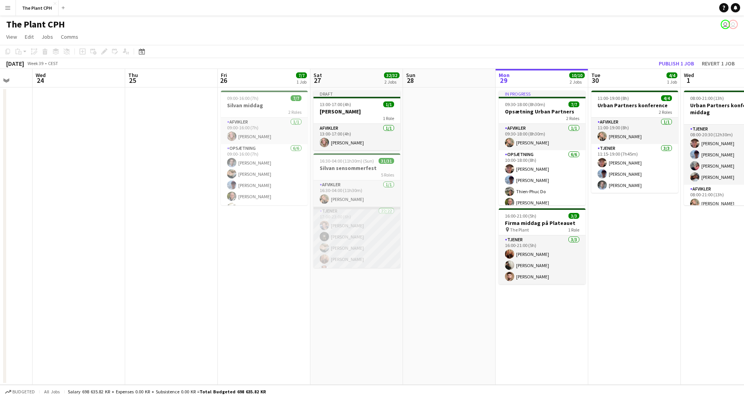
click at [325, 221] on app-user-avatar at bounding box center [324, 225] width 9 height 9
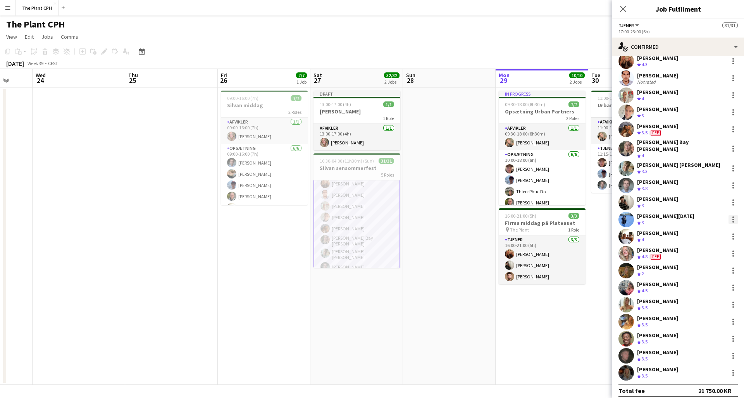
click at [558, 215] on div at bounding box center [733, 219] width 9 height 9
click at [558, 291] on span "Did not show" at bounding box center [702, 322] width 36 height 7
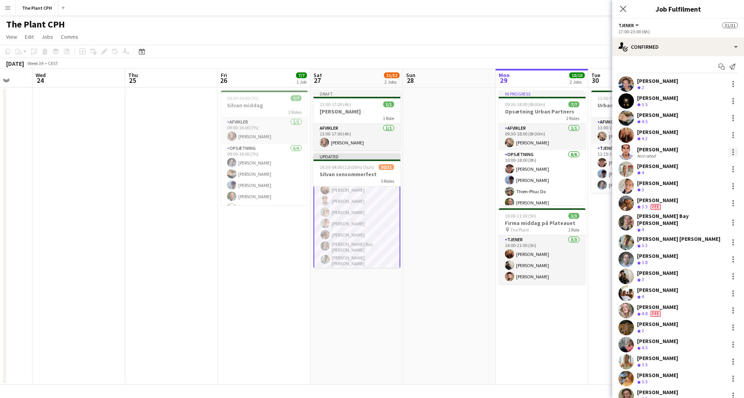
click at [558, 153] on div at bounding box center [733, 152] width 9 height 9
click at [558, 255] on button "Did not show" at bounding box center [708, 259] width 60 height 19
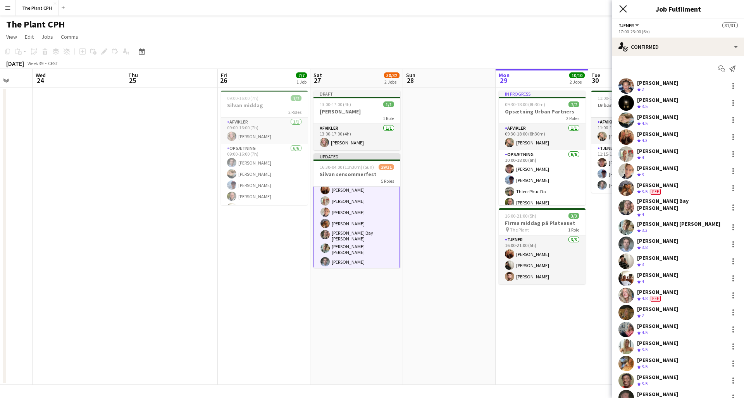
click at [558, 11] on icon at bounding box center [622, 8] width 7 height 7
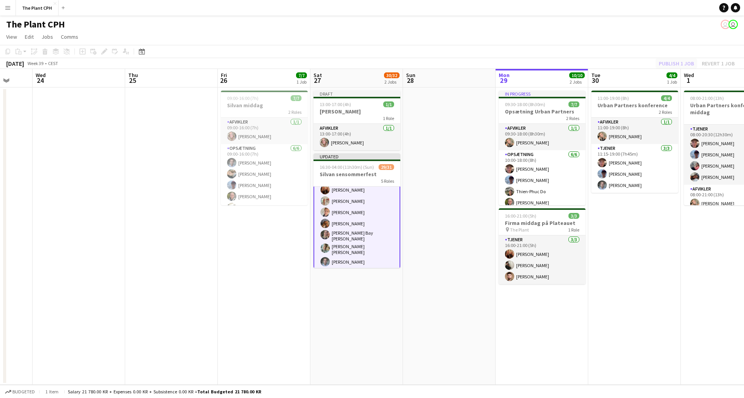
click at [558, 61] on div "Publish 1 job Revert 1 job" at bounding box center [697, 64] width 95 height 10
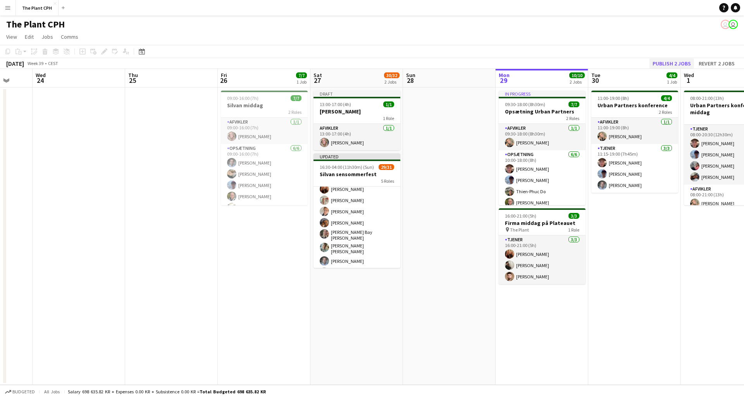
click at [558, 62] on button "Publish 2 jobs" at bounding box center [672, 64] width 45 height 10
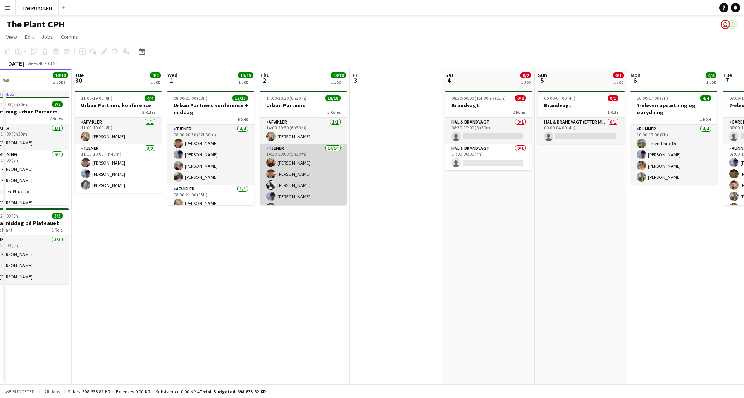
scroll to position [0, 301]
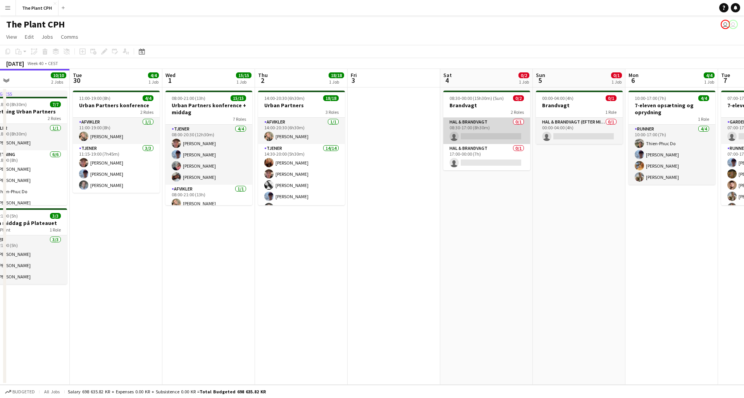
click at [483, 131] on app-card-role "Hal & brandvagt 0/1 08:30-17:00 (8h30m) single-neutral-actions" at bounding box center [486, 131] width 87 height 26
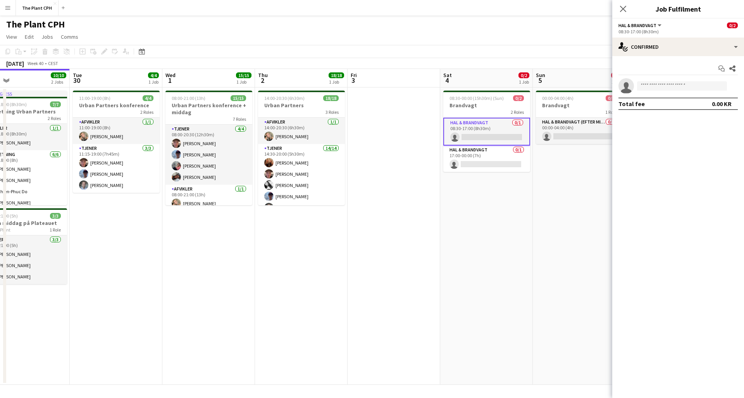
drag, startPoint x: 623, startPoint y: 10, endPoint x: 582, endPoint y: 30, distance: 45.6
click at [623, 10] on icon at bounding box center [623, 9] width 6 height 6
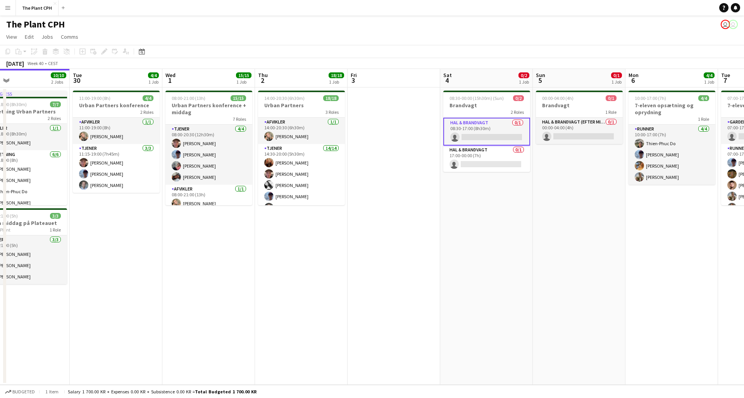
click at [472, 81] on app-board-header-date "Sat 4 0/2 1 Job" at bounding box center [486, 78] width 93 height 19
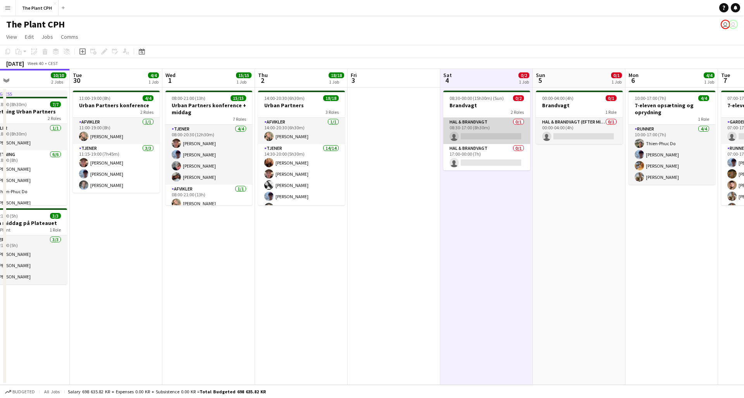
click at [479, 135] on app-card-role "Hal & brandvagt 0/1 08:30-17:00 (8h30m) single-neutral-actions" at bounding box center [486, 131] width 87 height 26
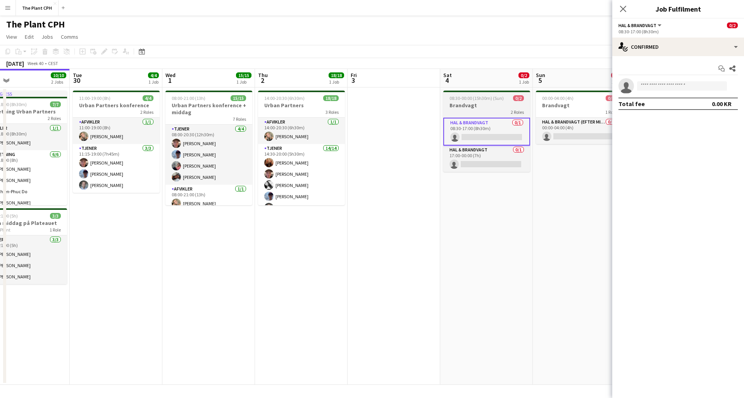
click at [490, 99] on span "08:30-00:00 (15h30m) (Sun)" at bounding box center [477, 98] width 54 height 6
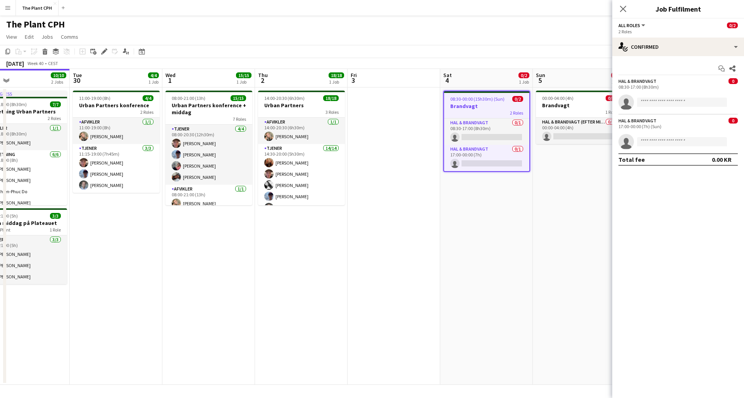
click at [485, 79] on app-board-header-date "Sat 4 0/2 1 Job" at bounding box center [486, 78] width 93 height 19
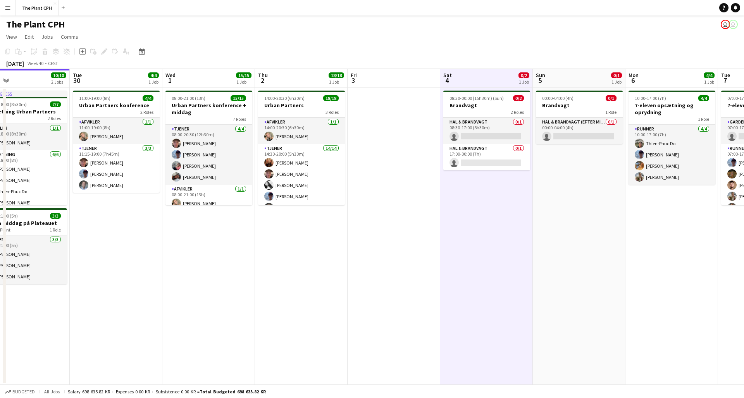
click at [485, 79] on app-board-header-date "Sat 4 0/2 1 Job" at bounding box center [486, 78] width 93 height 19
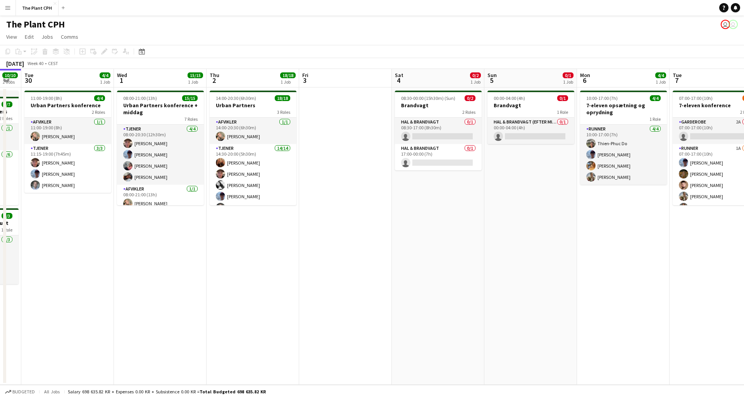
scroll to position [0, 350]
click at [441, 80] on app-board-header-date "Sat 4 0/2 1 Job" at bounding box center [437, 78] width 93 height 19
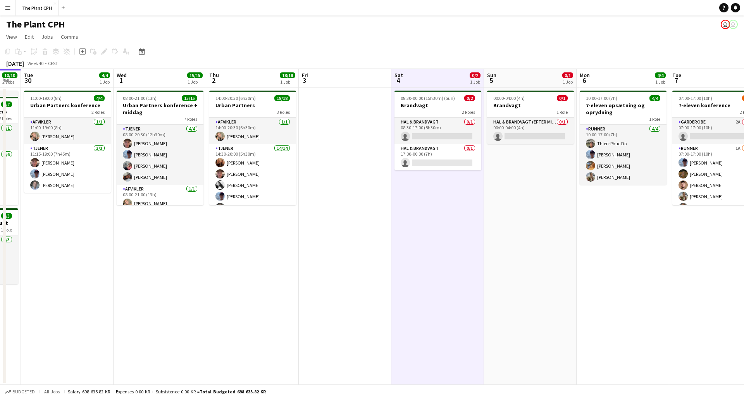
click at [441, 80] on app-board-header-date "Sat 4 0/2 1 Job" at bounding box center [437, 78] width 93 height 19
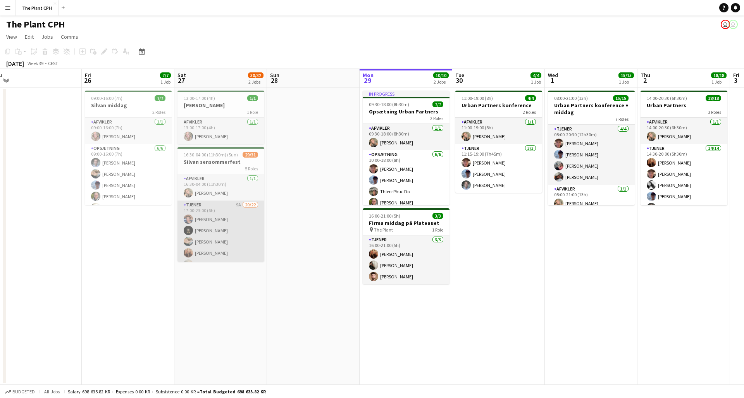
scroll to position [0, 0]
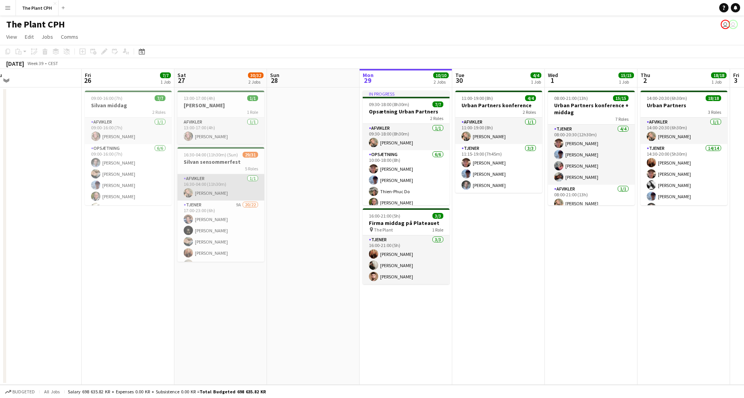
click at [213, 187] on app-card-role "Afvikler [DATE] 16:30-04:00 (11h30m) [PERSON_NAME]" at bounding box center [221, 187] width 87 height 26
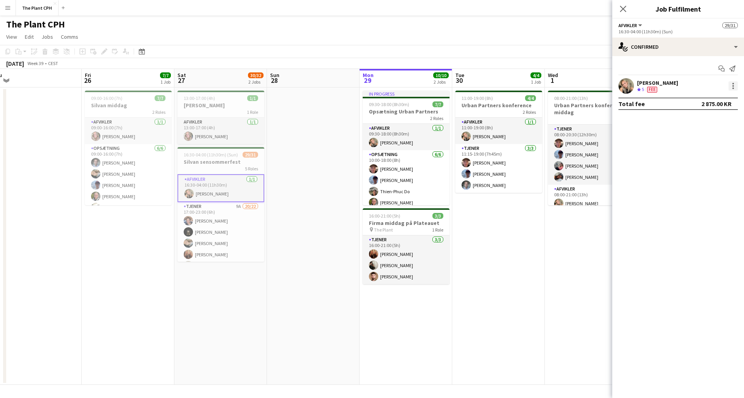
click at [733, 83] on div at bounding box center [734, 84] width 2 height 2
click at [706, 97] on span "Edit fee" at bounding box center [708, 100] width 48 height 7
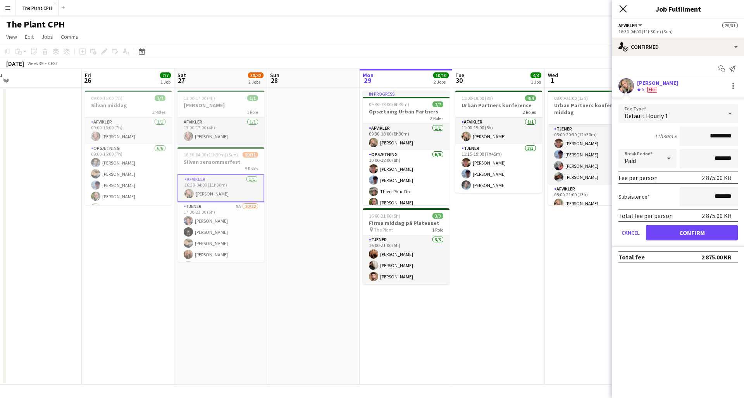
click at [626, 12] on icon "Close pop-in" at bounding box center [622, 8] width 7 height 7
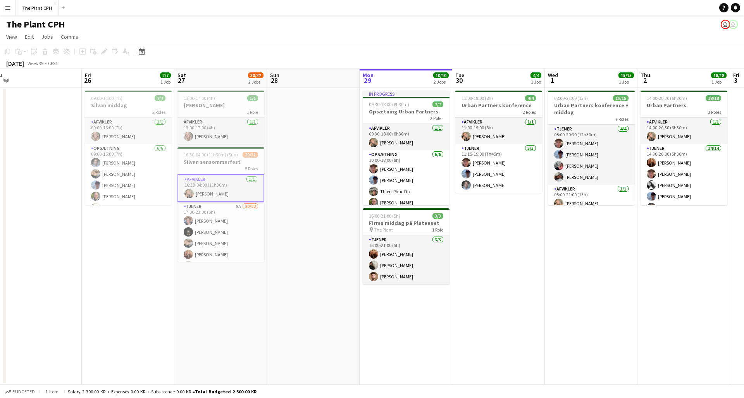
click at [296, 221] on app-date-cell at bounding box center [313, 237] width 93 height 298
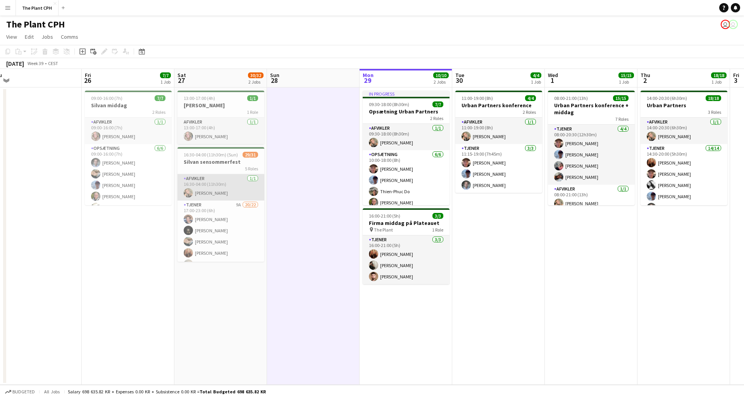
click at [208, 177] on app-card-role "Afvikler [DATE] 16:30-04:00 (11h30m) [PERSON_NAME]" at bounding box center [221, 187] width 87 height 26
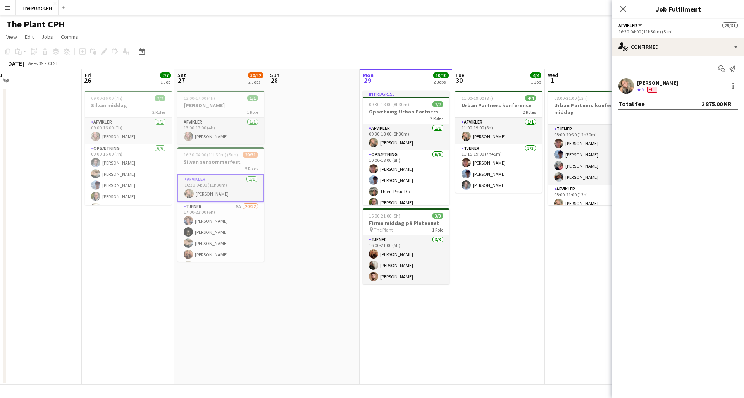
click at [289, 180] on app-date-cell at bounding box center [313, 237] width 93 height 298
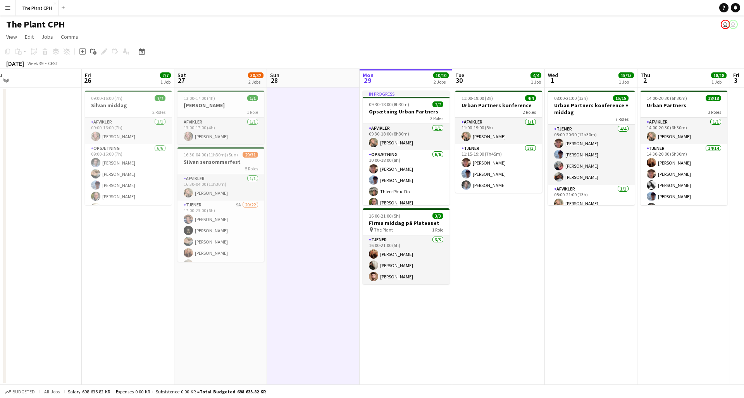
click at [205, 70] on app-board-header-date "Sat 27 30/32 2 Jobs" at bounding box center [220, 78] width 93 height 19
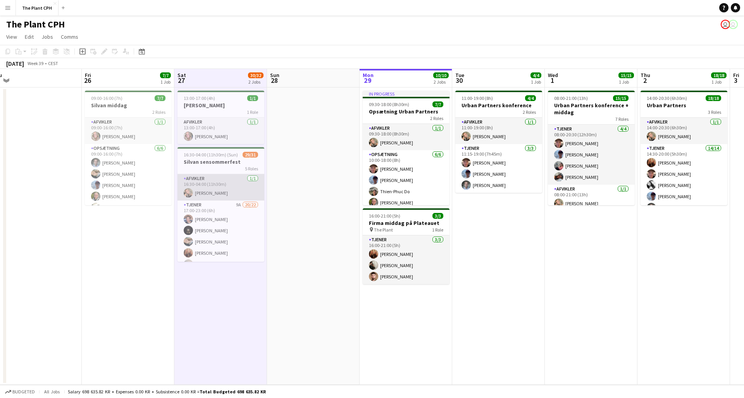
click at [229, 197] on app-card-role "Afvikler [DATE] 16:30-04:00 (11h30m) [PERSON_NAME]" at bounding box center [221, 187] width 87 height 26
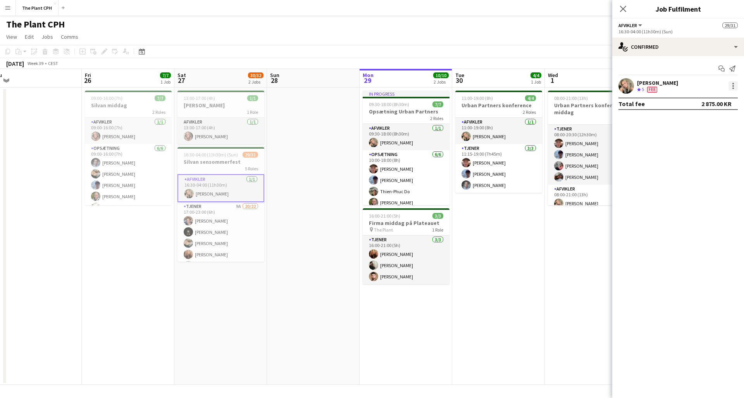
click at [736, 88] on div at bounding box center [733, 85] width 9 height 9
click at [568, 254] on div at bounding box center [372, 199] width 744 height 398
click at [571, 248] on app-date-cell "08:00-21:00 (13h) 15/15 Urban Partners konference + middag 7 Roles Tjener [DATE…" at bounding box center [591, 237] width 93 height 298
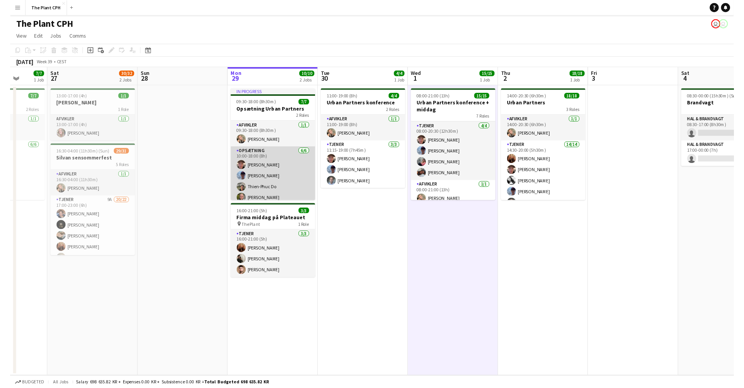
scroll to position [0, 211]
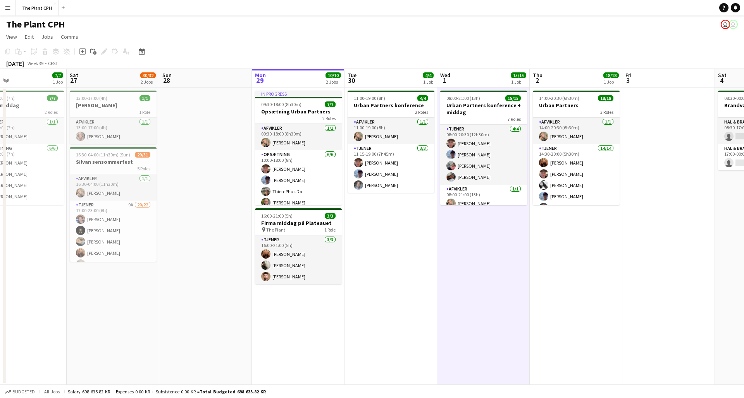
click at [576, 13] on app-navbar "Menu Boards Boards Boards All jobs Status Workforce Workforce My Workforce Recr…" at bounding box center [372, 8] width 744 height 16
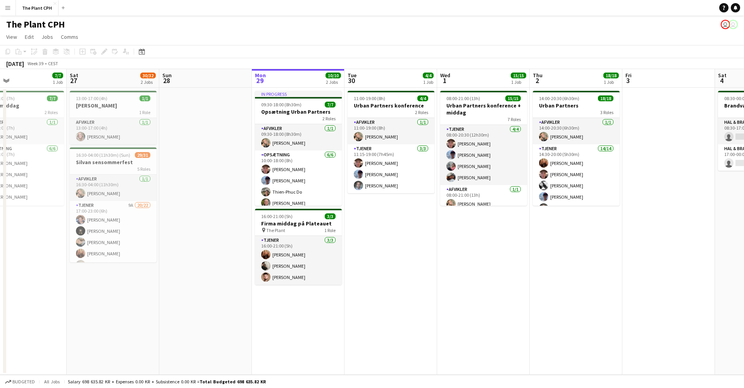
scroll to position [0, 0]
click at [424, 262] on app-date-cell "11:00-19:00 (8h) 4/4 Urban Partners konference 2 Roles Afvikler [DATE] 11:00-19…" at bounding box center [391, 231] width 93 height 287
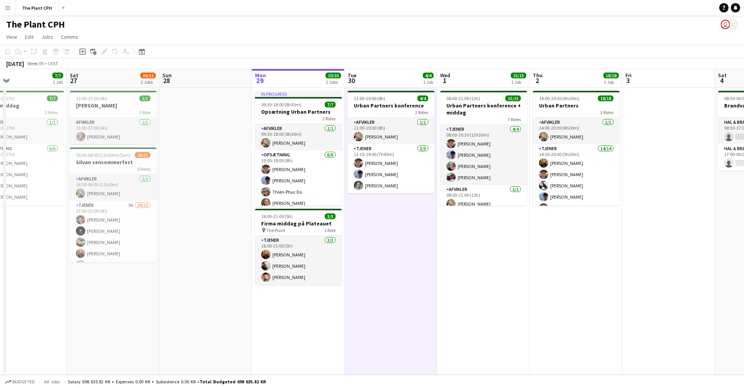
click at [470, 266] on app-date-cell "08:00-21:00 (13h) 15/15 Urban Partners konference + middag 7 Roles Tjener [DATE…" at bounding box center [483, 231] width 93 height 287
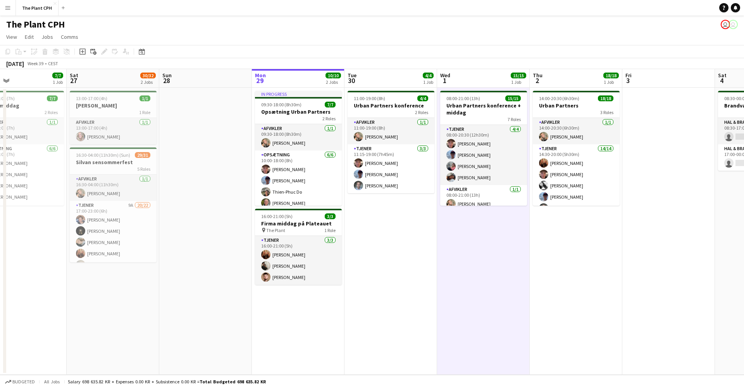
click at [10, 10] on app-icon "Menu" at bounding box center [8, 8] width 6 height 6
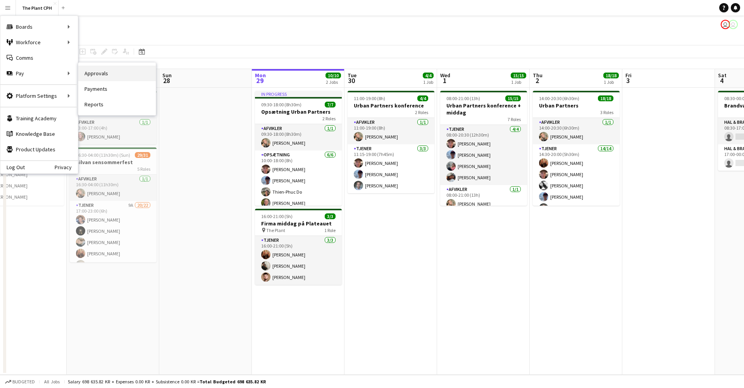
click at [114, 76] on link "Approvals" at bounding box center [117, 74] width 78 height 16
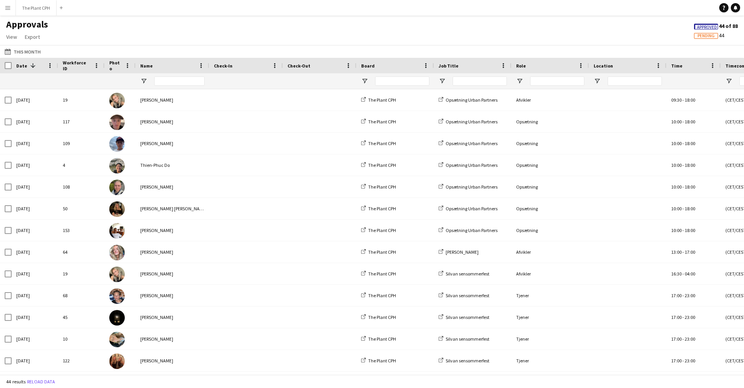
click at [7, 9] on app-icon "Menu" at bounding box center [8, 8] width 6 height 6
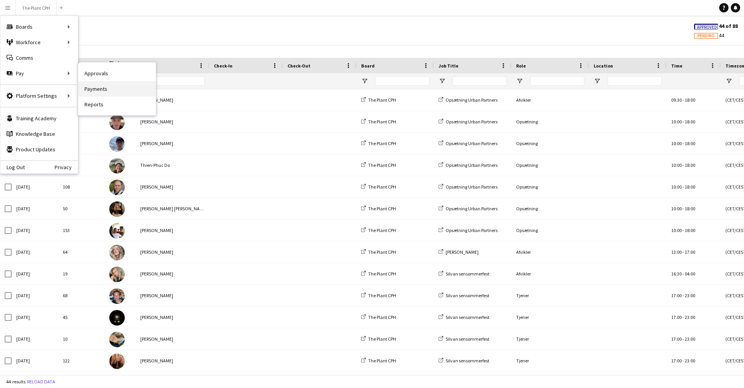
click at [112, 90] on link "Payments" at bounding box center [117, 89] width 78 height 16
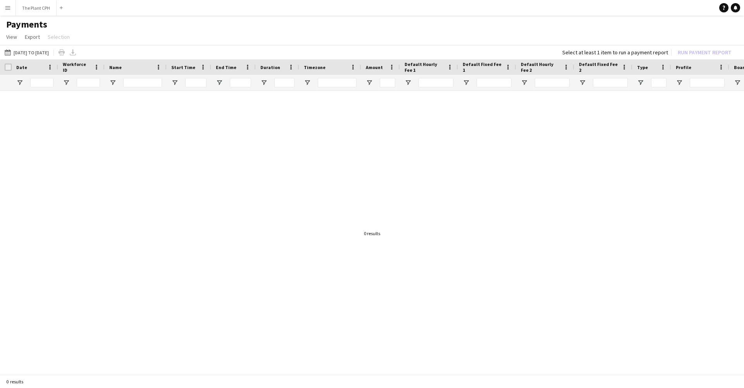
click at [12, 6] on button "Menu" at bounding box center [8, 8] width 16 height 16
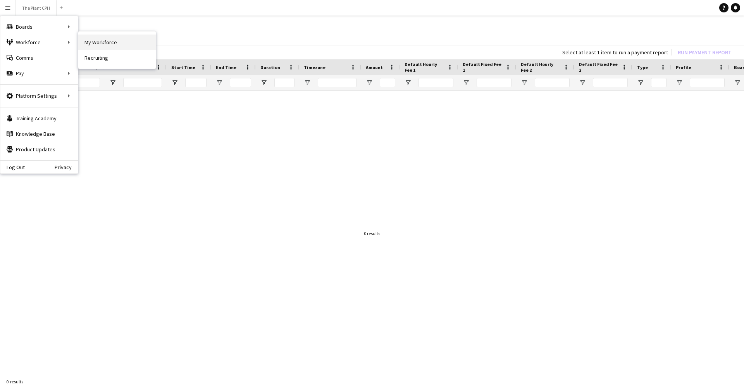
click at [102, 38] on link "My Workforce" at bounding box center [117, 42] width 78 height 16
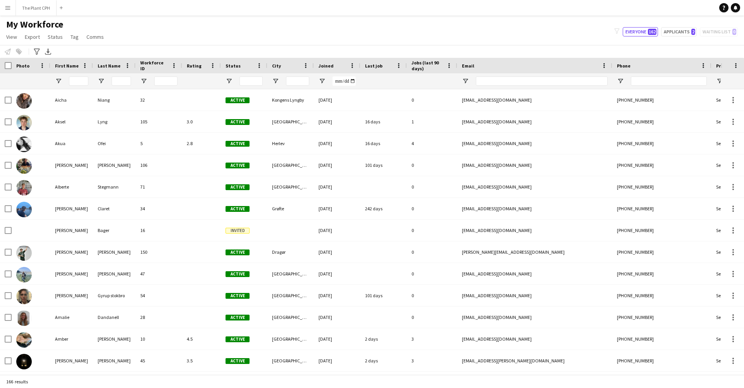
click at [671, 26] on div "My Workforce View Views Default view New view Update view Delete view Edit name…" at bounding box center [372, 32] width 744 height 26
click at [672, 30] on button "Applicants 2" at bounding box center [679, 31] width 36 height 9
type input "**********"
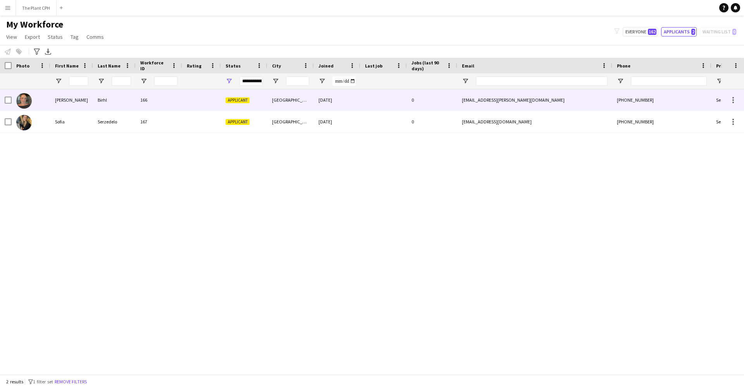
click at [22, 97] on img at bounding box center [24, 101] width 16 height 16
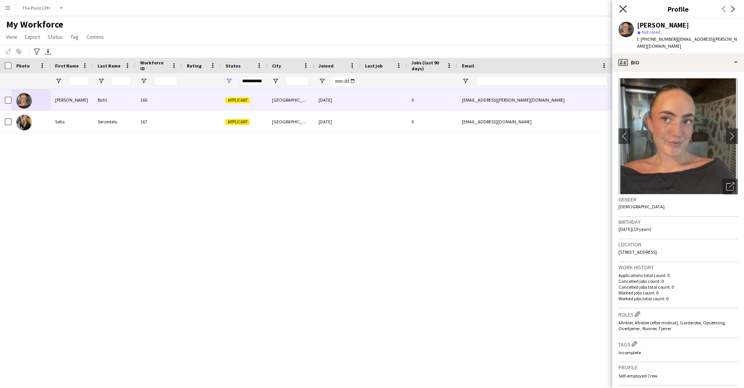
click at [623, 11] on icon "Close pop-in" at bounding box center [622, 8] width 7 height 7
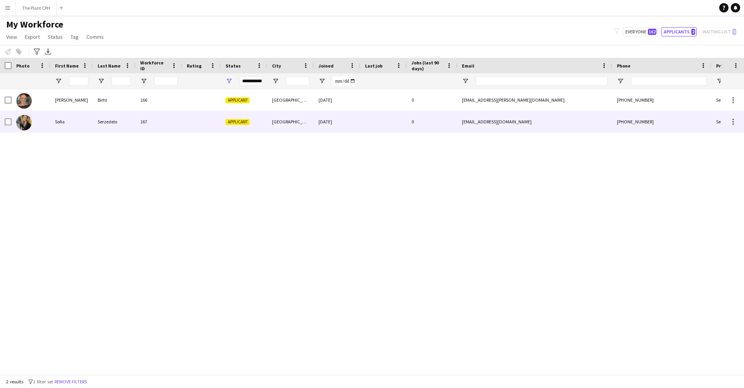
click at [28, 122] on img at bounding box center [24, 123] width 16 height 16
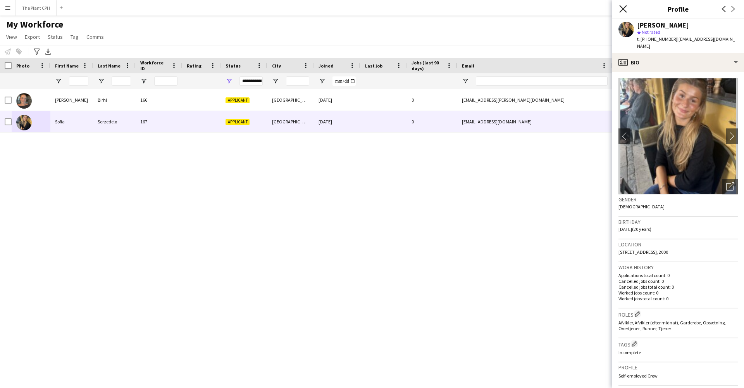
click at [621, 8] on icon "Close pop-in" at bounding box center [622, 8] width 7 height 7
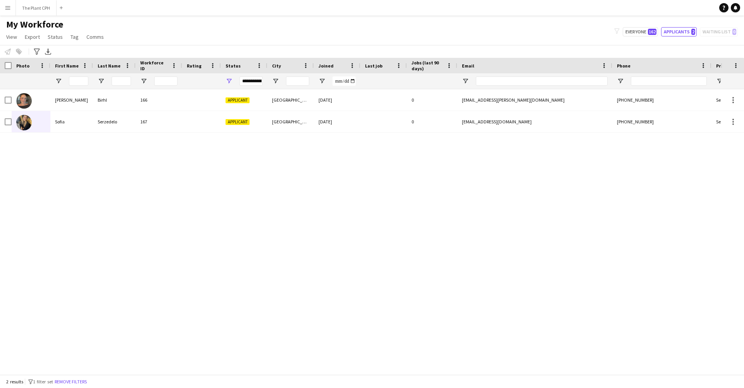
click at [584, 0] on app-navbar "Menu Boards Boards Boards All jobs Status Workforce Workforce My Workforce Recr…" at bounding box center [372, 8] width 744 height 16
